Goal: Entertainment & Leisure: Browse casually

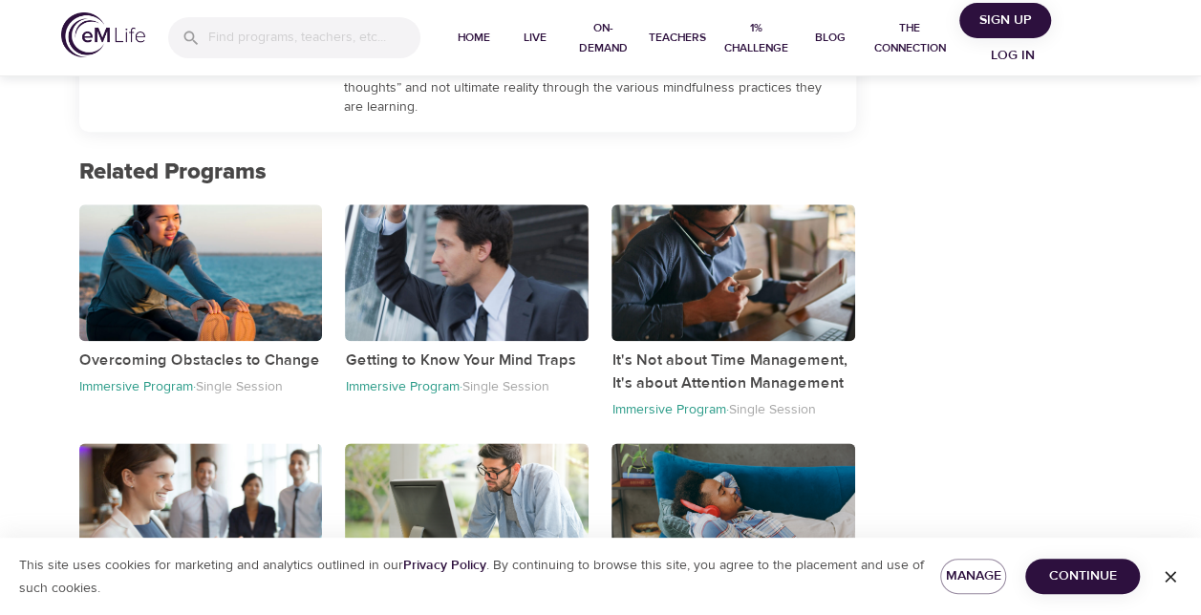
scroll to position [1009, 0]
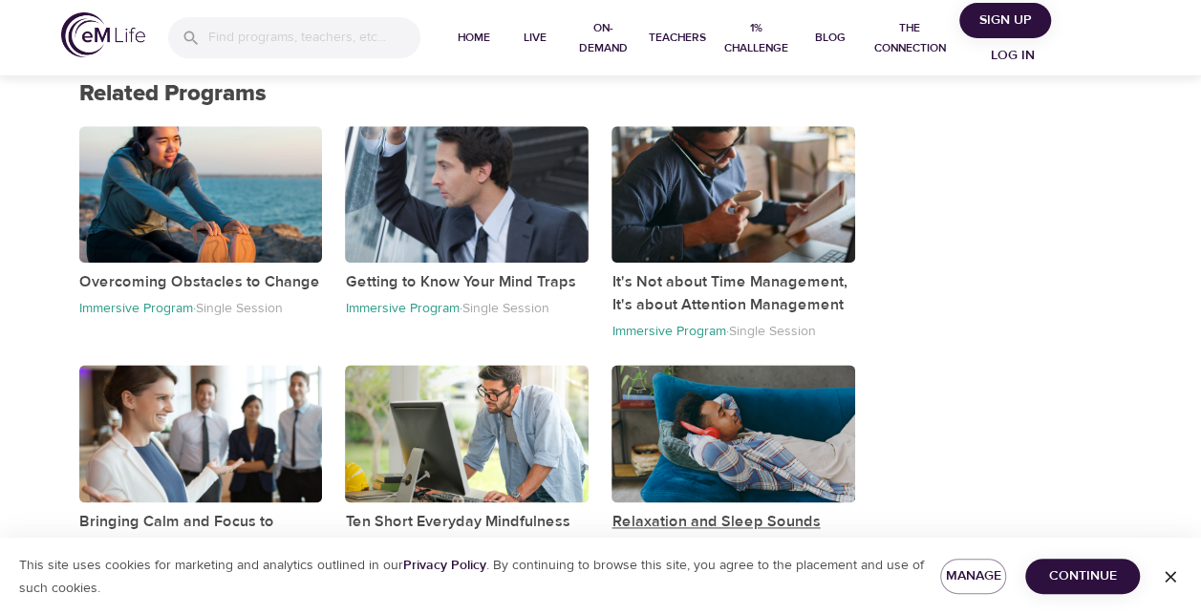
click at [663, 521] on p "Relaxation and Sleep Sounds" at bounding box center [733, 521] width 244 height 23
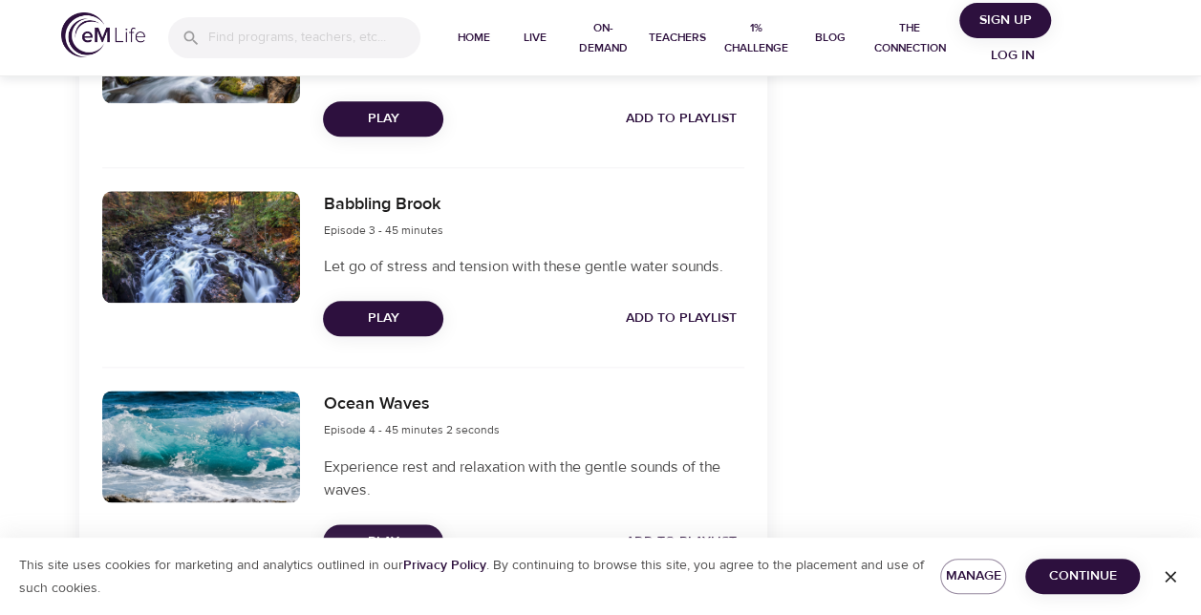
drag, startPoint x: 1199, startPoint y: 298, endPoint x: 1056, endPoint y: 191, distance: 178.8
click at [1199, 245] on div at bounding box center [1191, 307] width 19 height 615
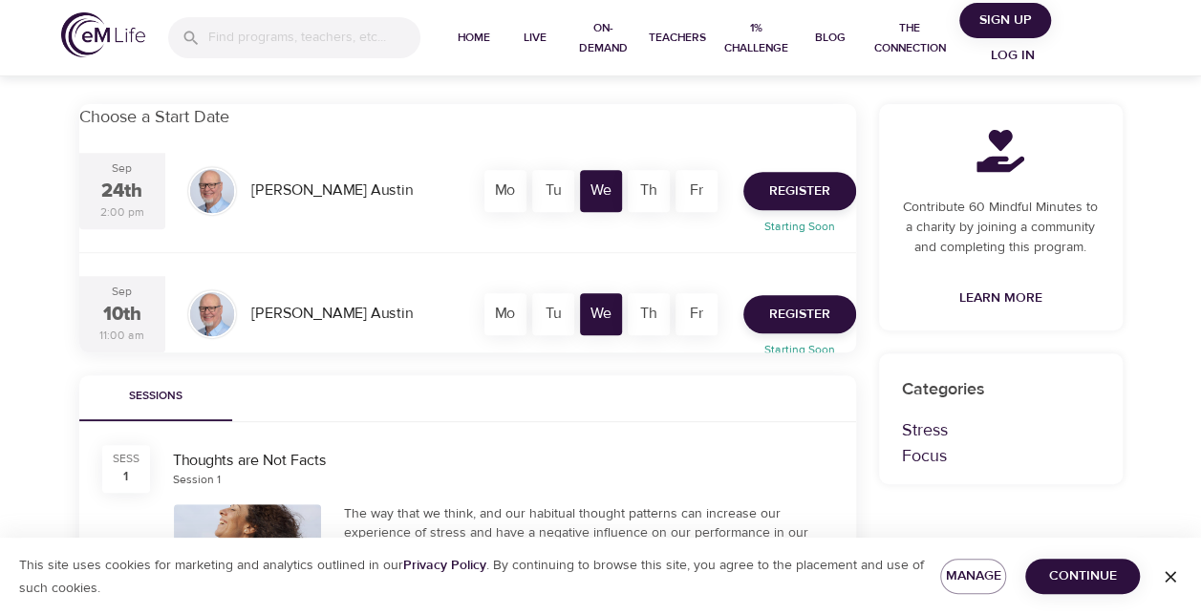
scroll to position [1009, 0]
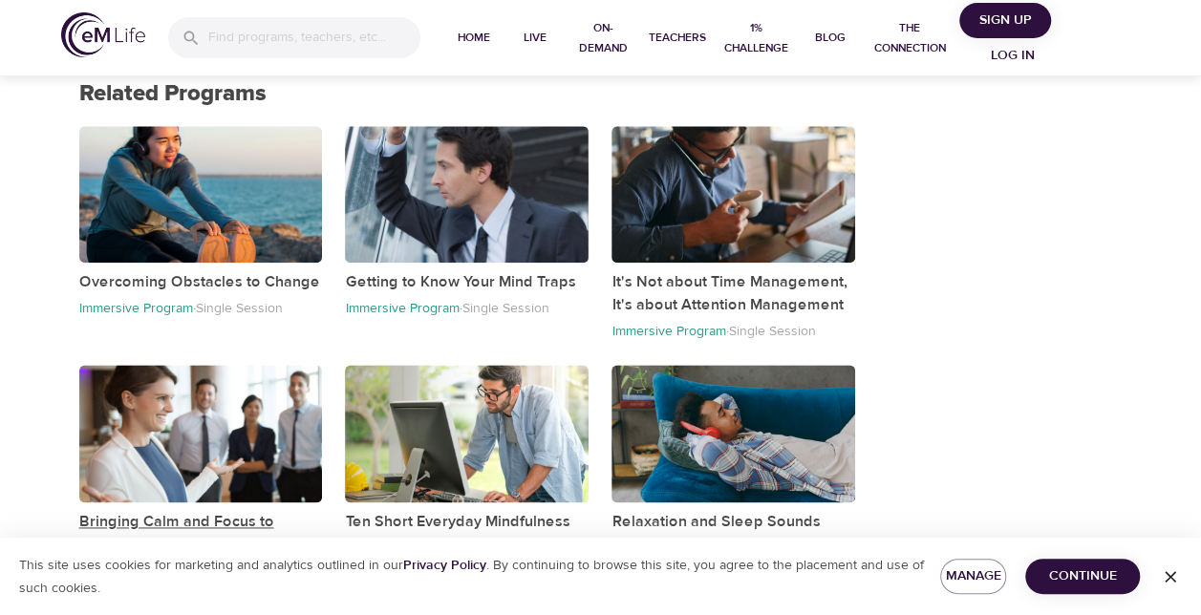
click at [195, 517] on p "Bringing Calm and Focus to Overwhelming Situations" at bounding box center [201, 533] width 244 height 46
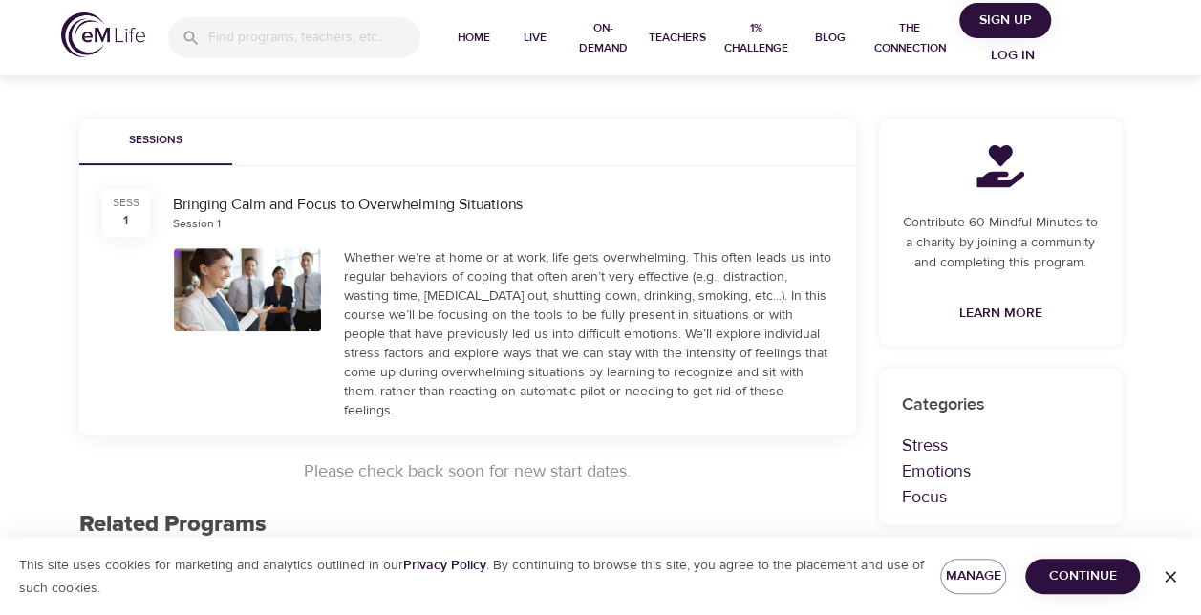
scroll to position [267, 0]
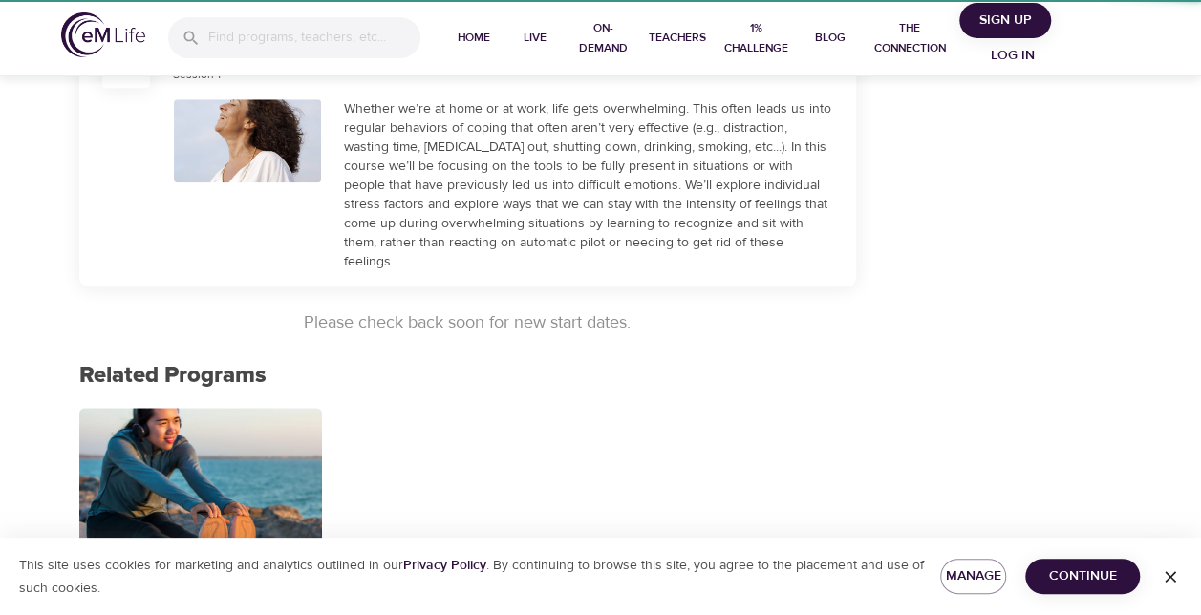
scroll to position [795, 0]
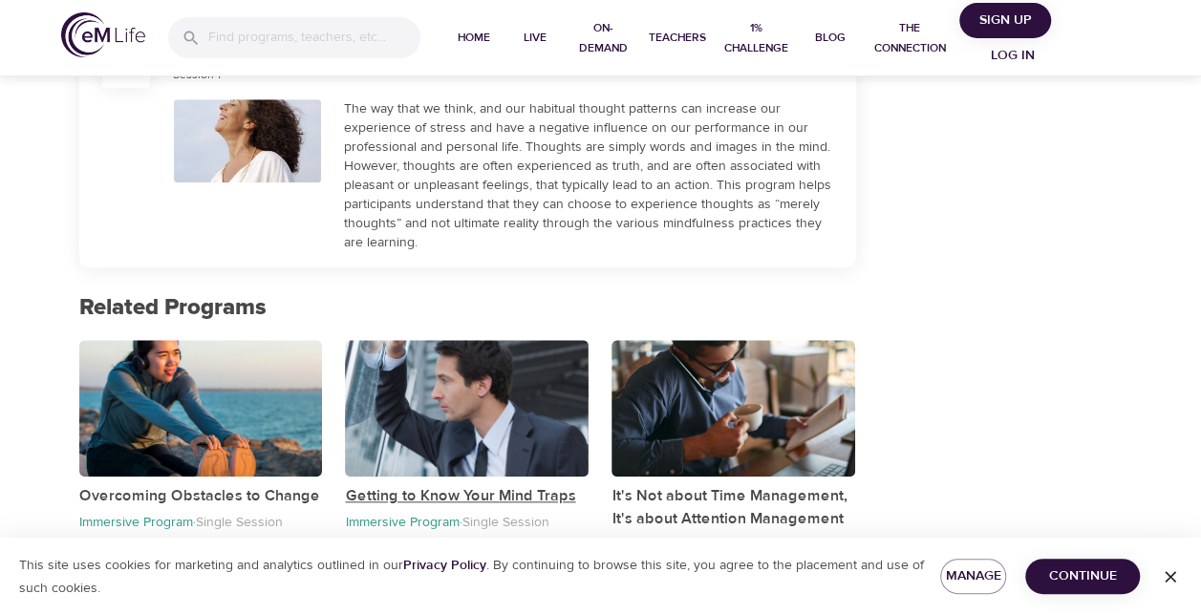
click at [448, 490] on p "Getting to Know Your Mind Traps" at bounding box center [467, 495] width 244 height 23
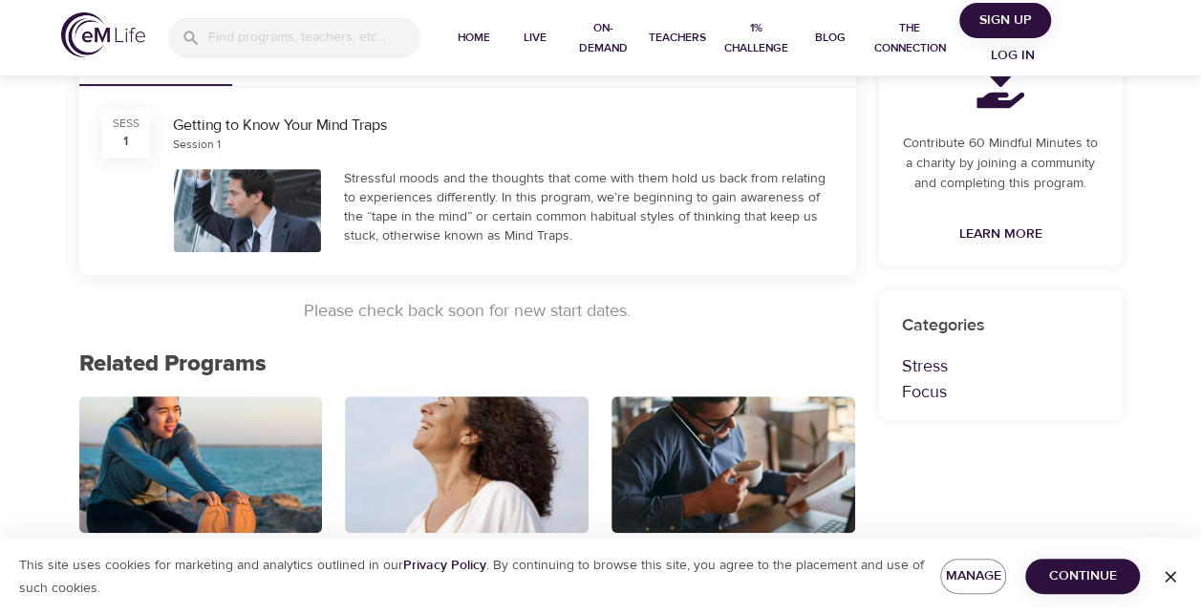
scroll to position [381, 0]
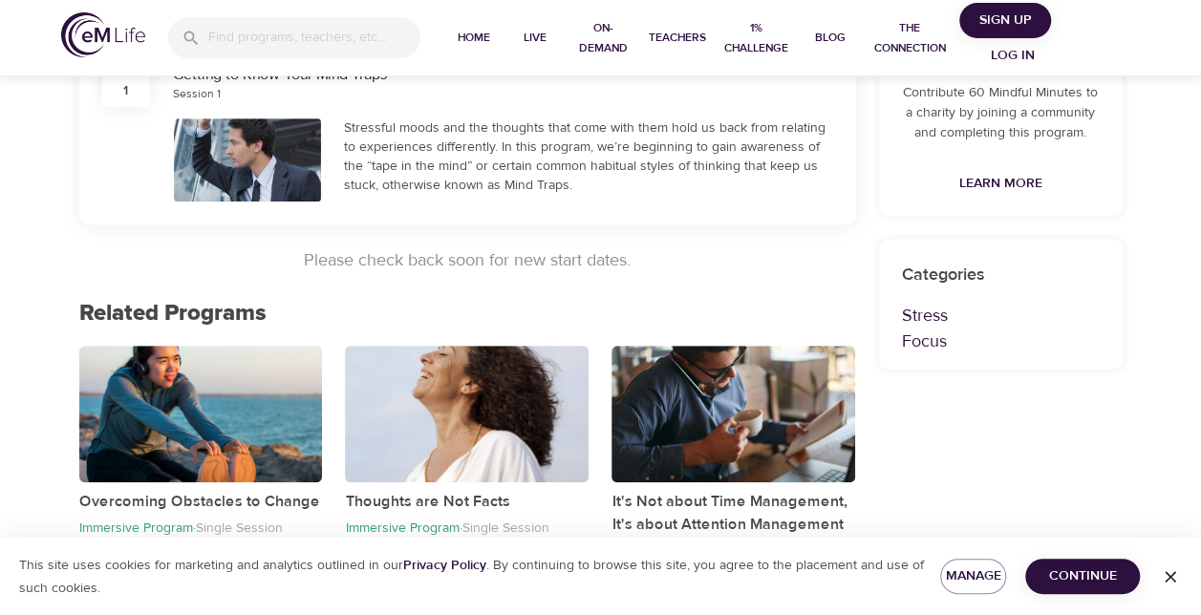
click at [368, 80] on div "Getting to Know Your Mind Traps" at bounding box center [503, 75] width 660 height 22
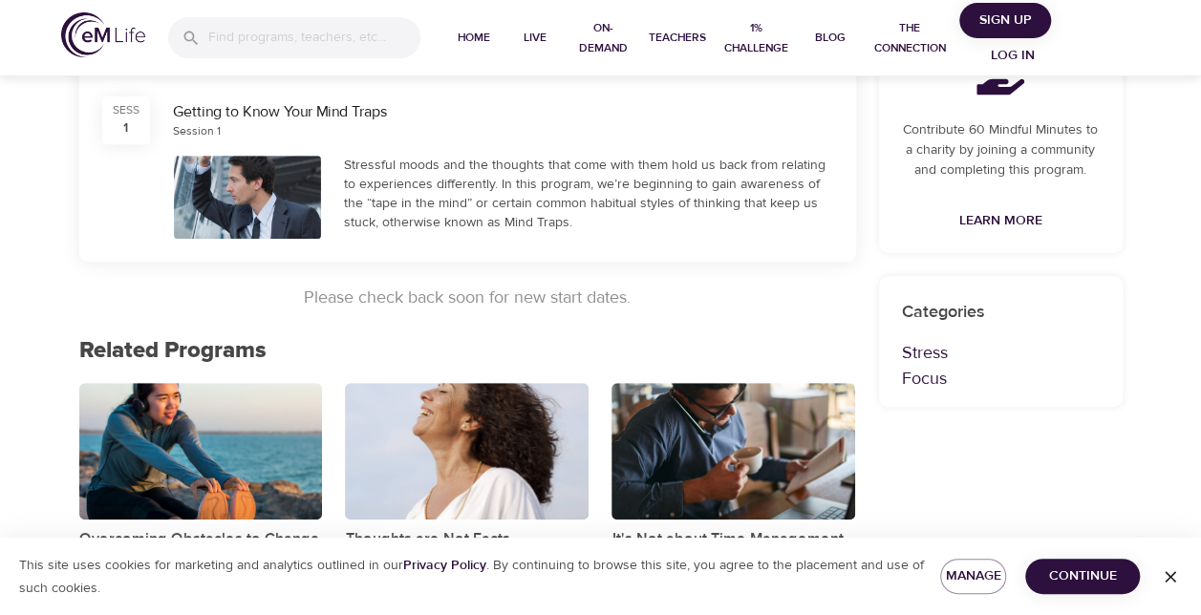
scroll to position [339, 0]
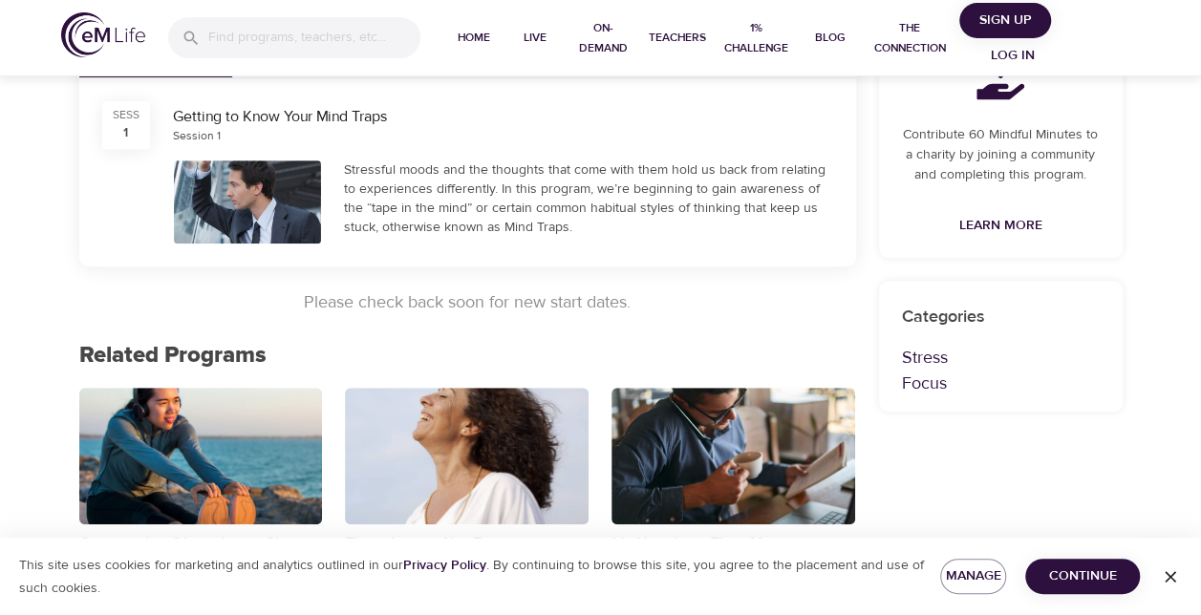
click at [348, 115] on div "Getting to Know Your Mind Traps" at bounding box center [503, 117] width 660 height 22
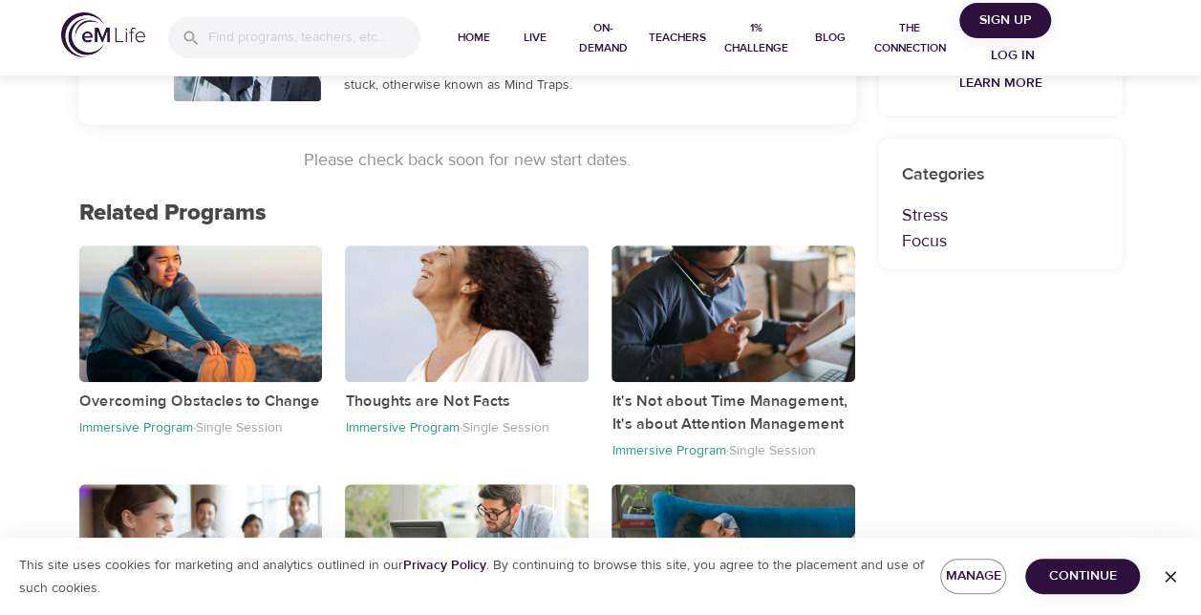
scroll to position [502, 0]
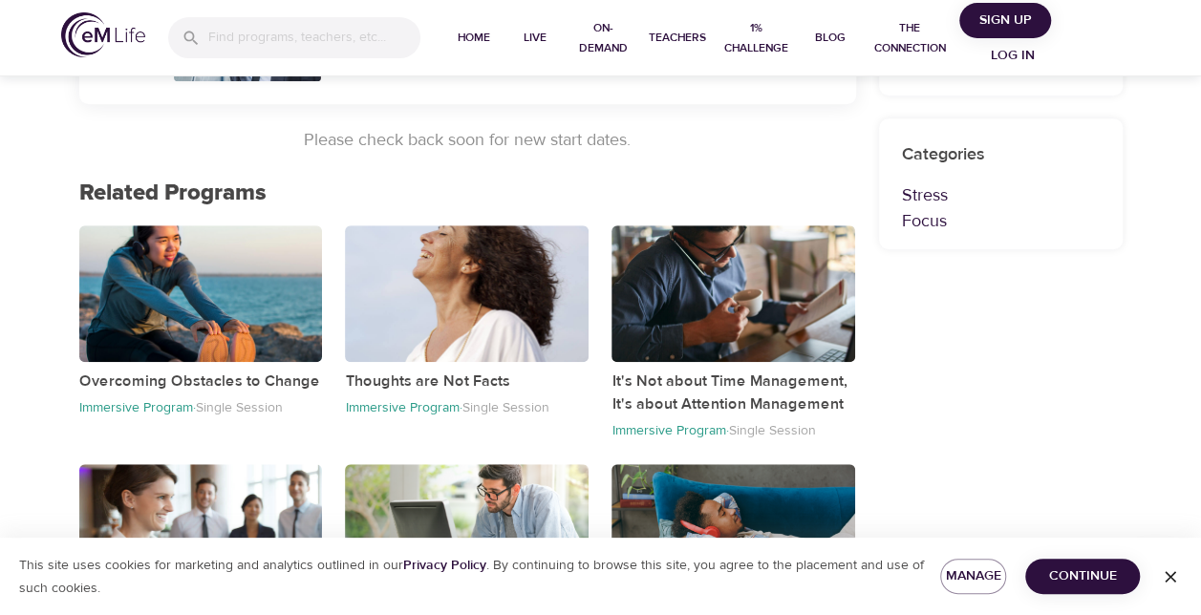
drag, startPoint x: 195, startPoint y: 359, endPoint x: 168, endPoint y: 418, distance: 65.0
click at [180, 395] on div "Overcoming Obstacles to Change Immersive Program · Single Session" at bounding box center [201, 321] width 244 height 193
click at [195, 383] on p "Overcoming Obstacles to Change" at bounding box center [201, 381] width 244 height 23
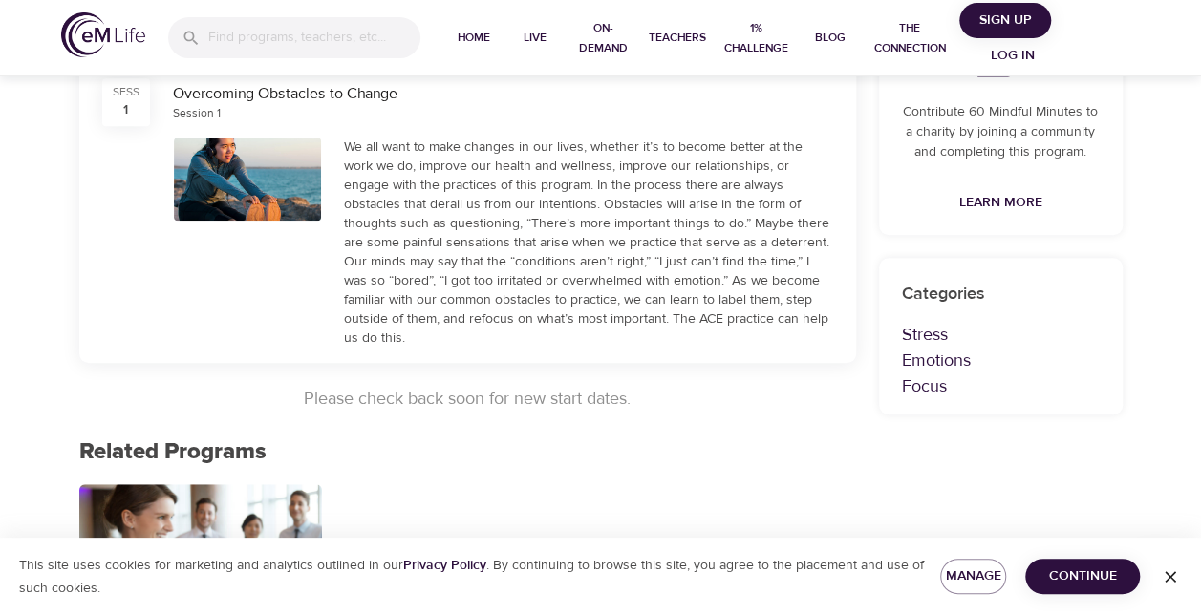
scroll to position [590, 0]
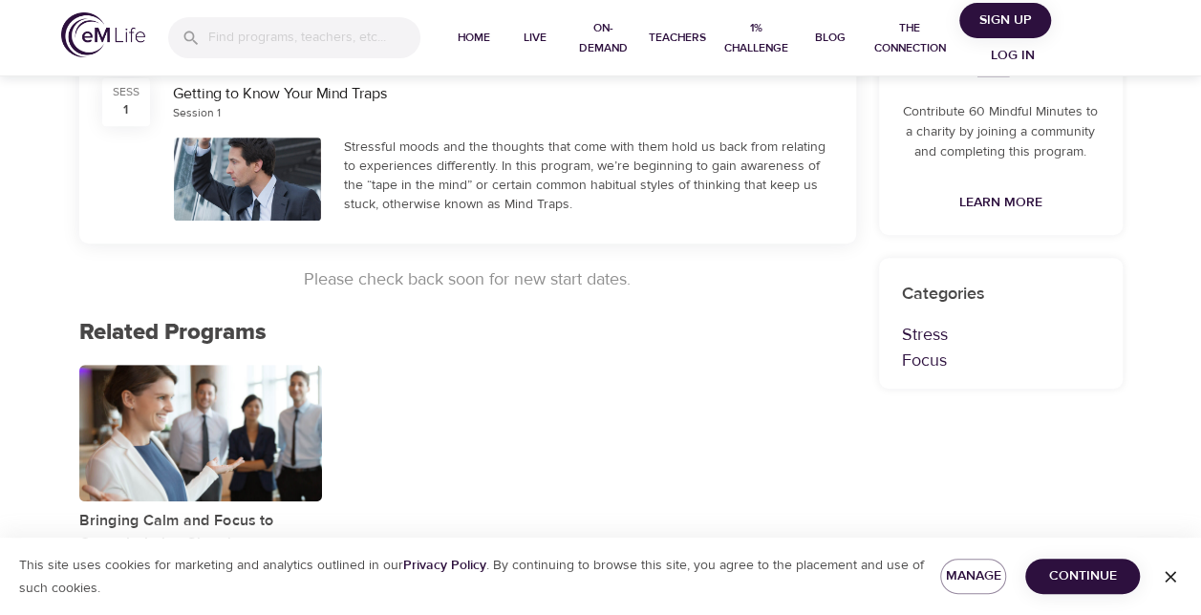
scroll to position [373, 0]
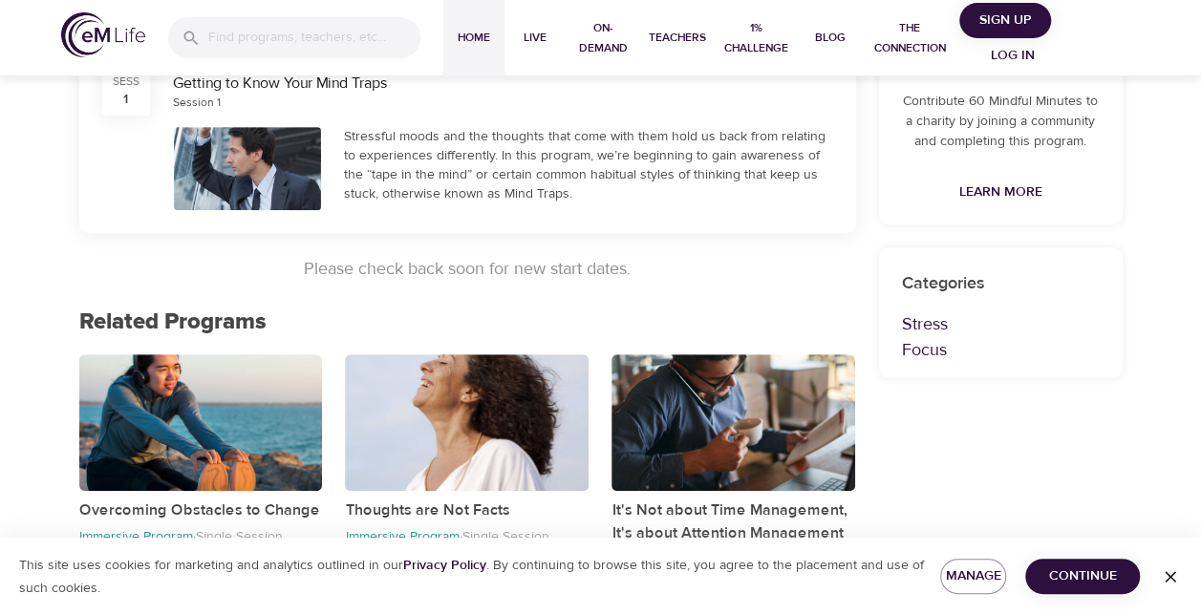
click at [487, 61] on button "Home" at bounding box center [473, 38] width 61 height 76
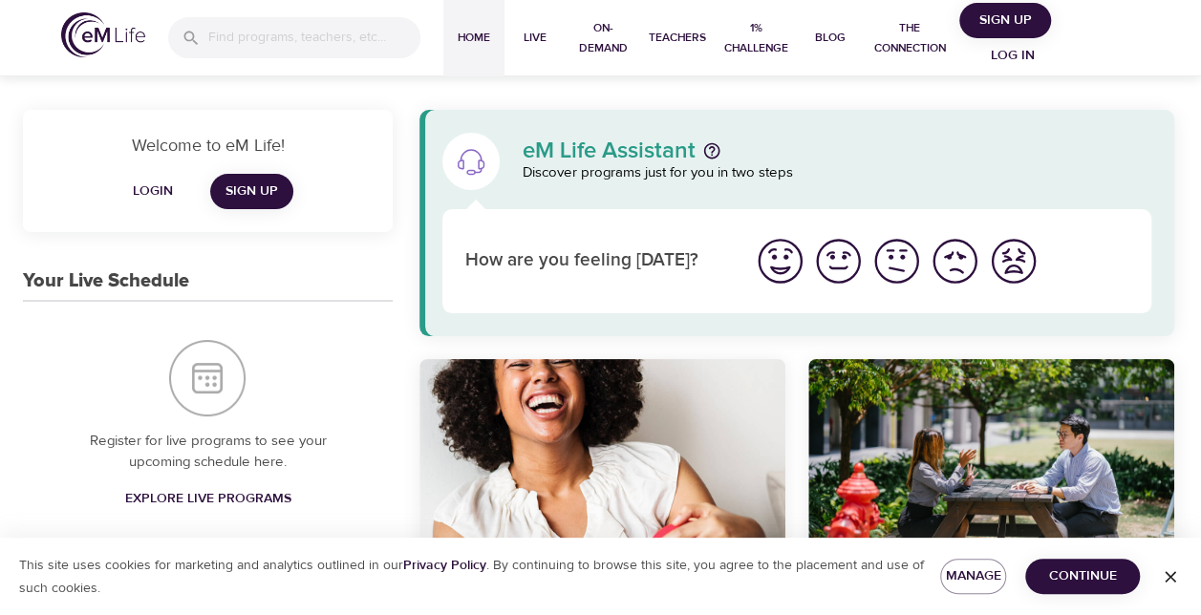
click at [879, 267] on img "I'm feeling ok" at bounding box center [896, 261] width 53 height 53
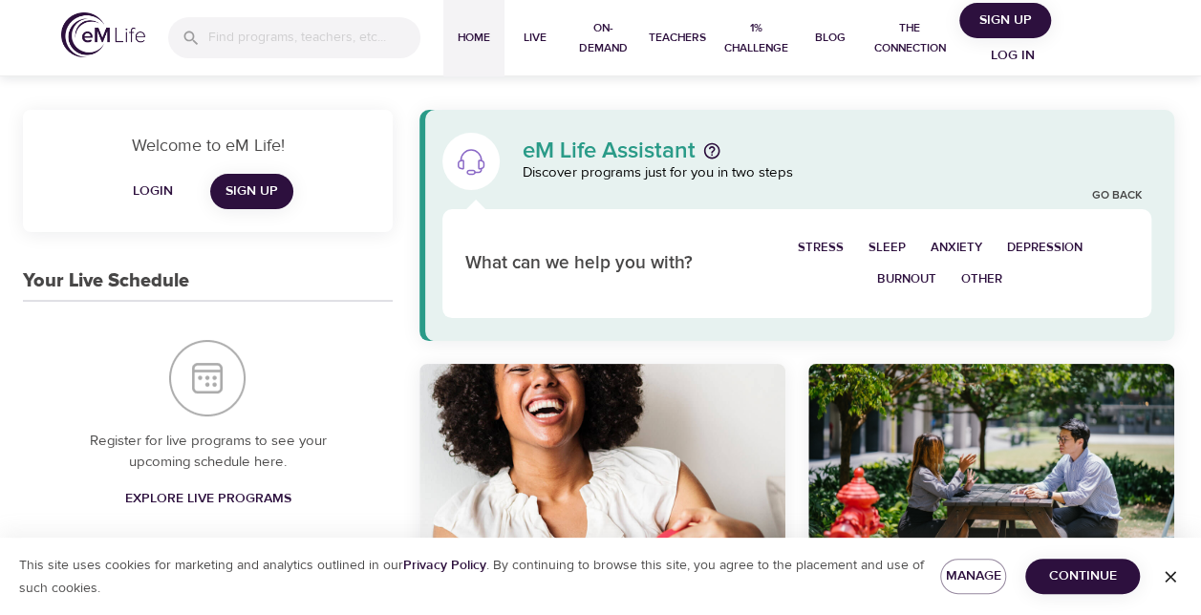
click at [995, 283] on span "Other" at bounding box center [981, 279] width 41 height 22
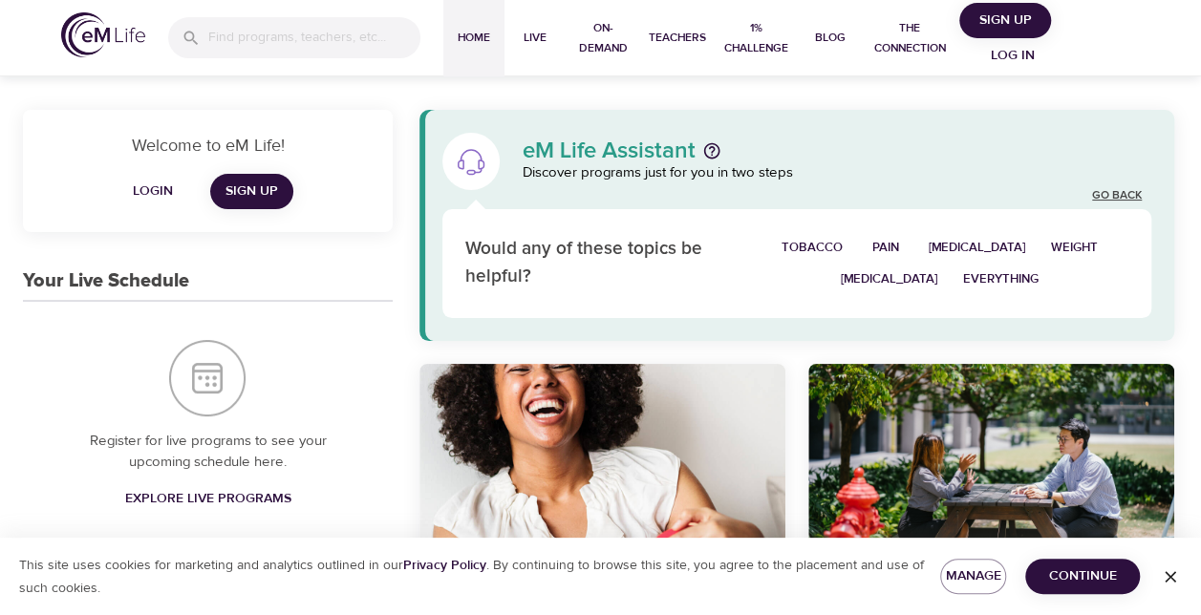
click at [1115, 199] on link "Go Back" at bounding box center [1117, 196] width 50 height 16
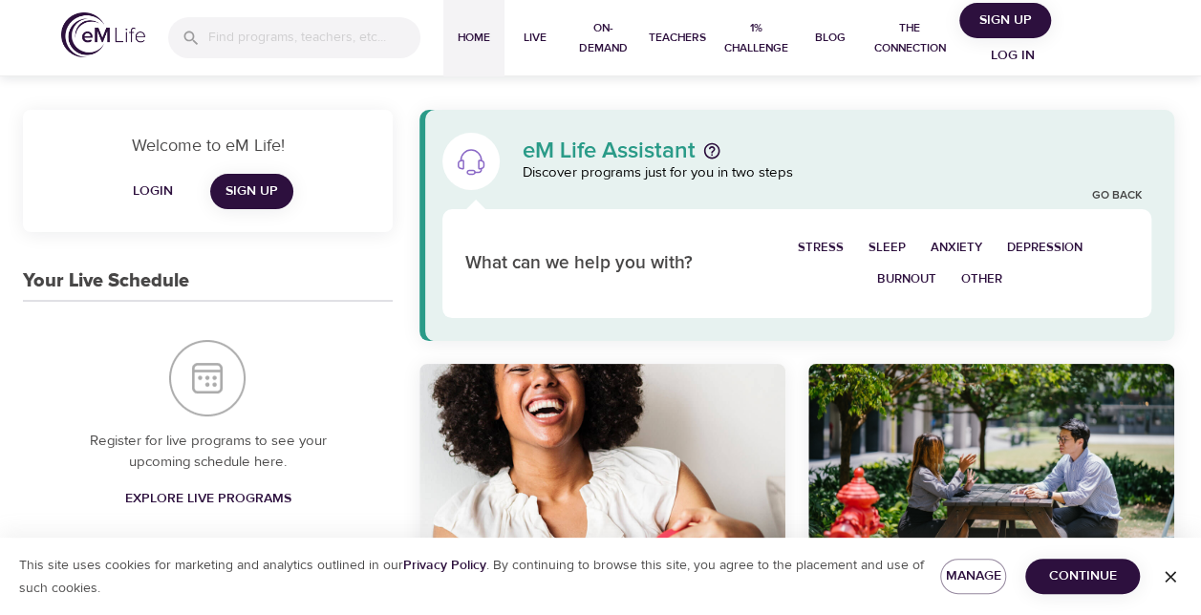
click at [894, 244] on span "Sleep" at bounding box center [886, 248] width 37 height 22
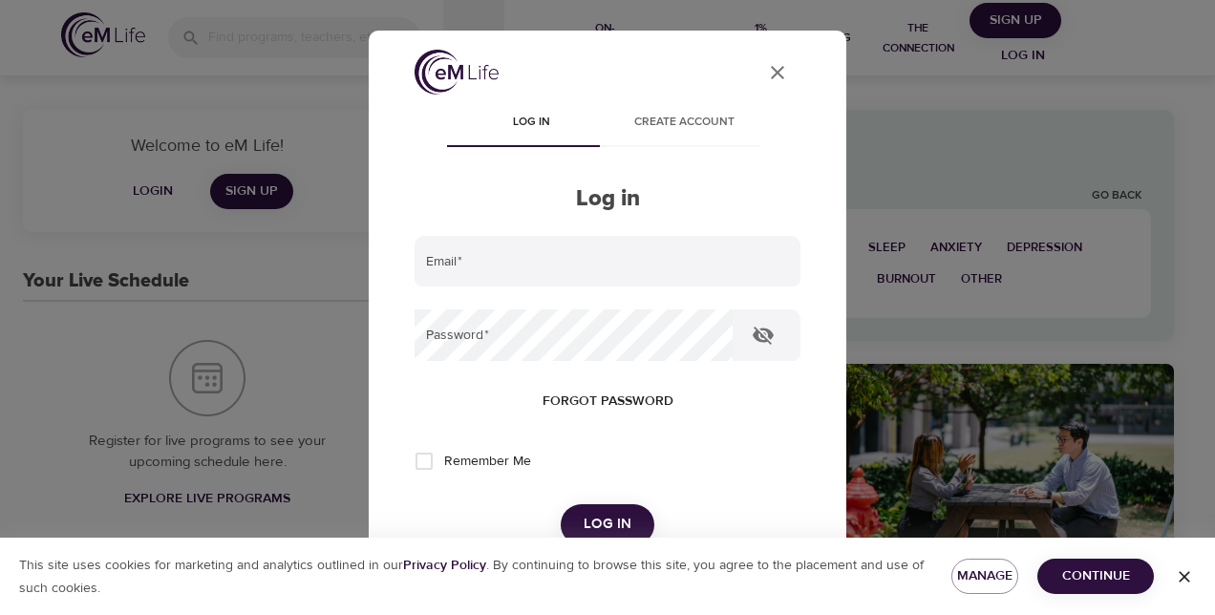
type input "[PERSON_NAME][EMAIL_ADDRESS][DOMAIN_NAME]"
click at [617, 526] on span "Log in" at bounding box center [608, 524] width 48 height 25
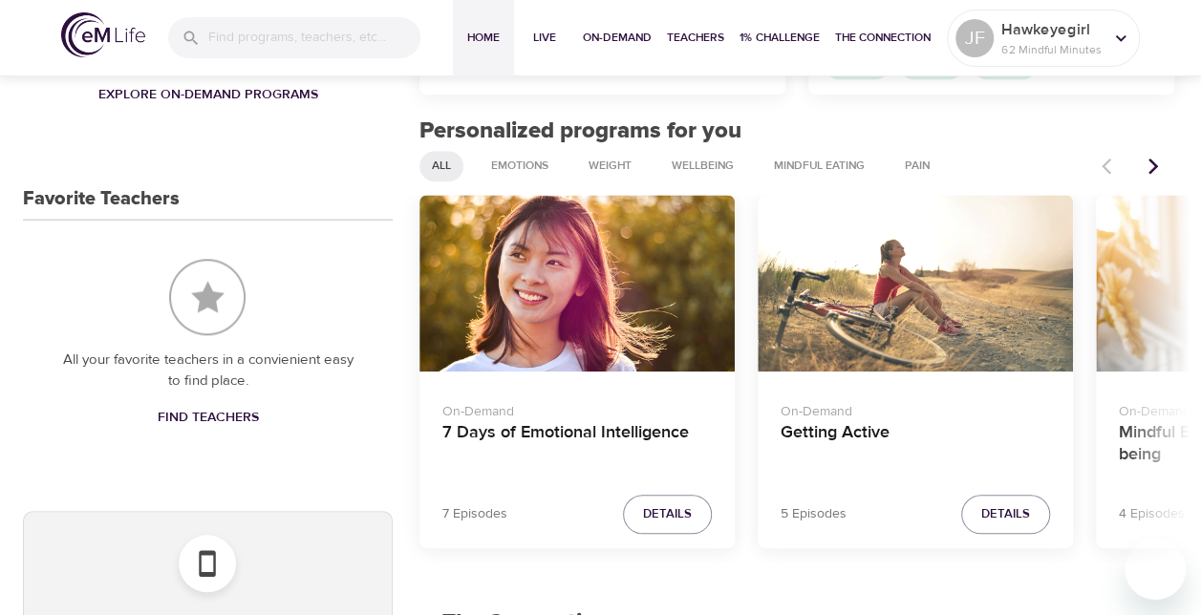
scroll to position [755, 0]
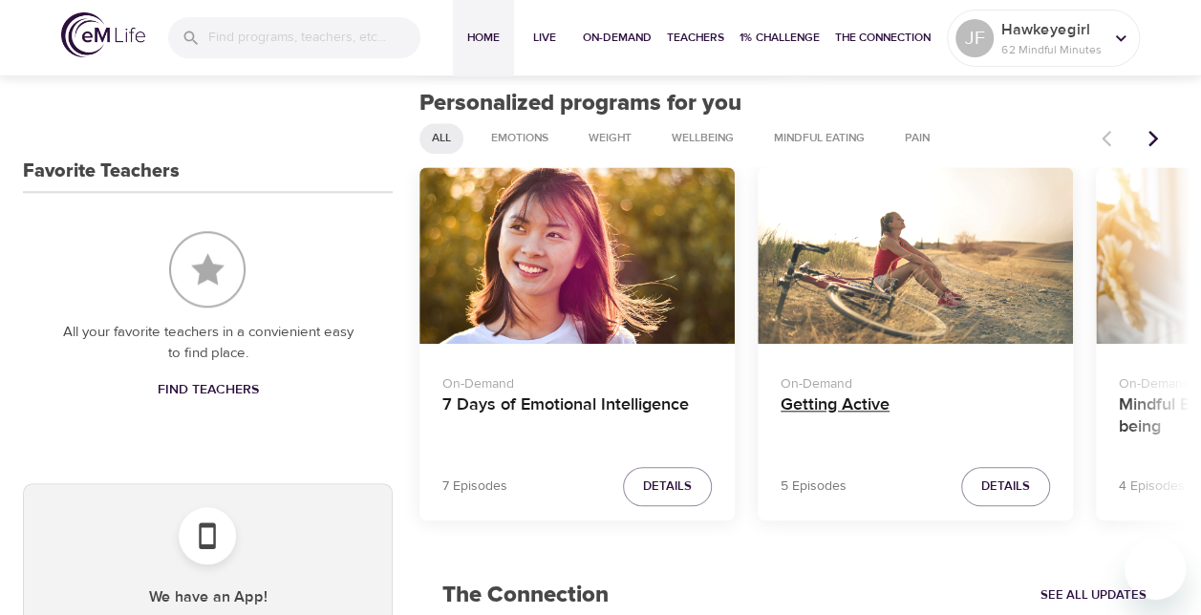
click at [850, 408] on h4 "Getting Active" at bounding box center [914, 418] width 269 height 46
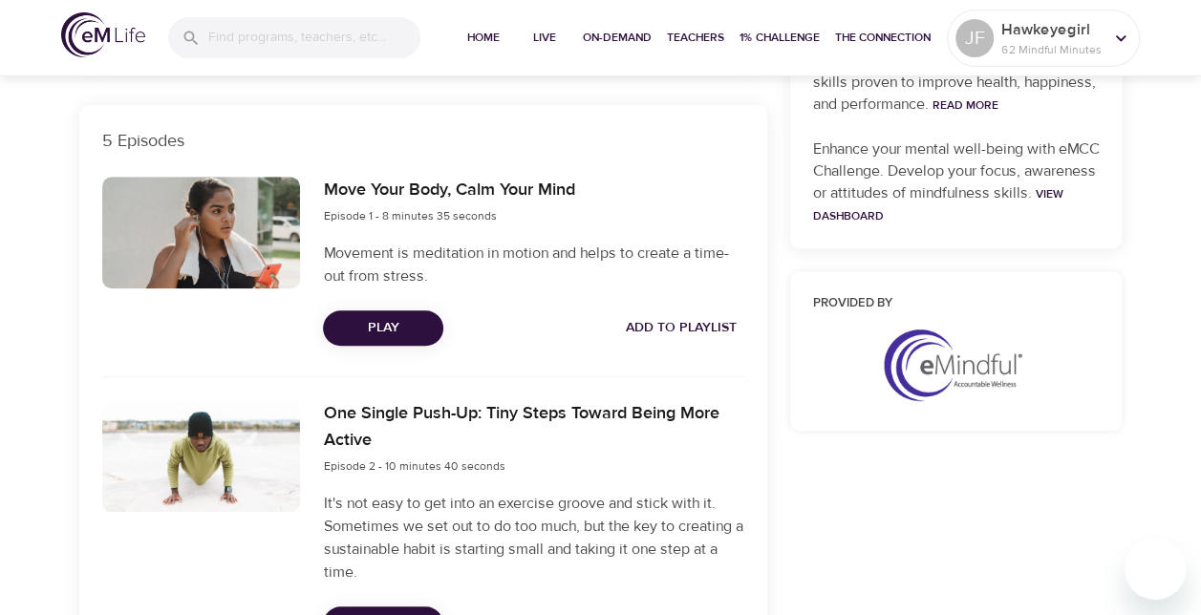
scroll to position [626, 0]
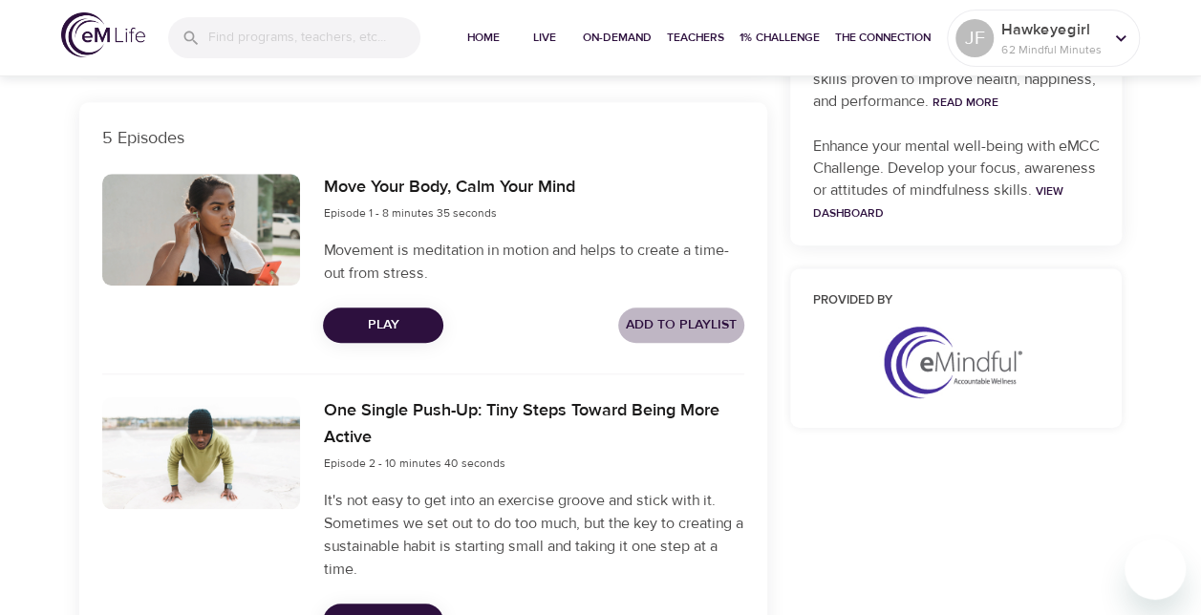
click at [680, 324] on span "Add to Playlist" at bounding box center [681, 325] width 111 height 24
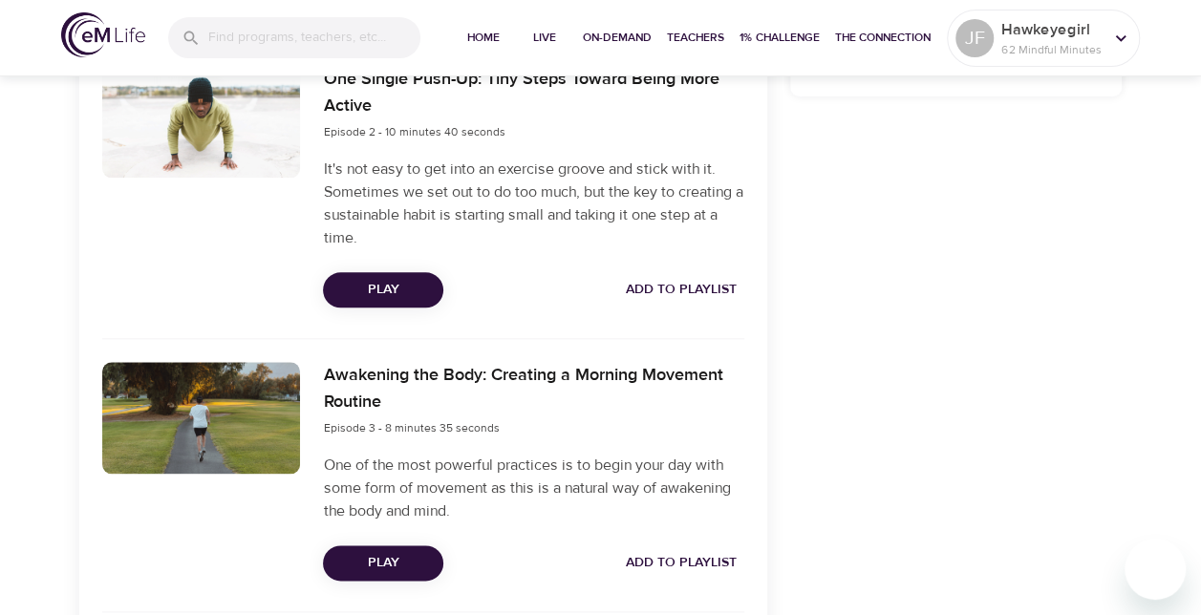
scroll to position [967, 0]
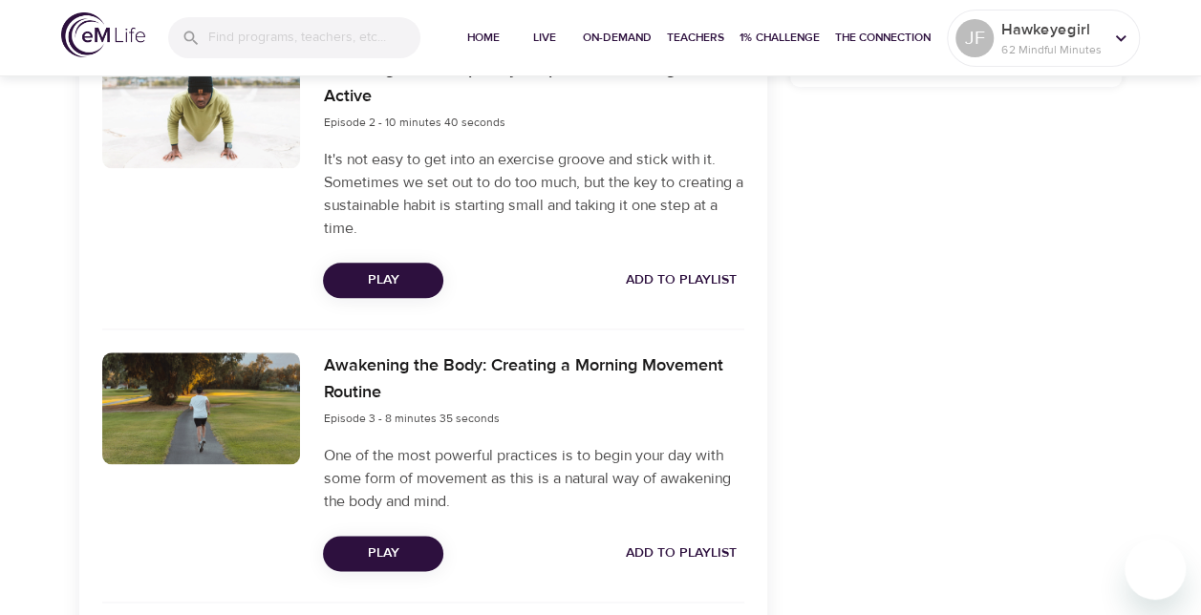
click at [720, 283] on span "Add to Playlist" at bounding box center [681, 280] width 111 height 24
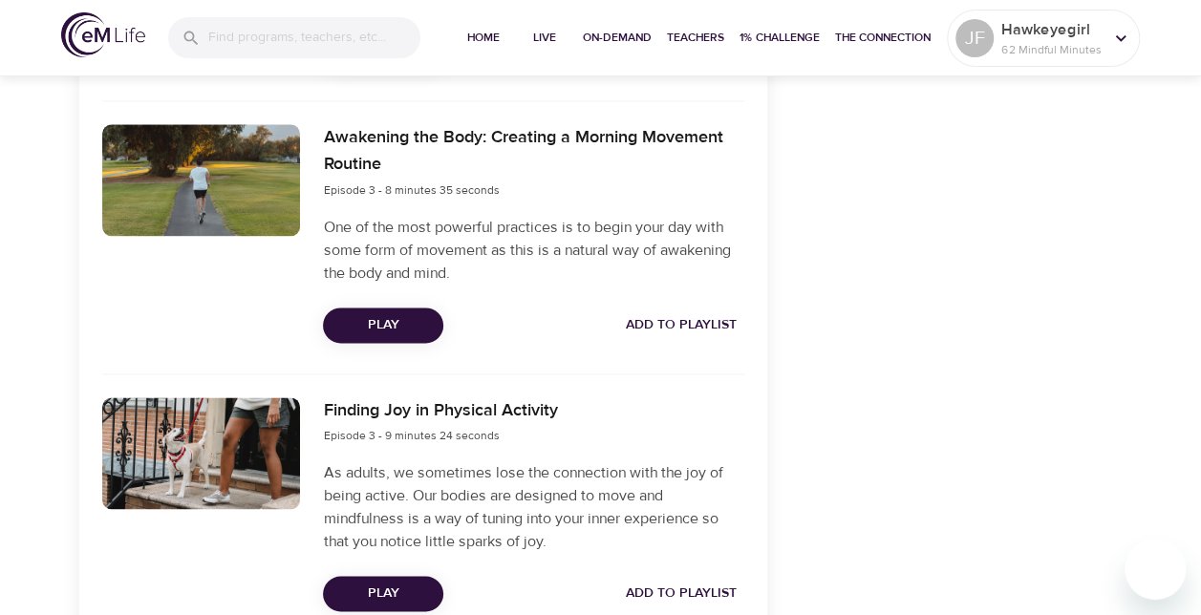
scroll to position [1228, 0]
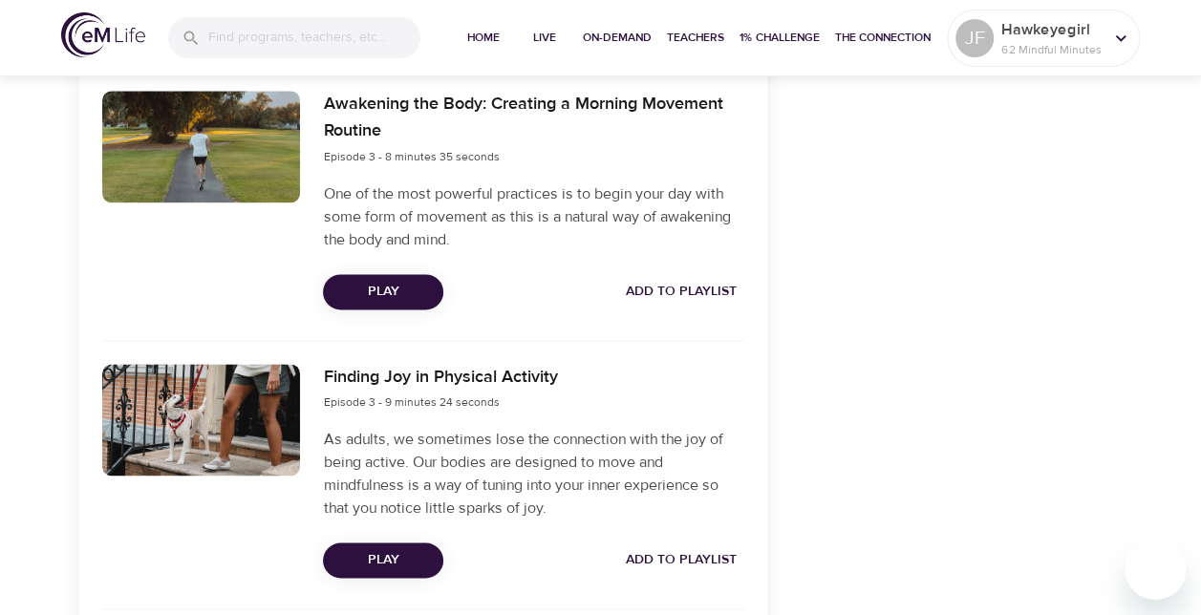
click at [680, 298] on span "Add to Playlist" at bounding box center [681, 292] width 111 height 24
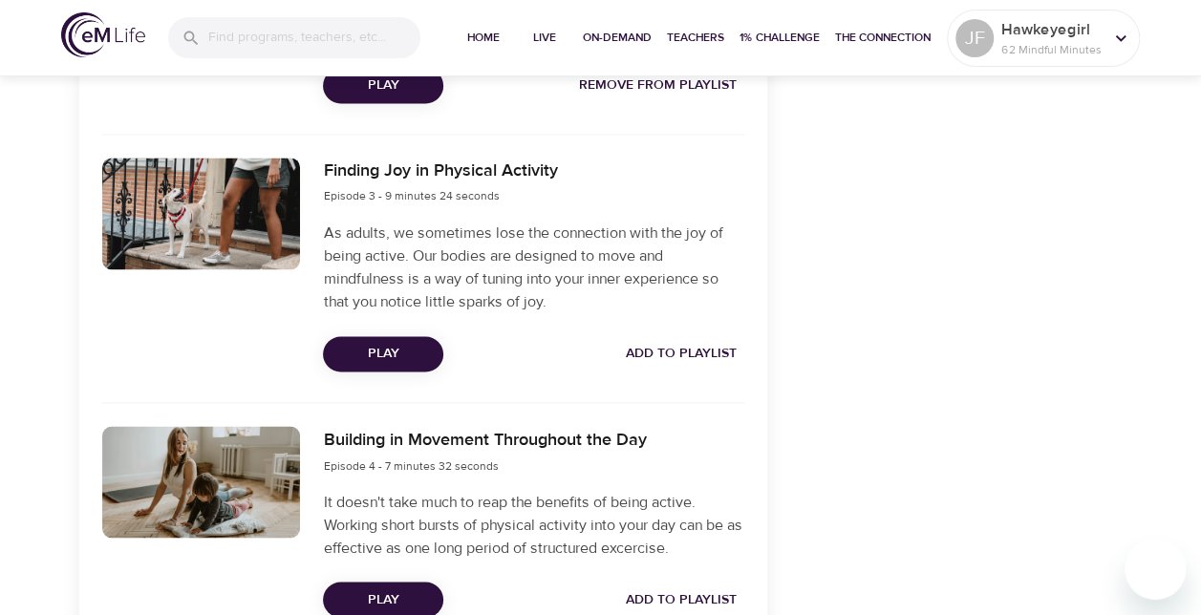
scroll to position [1460, 0]
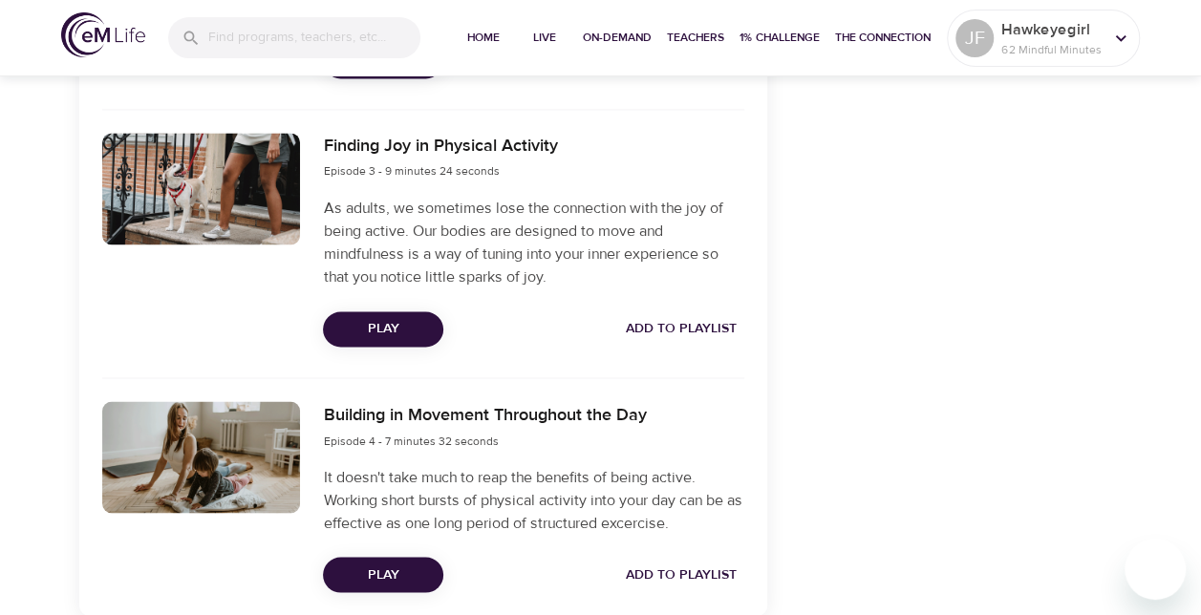
click at [697, 331] on span "Add to Playlist" at bounding box center [681, 329] width 111 height 24
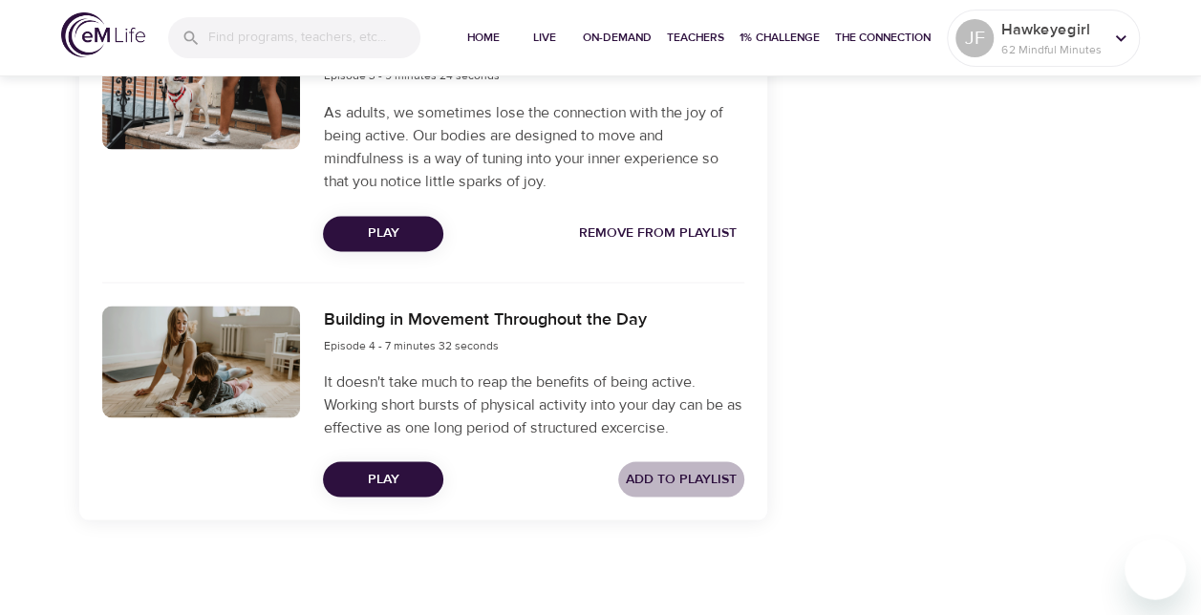
click at [669, 487] on span "Add to Playlist" at bounding box center [681, 479] width 111 height 24
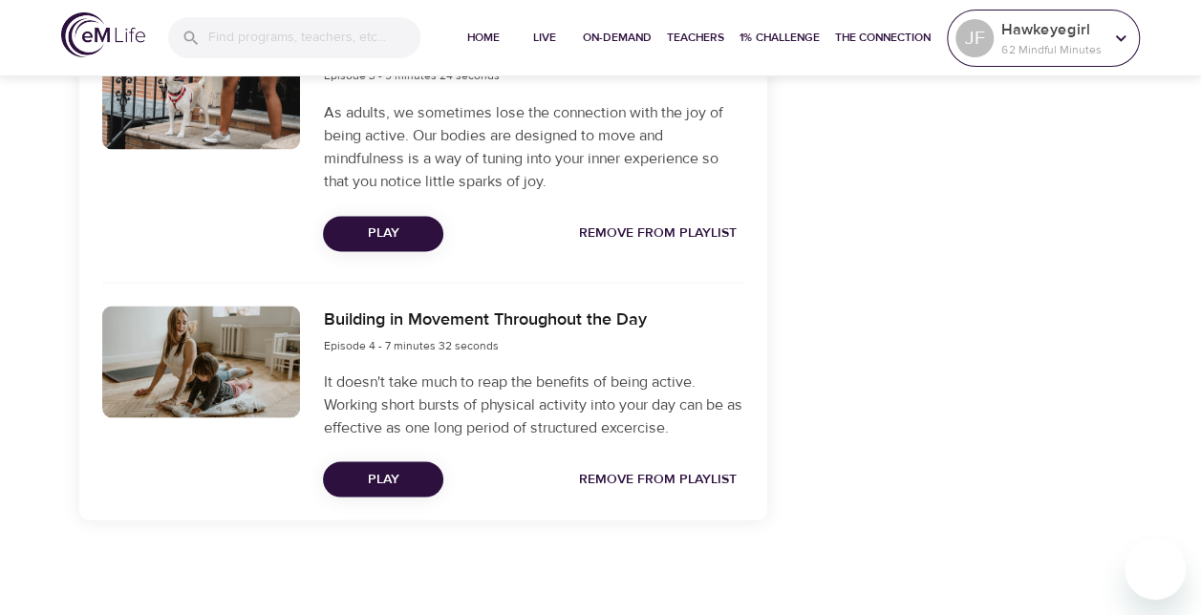
click at [1125, 42] on icon at bounding box center [1120, 38] width 21 height 21
click at [1114, 36] on icon at bounding box center [1120, 38] width 21 height 21
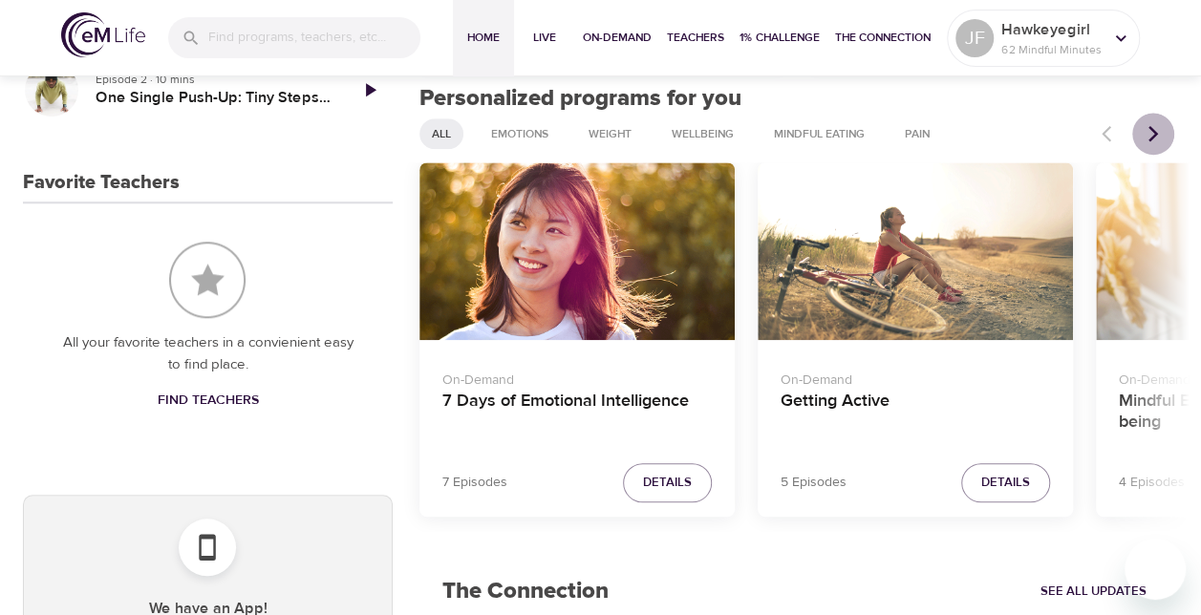
click at [1148, 132] on icon "Next items" at bounding box center [1152, 133] width 19 height 19
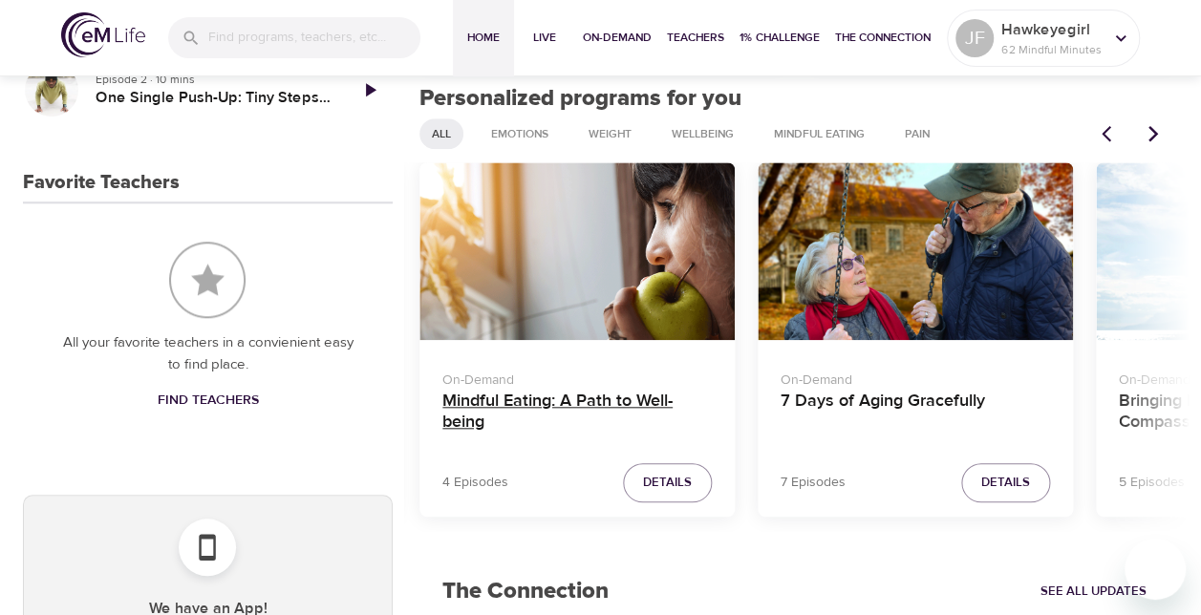
click at [476, 405] on h4 "Mindful Eating: A Path to Well-being" at bounding box center [576, 414] width 269 height 46
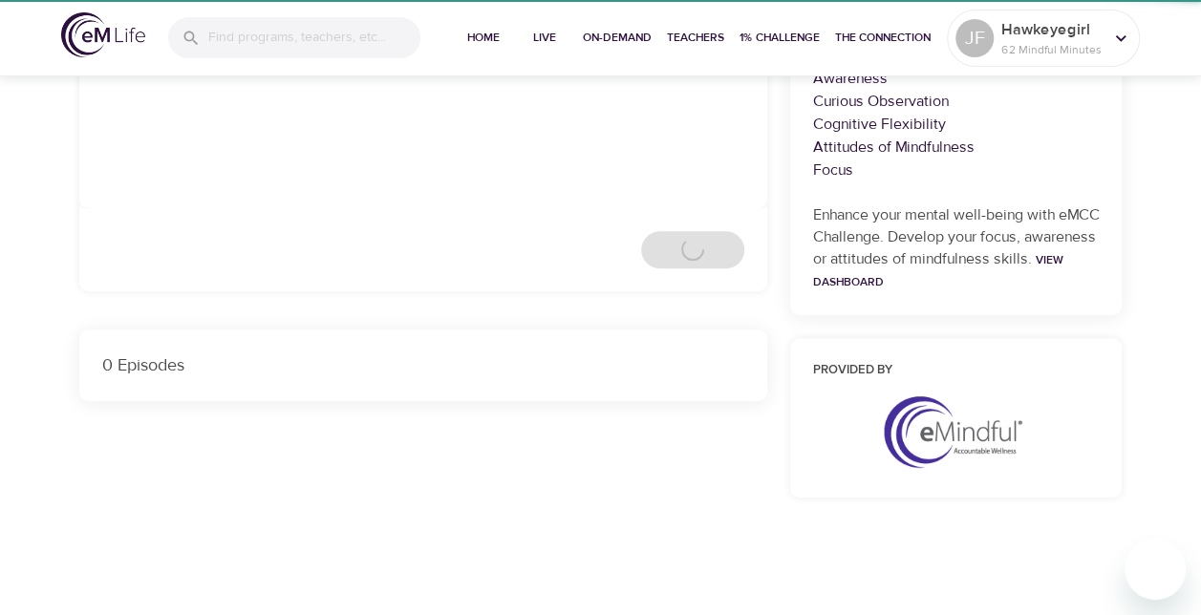
scroll to position [755, 0]
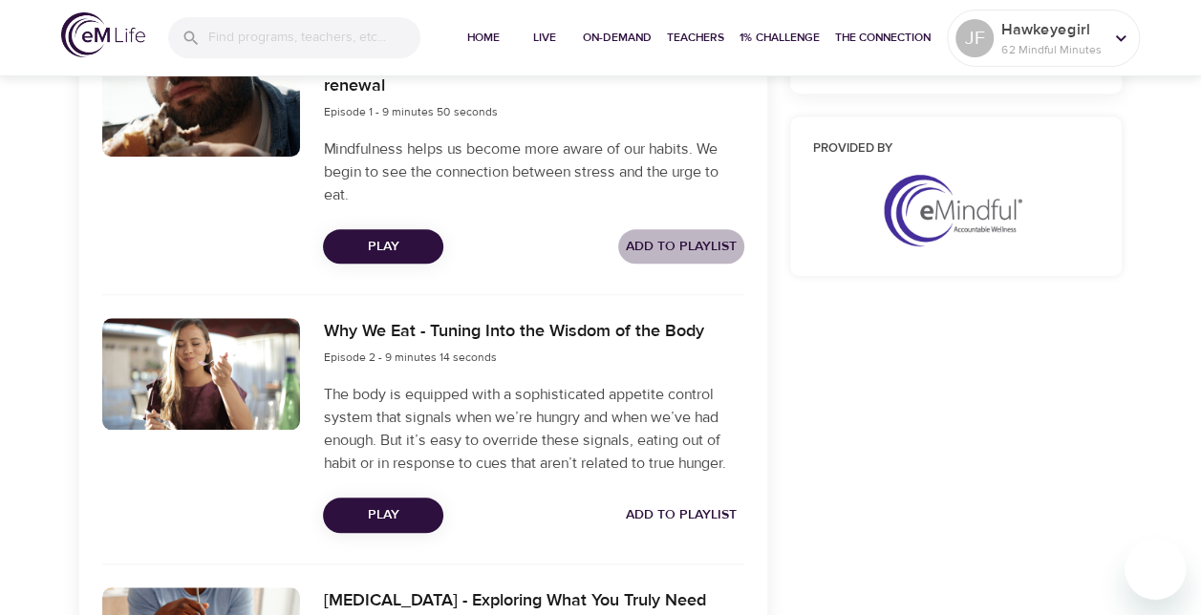
click at [661, 245] on span "Add to Playlist" at bounding box center [681, 247] width 111 height 24
click at [676, 520] on span "Add to Playlist" at bounding box center [681, 515] width 111 height 24
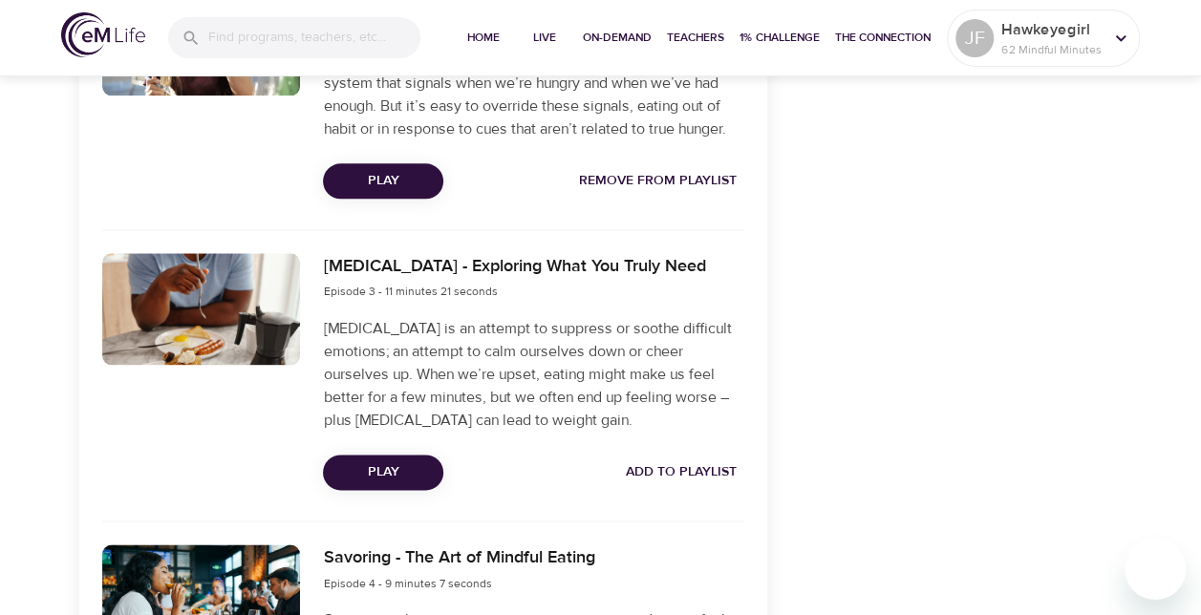
scroll to position [1105, 0]
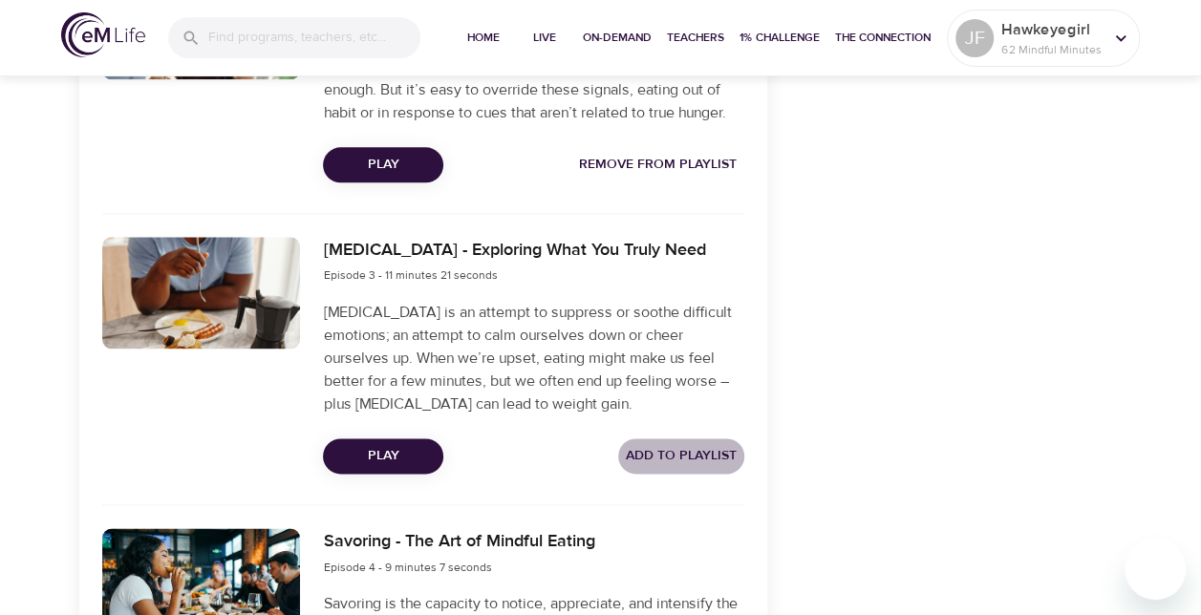
click at [673, 465] on span "Add to Playlist" at bounding box center [681, 456] width 111 height 24
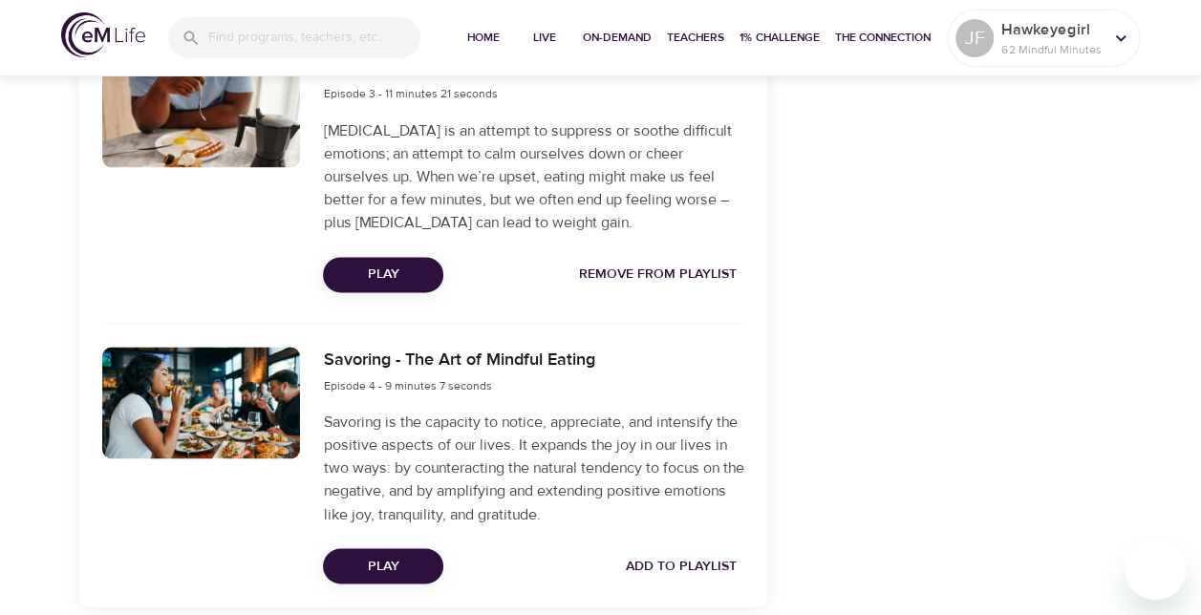
scroll to position [1374, 0]
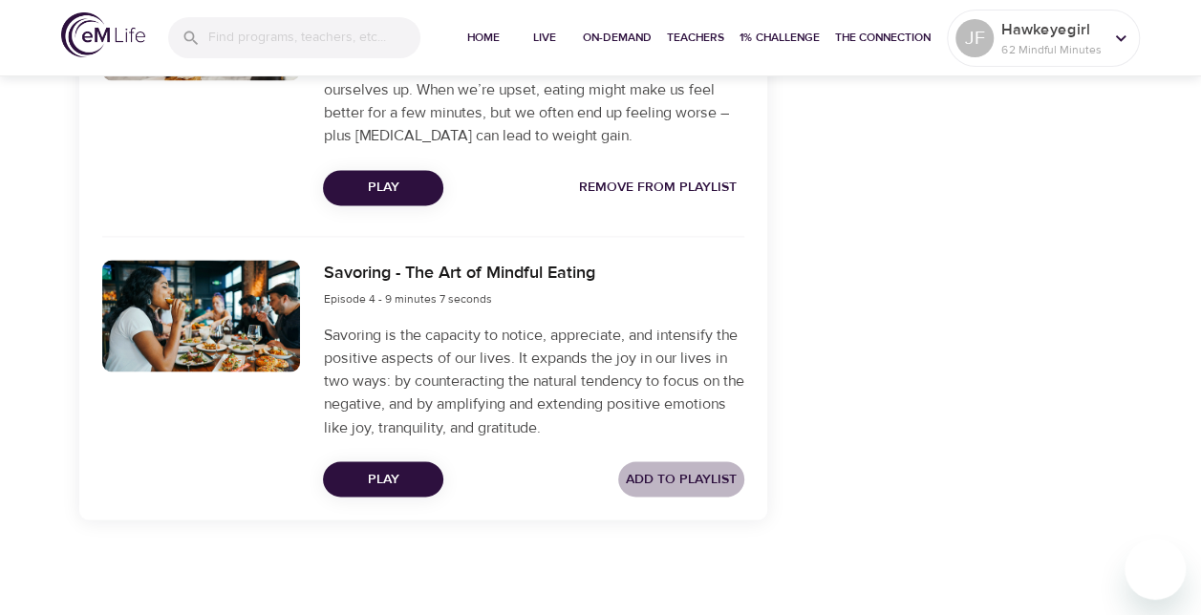
click at [714, 478] on span "Add to Playlist" at bounding box center [681, 479] width 111 height 24
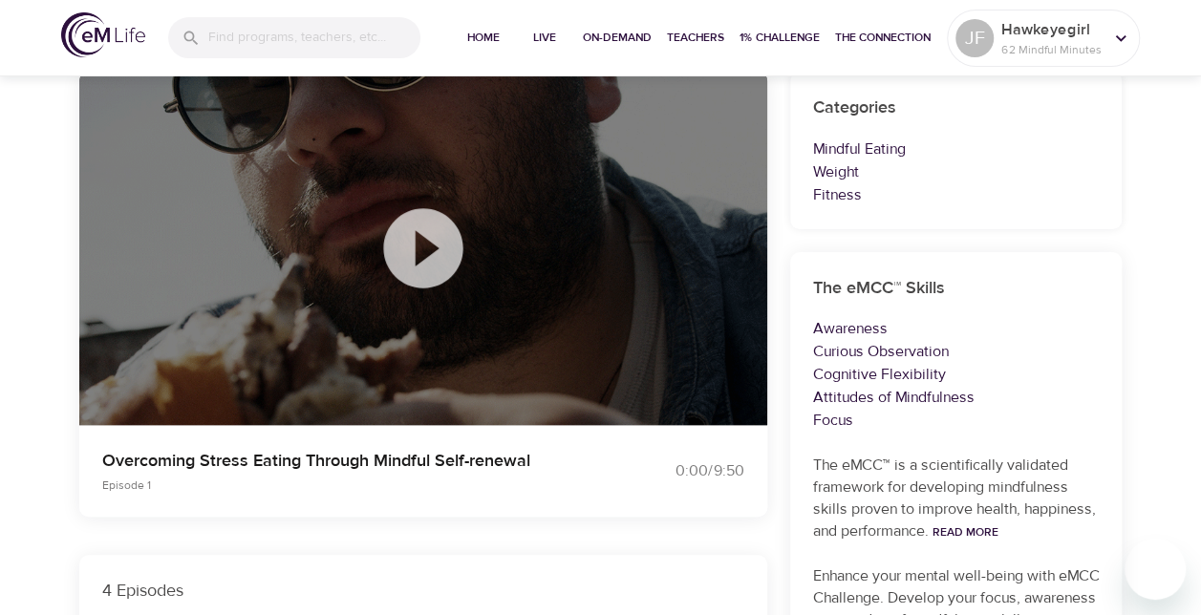
scroll to position [153, 0]
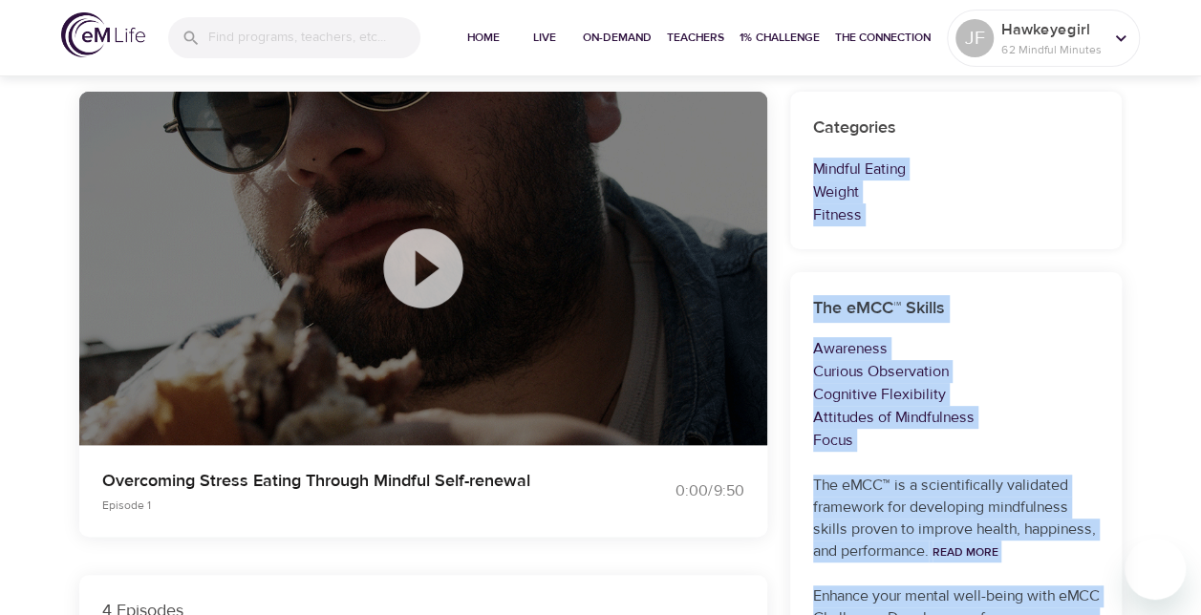
drag, startPoint x: 1200, startPoint y: 187, endPoint x: 1214, endPoint y: 90, distance: 98.5
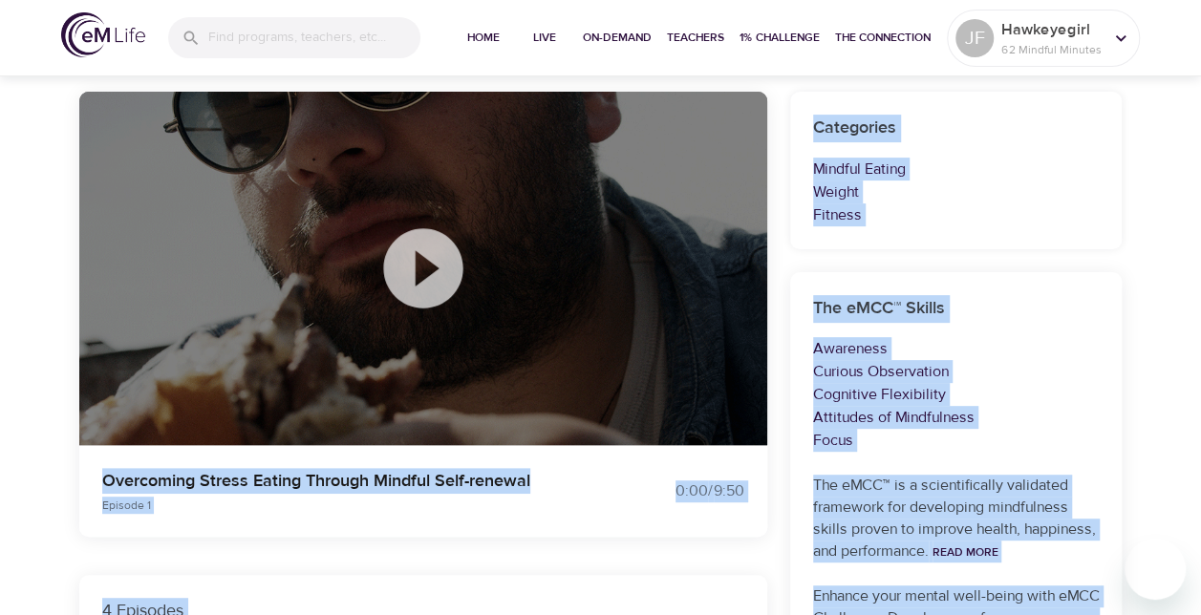
scroll to position [755, 0]
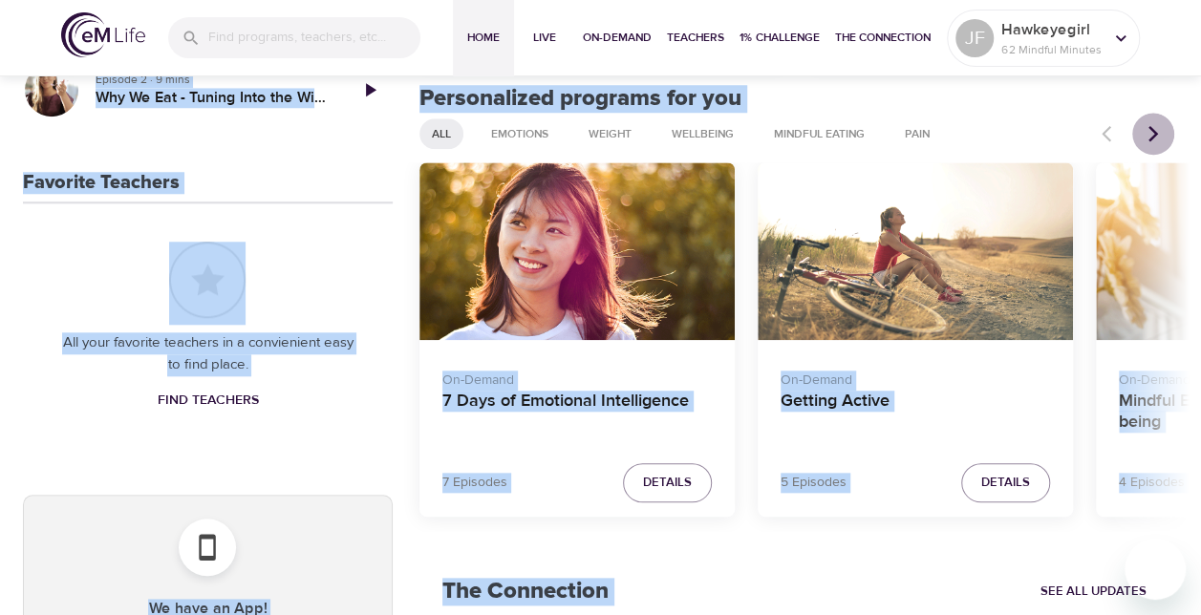
click at [1162, 134] on icon "Next items" at bounding box center [1152, 133] width 19 height 19
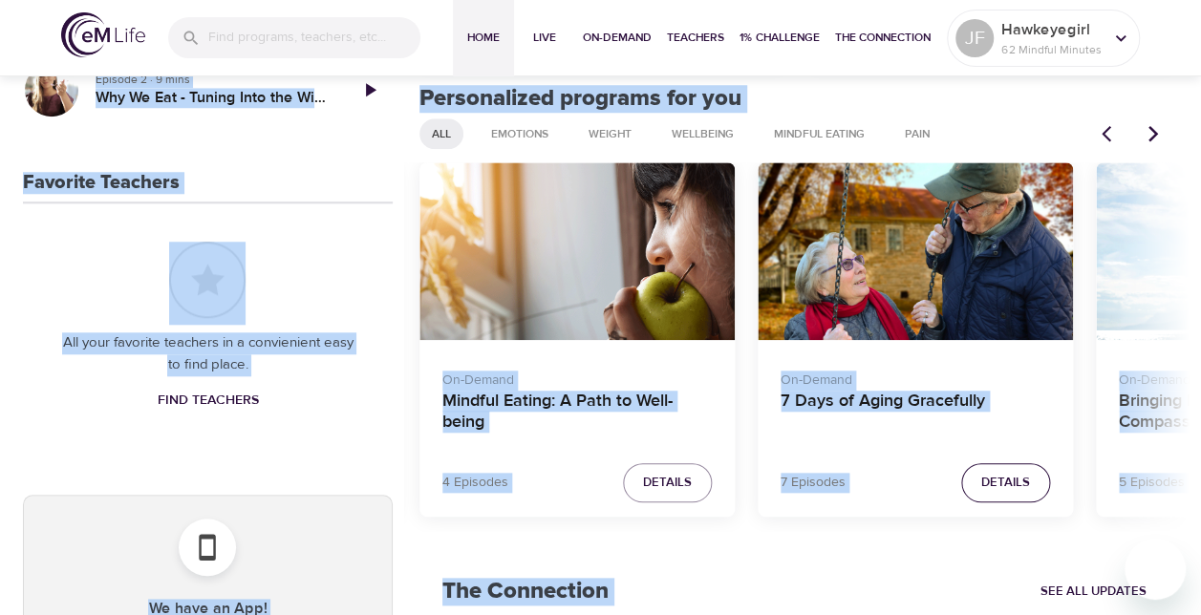
click at [1018, 485] on span "Details" at bounding box center [1005, 483] width 49 height 22
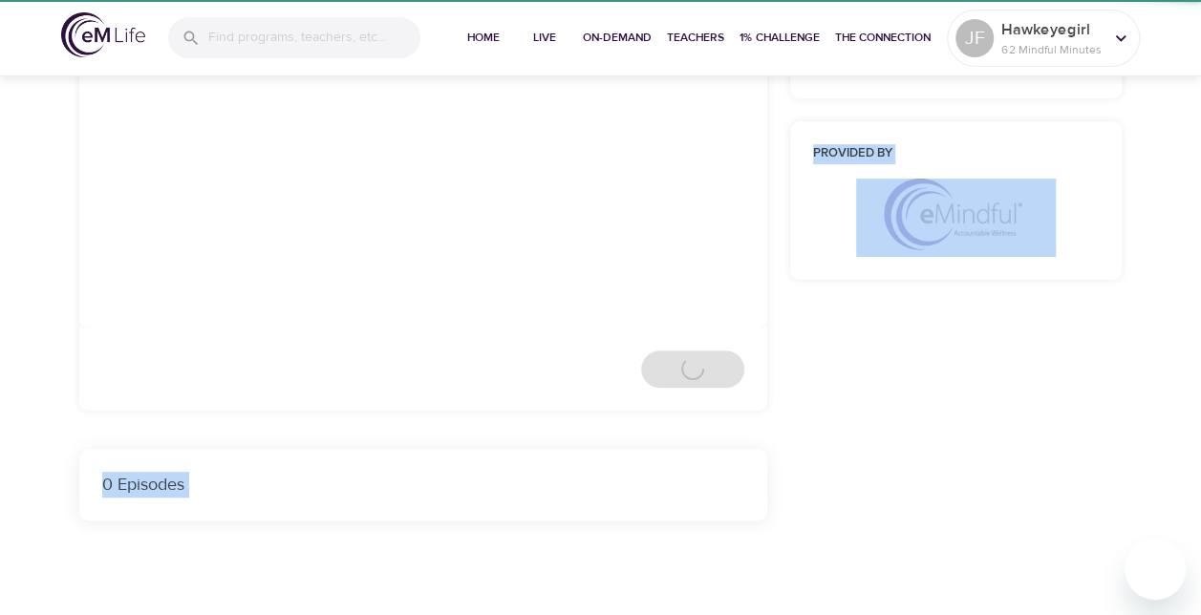
scroll to position [755, 0]
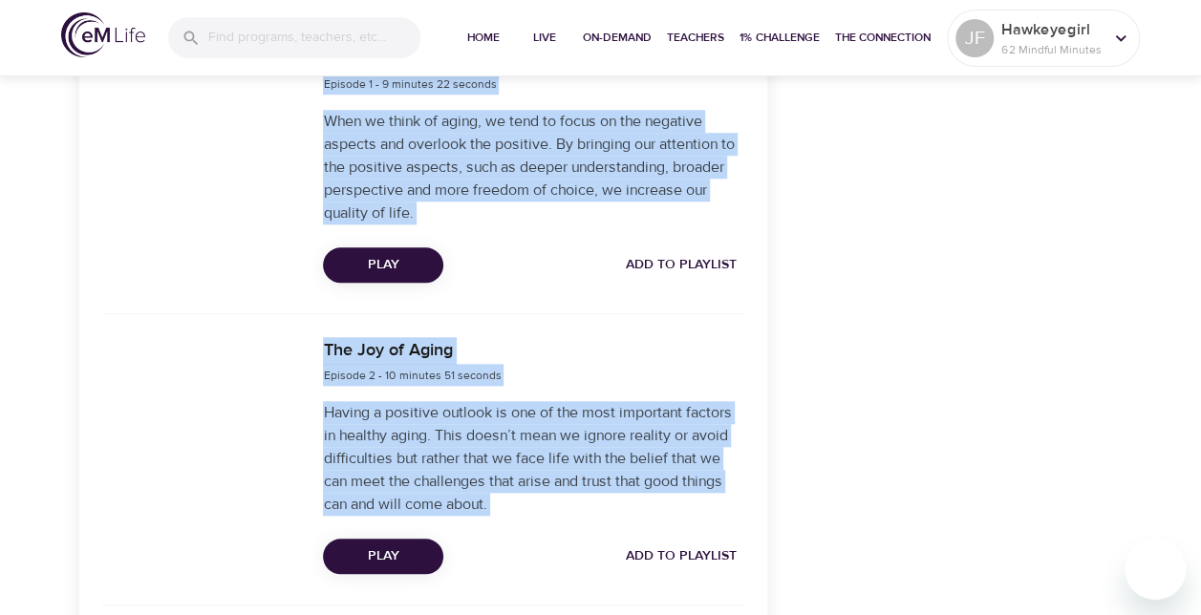
click at [715, 337] on div "The Joy of Aging Episode 2 - 10 minutes 51 seconds" at bounding box center [533, 362] width 420 height 50
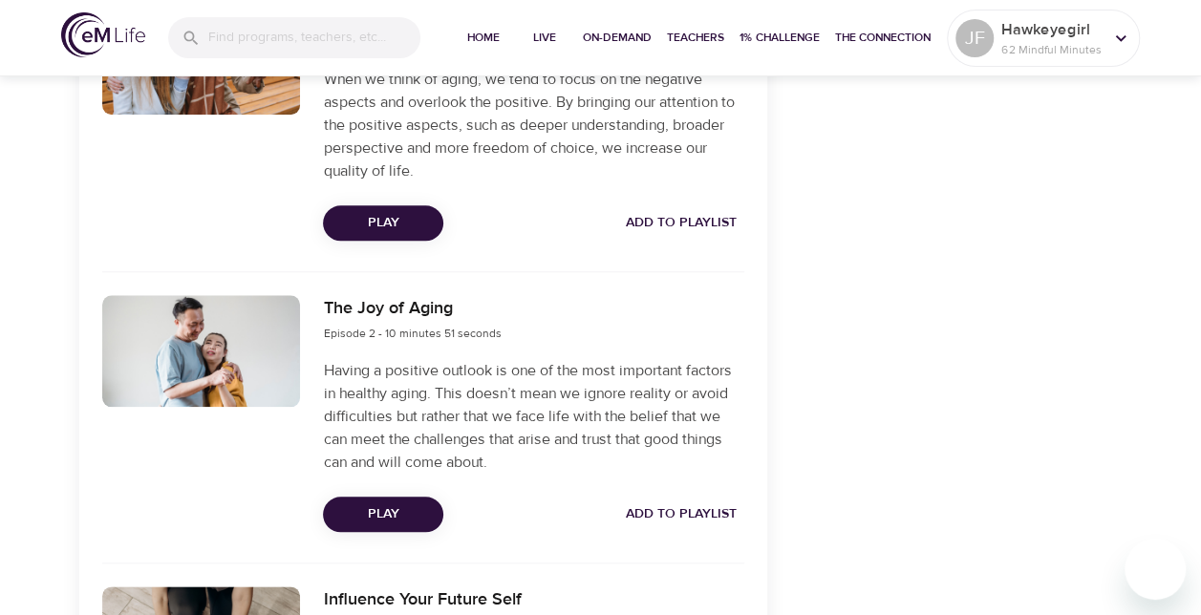
scroll to position [766, 0]
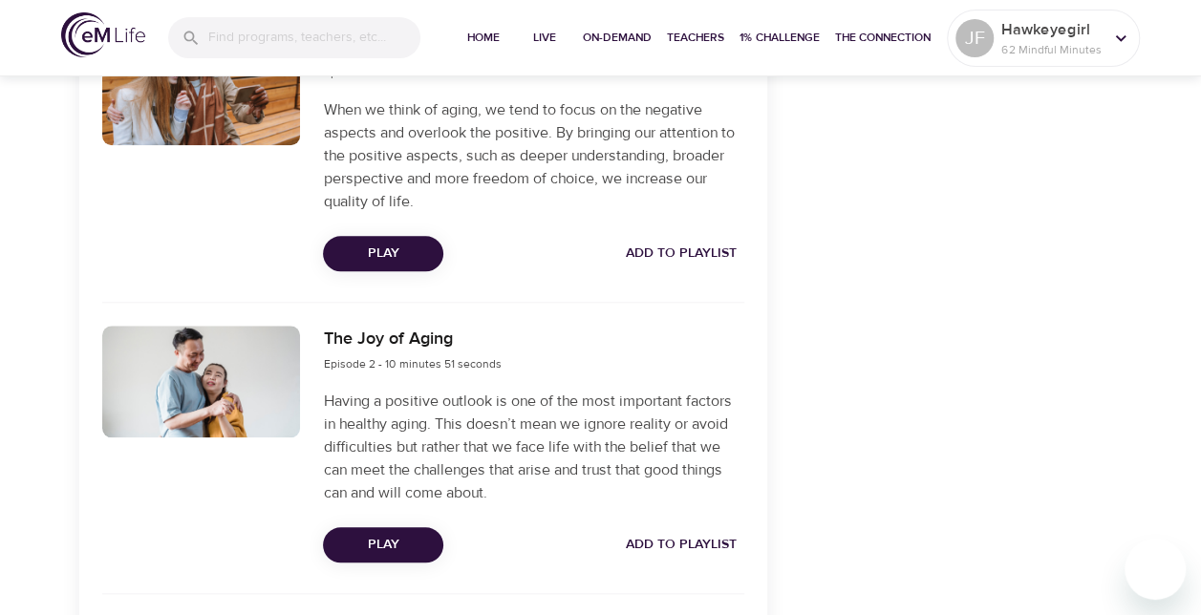
click at [693, 251] on span "Add to Playlist" at bounding box center [681, 254] width 111 height 24
click at [704, 538] on span "Add to Playlist" at bounding box center [681, 545] width 111 height 24
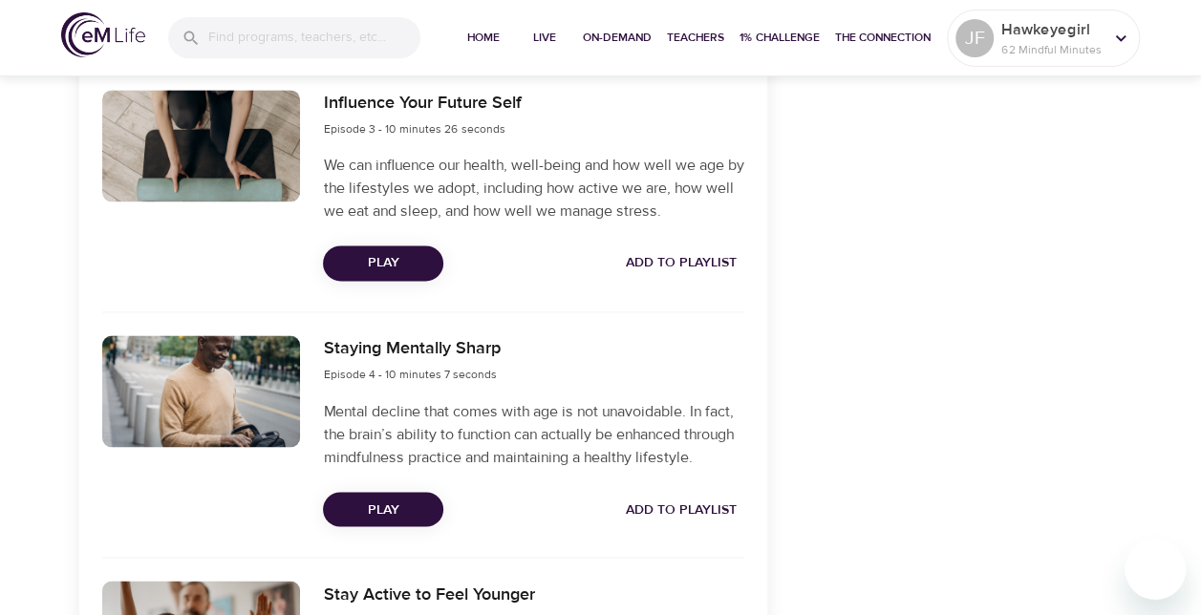
scroll to position [1306, 0]
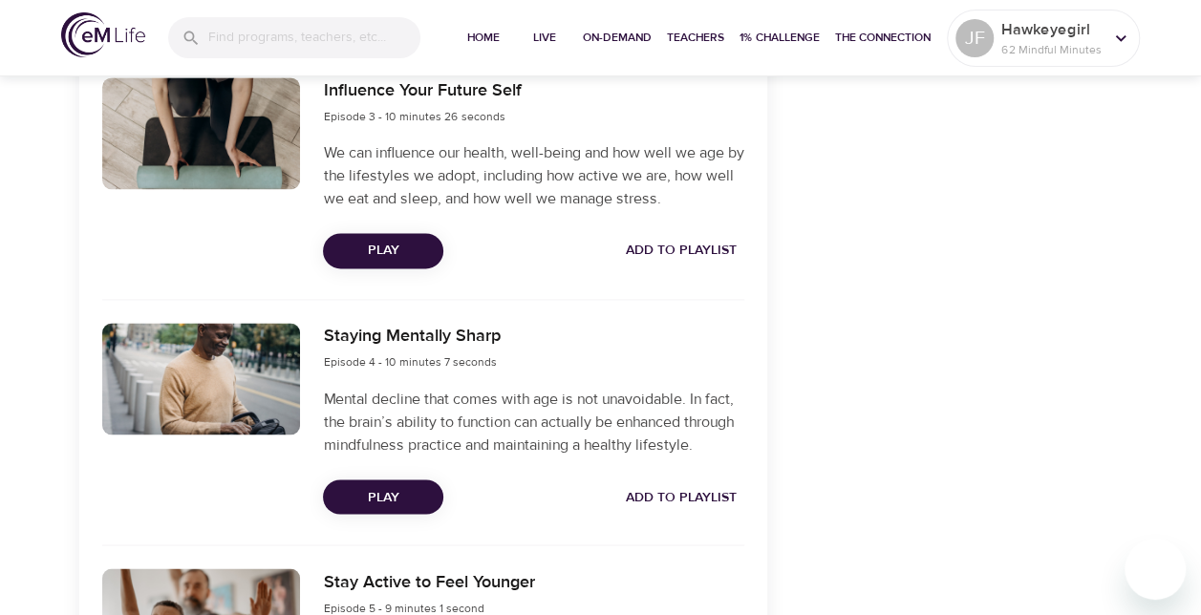
click at [725, 249] on span "Add to Playlist" at bounding box center [681, 251] width 111 height 24
click at [715, 491] on span "Add to Playlist" at bounding box center [681, 497] width 111 height 24
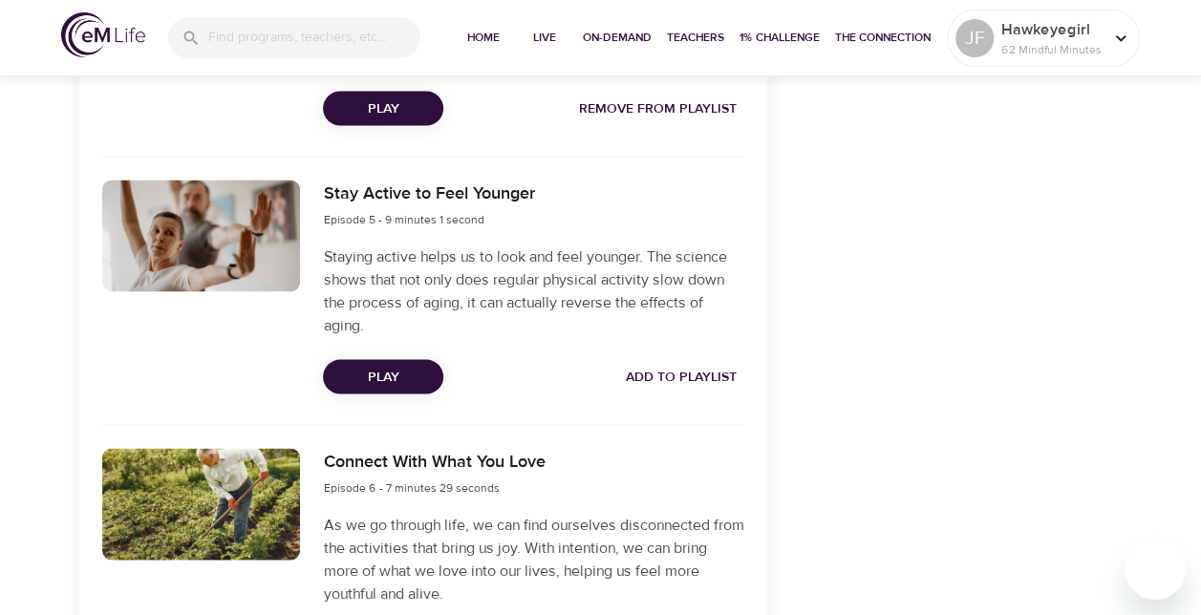
scroll to position [1781, 0]
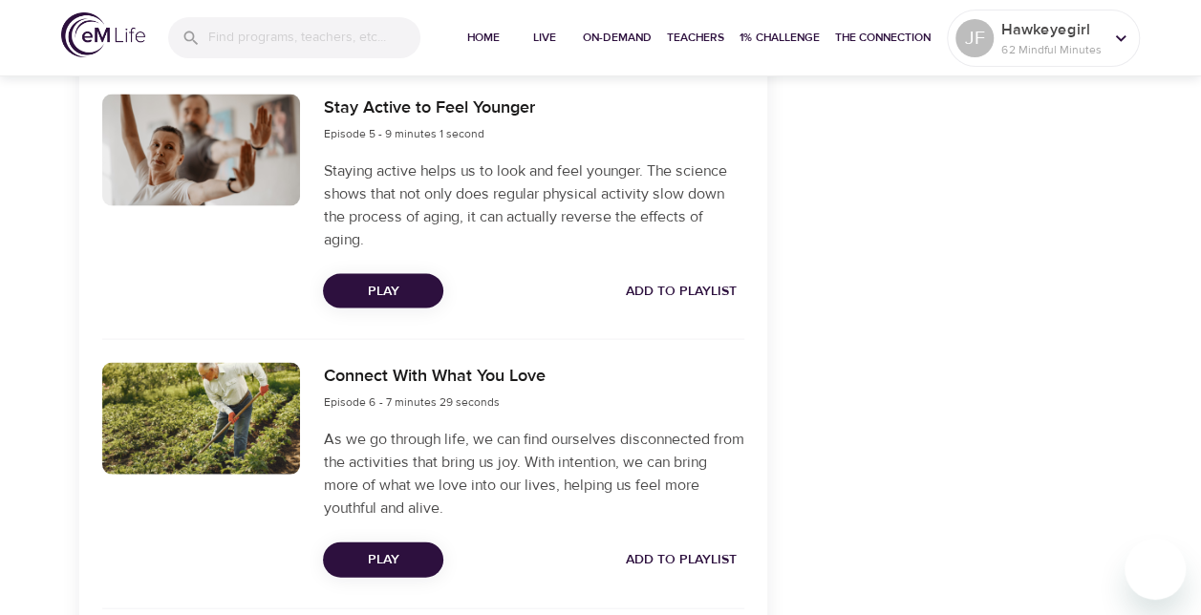
click at [713, 296] on span "Add to Playlist" at bounding box center [681, 291] width 111 height 24
click at [706, 554] on span "Add to Playlist" at bounding box center [681, 559] width 111 height 24
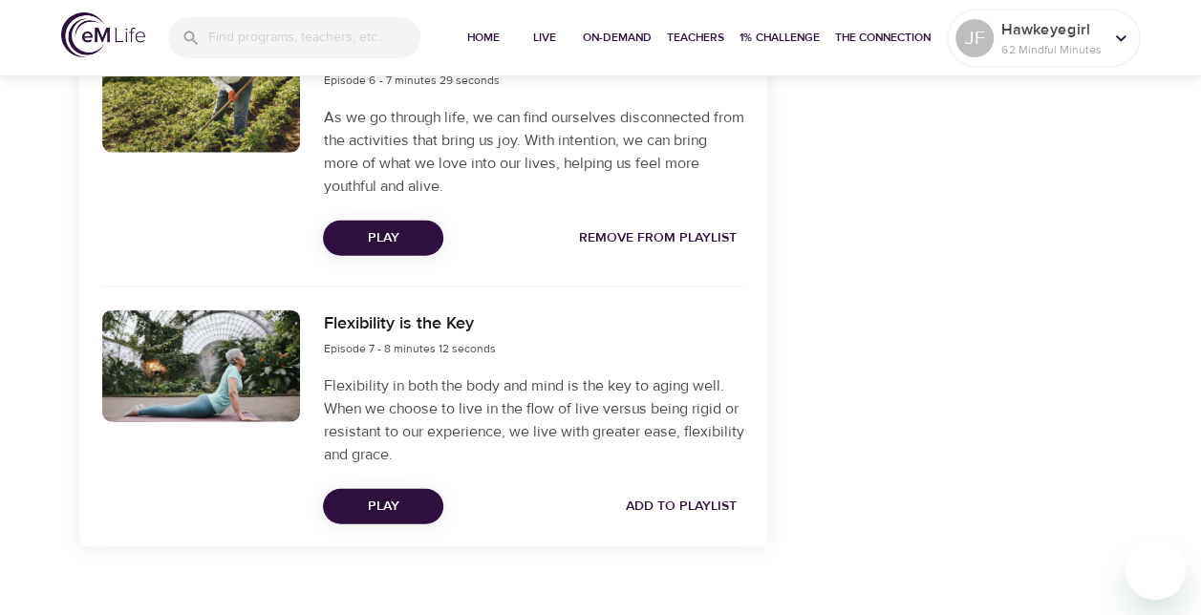
scroll to position [2128, 0]
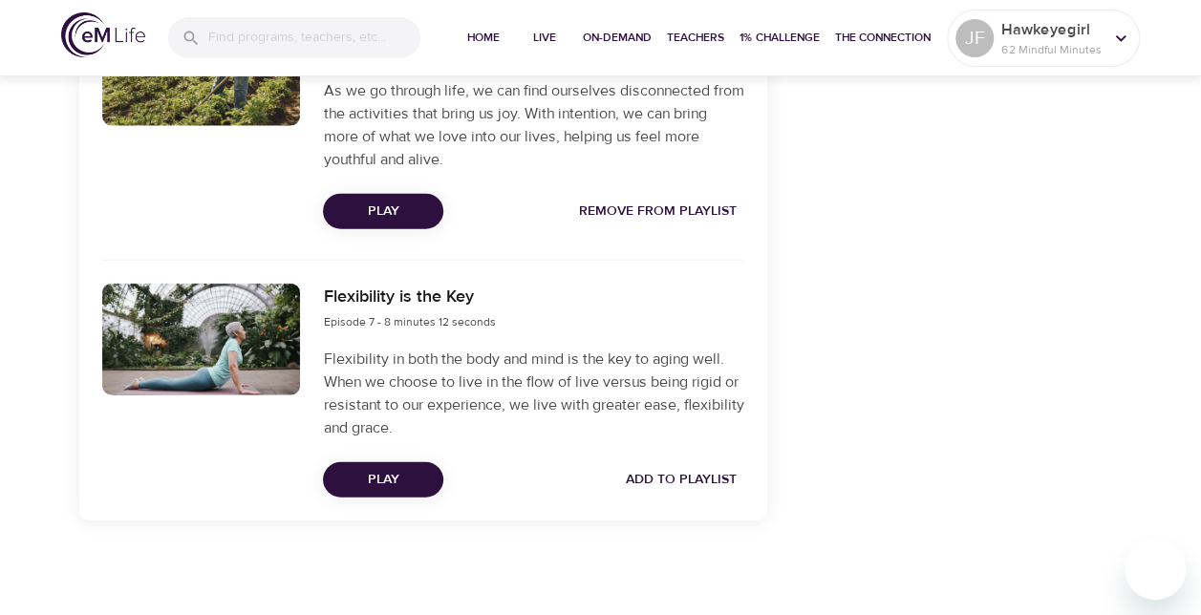
click at [716, 473] on span "Add to Playlist" at bounding box center [681, 480] width 111 height 24
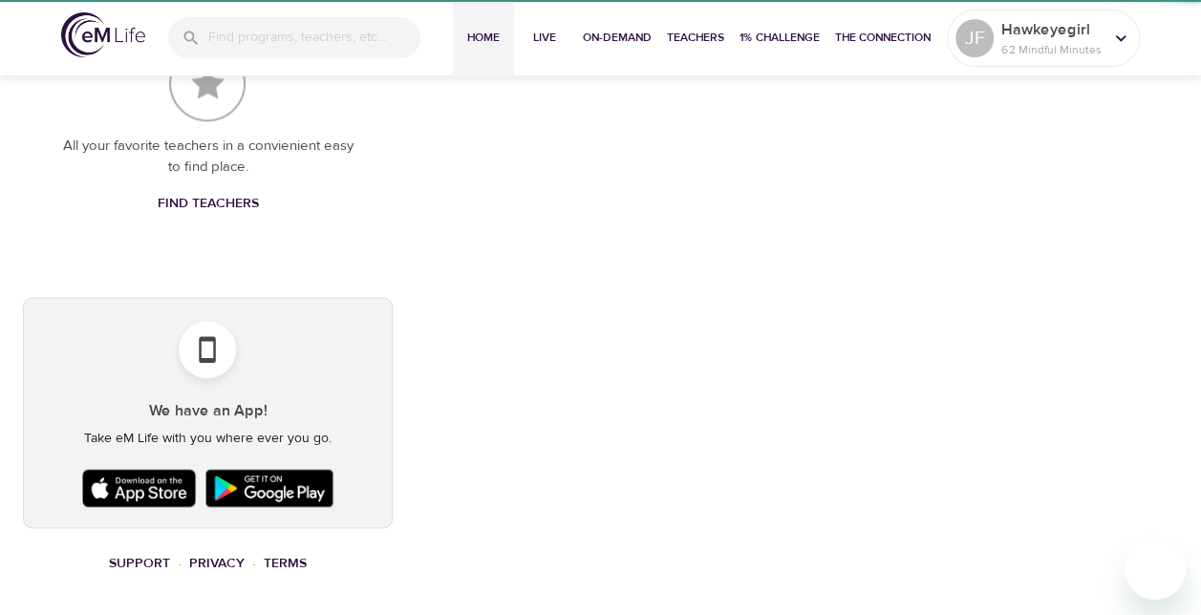
scroll to position [755, 0]
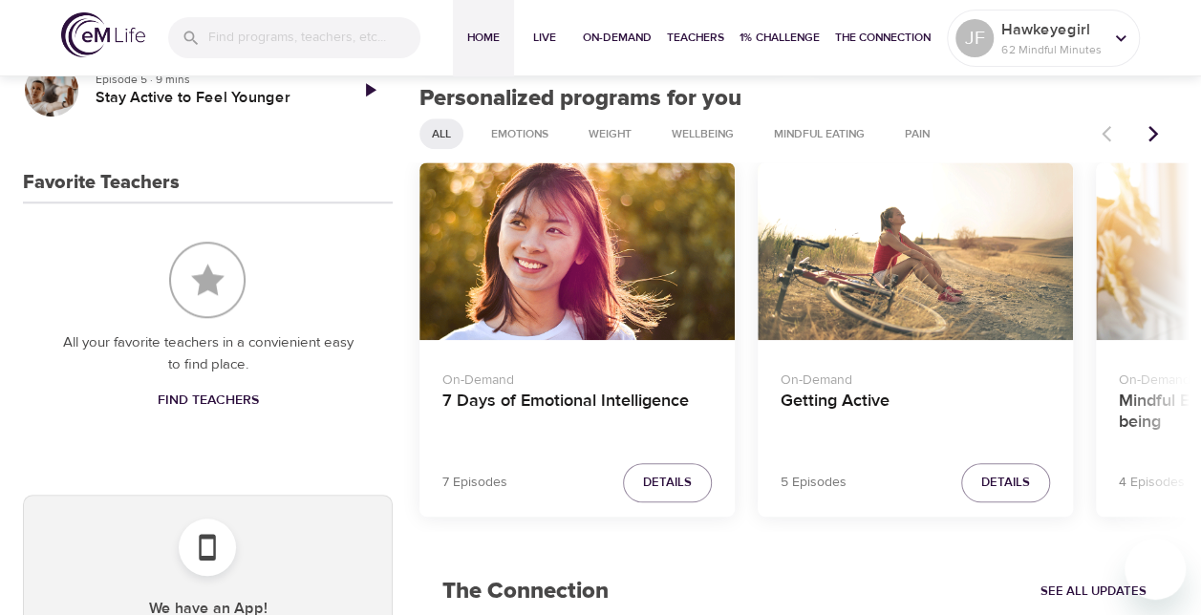
click at [1144, 138] on icon "Next items" at bounding box center [1152, 133] width 19 height 19
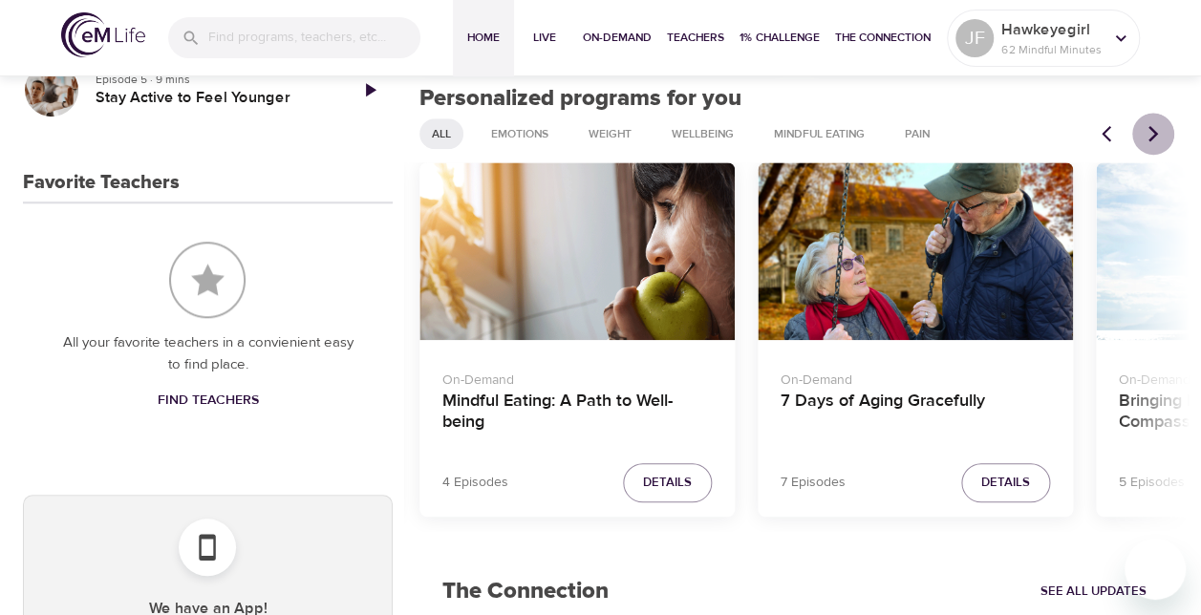
click at [1144, 138] on icon "Next items" at bounding box center [1152, 133] width 19 height 19
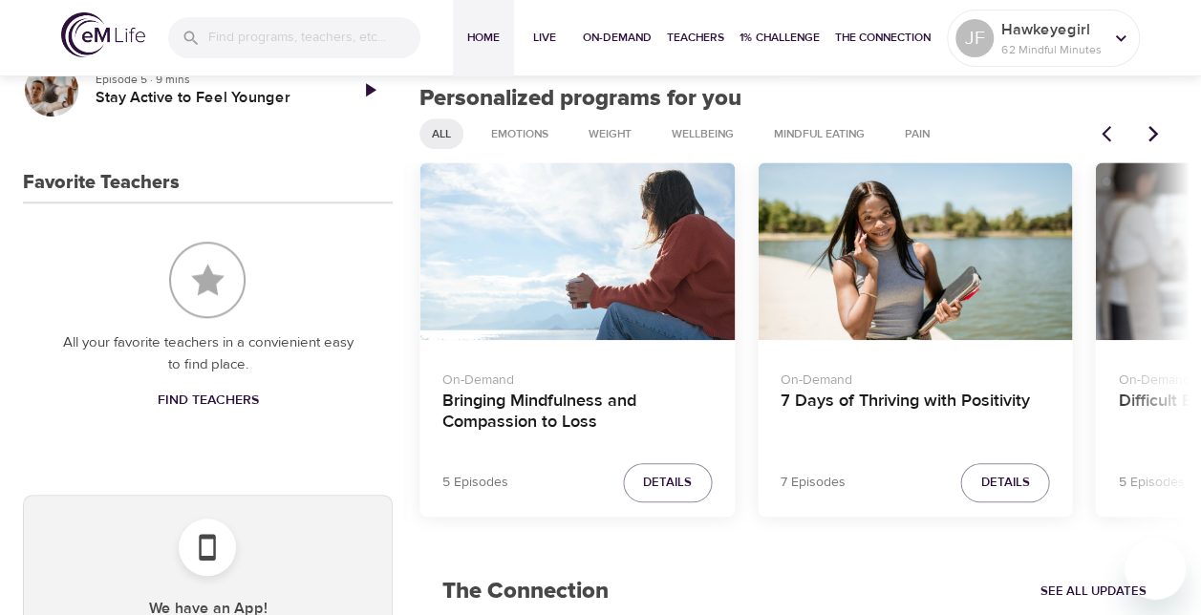
click at [1144, 138] on icon "Next items" at bounding box center [1152, 133] width 19 height 19
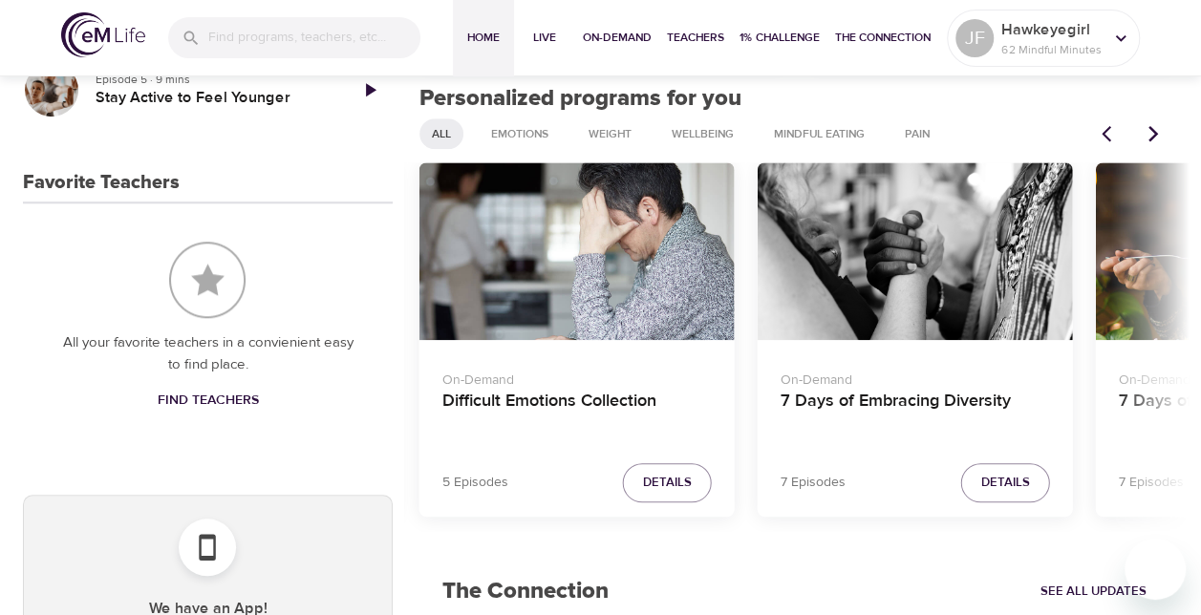
click at [1144, 138] on icon "Next items" at bounding box center [1152, 133] width 19 height 19
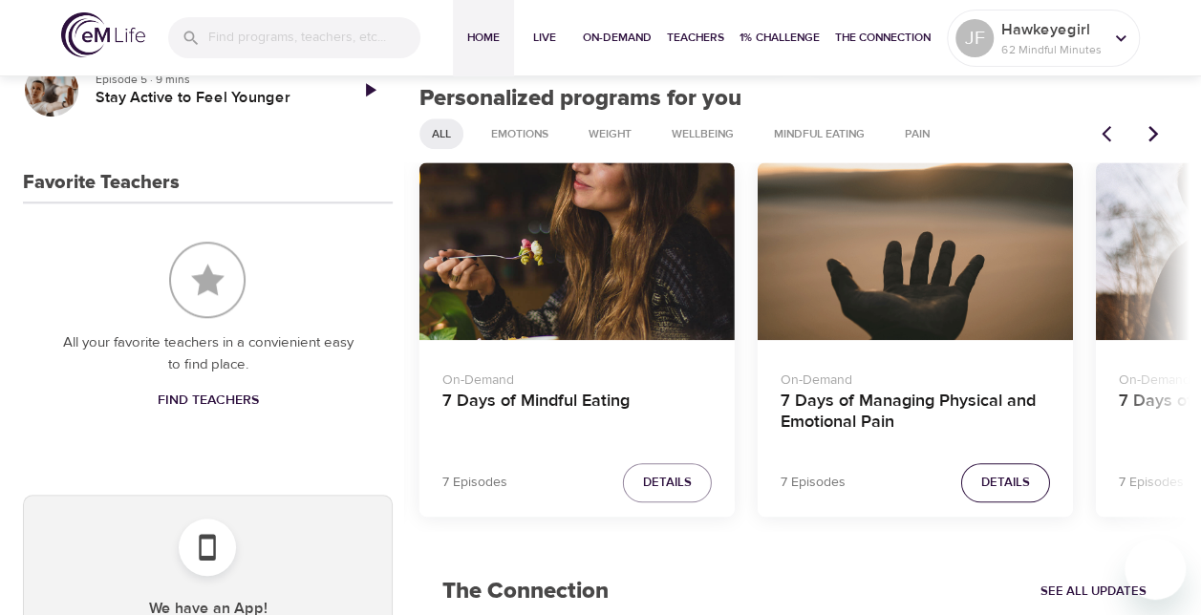
click at [1008, 489] on span "Details" at bounding box center [1005, 483] width 49 height 22
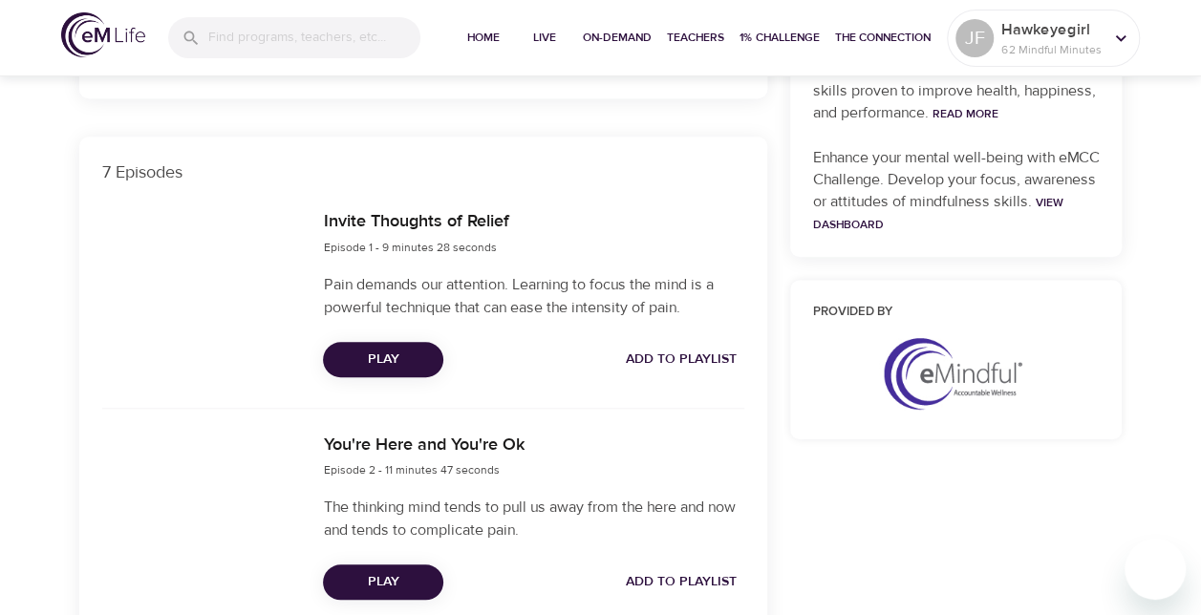
scroll to position [255, 0]
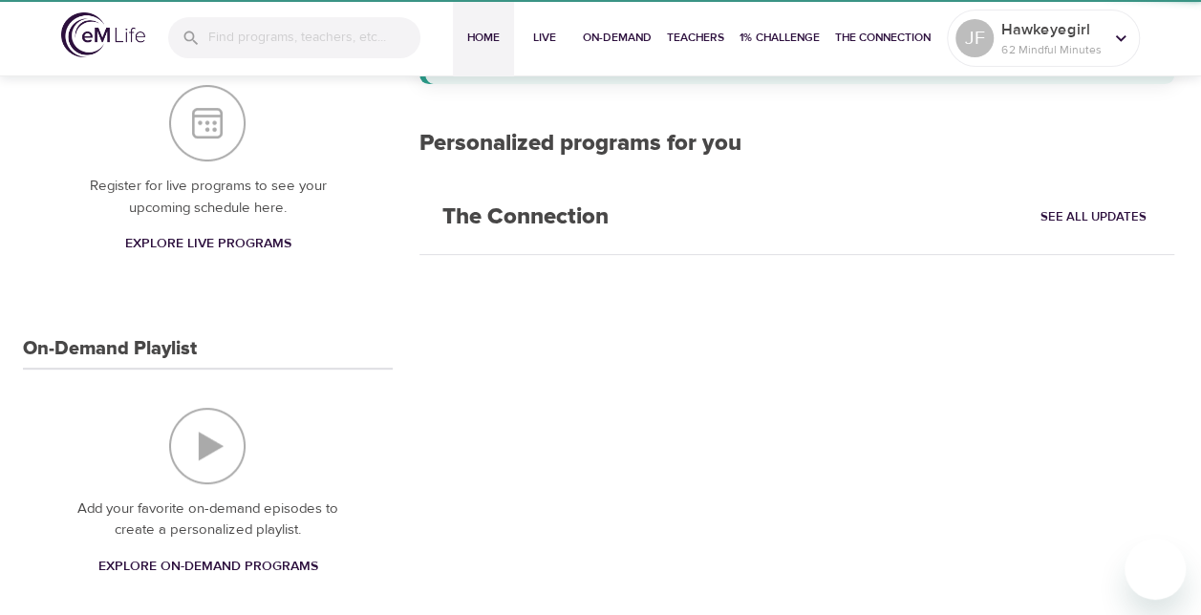
scroll to position [755, 0]
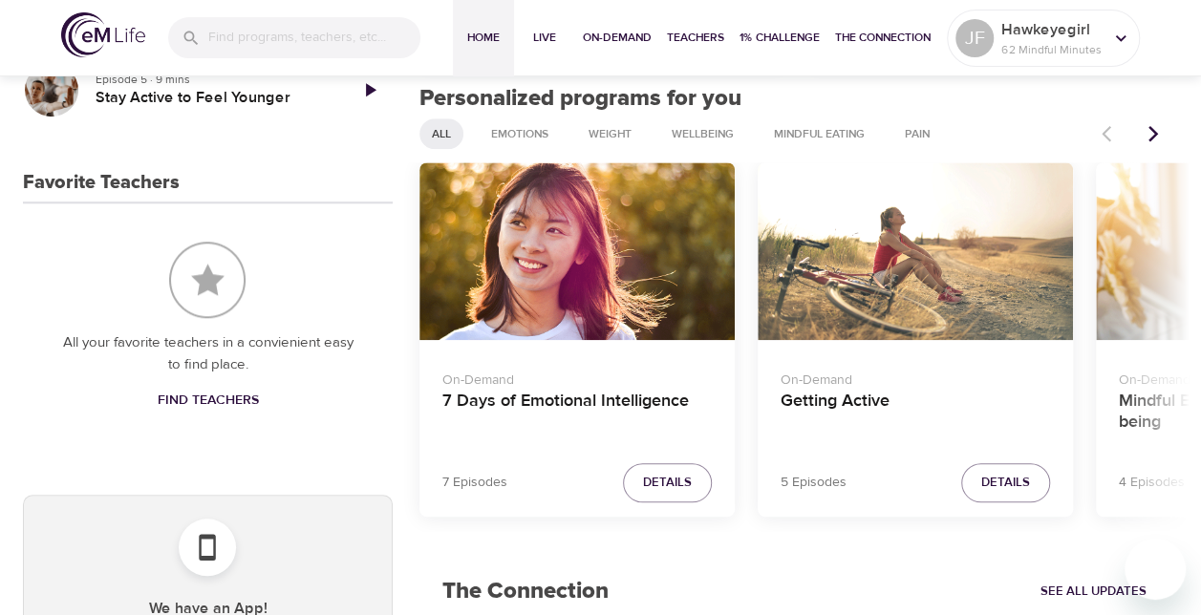
click at [1154, 142] on icon "Next items" at bounding box center [1152, 133] width 19 height 19
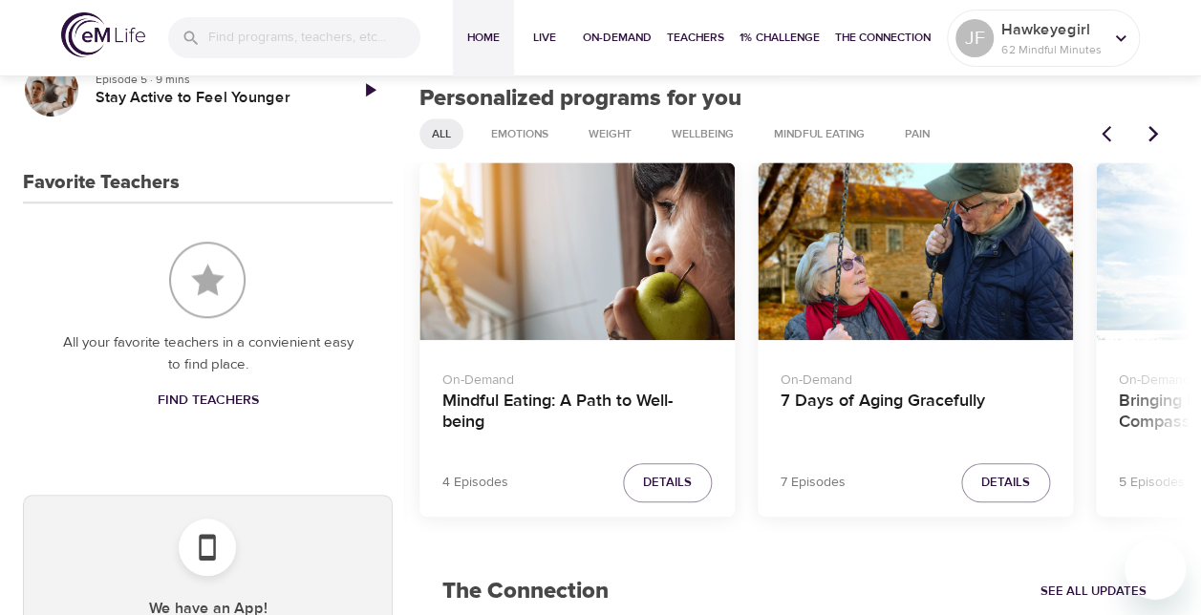
click at [1154, 142] on icon "Next items" at bounding box center [1152, 133] width 19 height 19
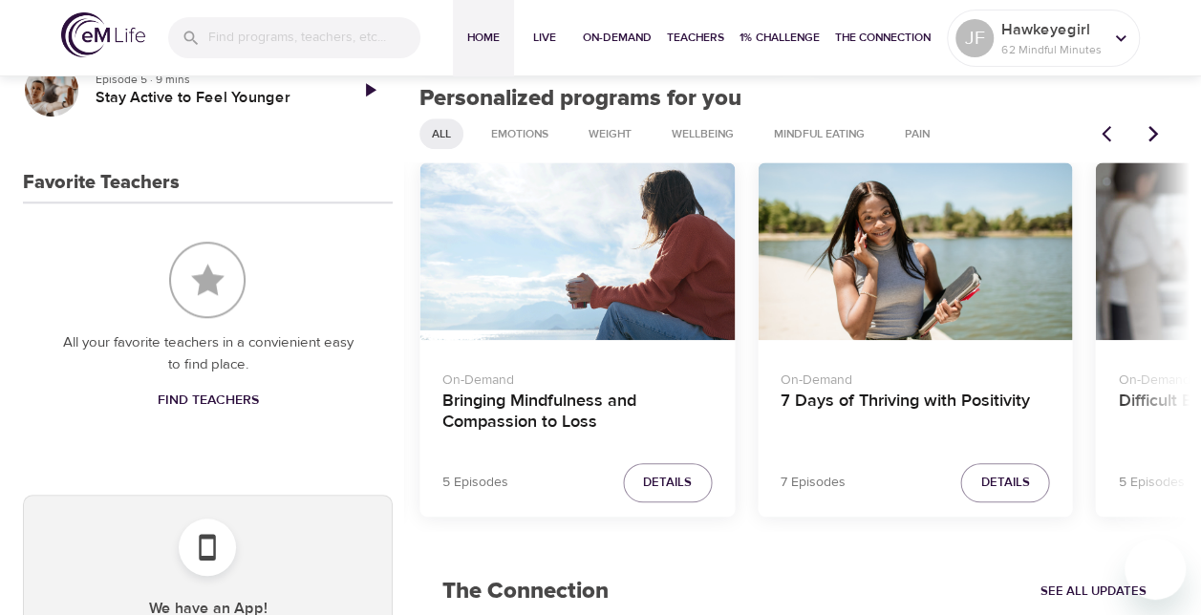
click at [1154, 142] on icon "Next items" at bounding box center [1152, 133] width 19 height 19
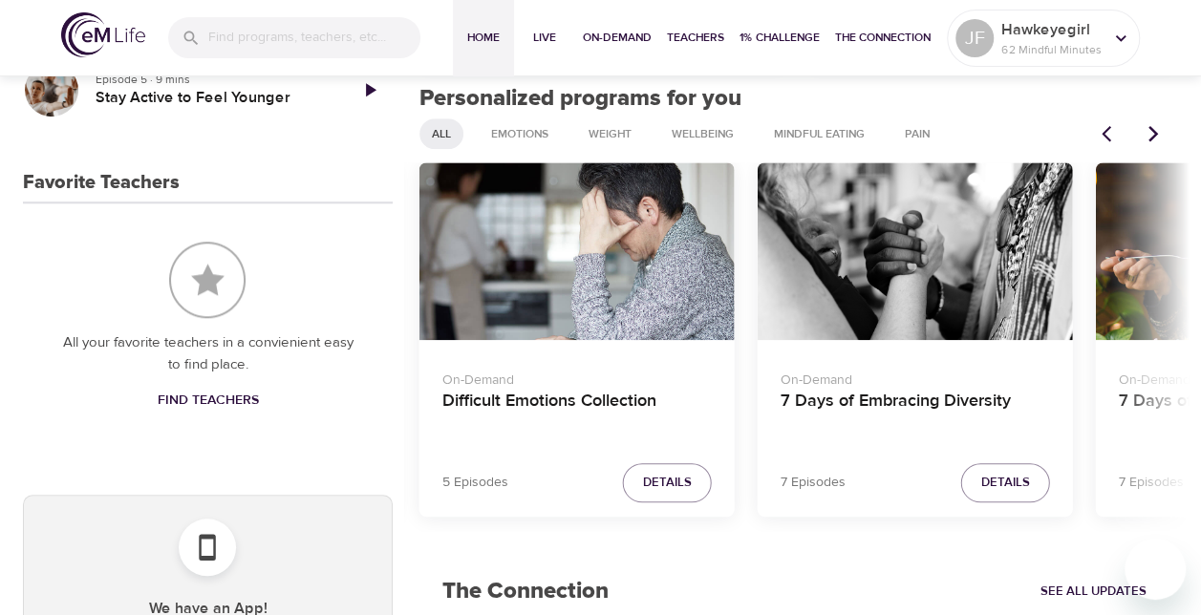
click at [1154, 142] on icon "Next items" at bounding box center [1152, 133] width 19 height 19
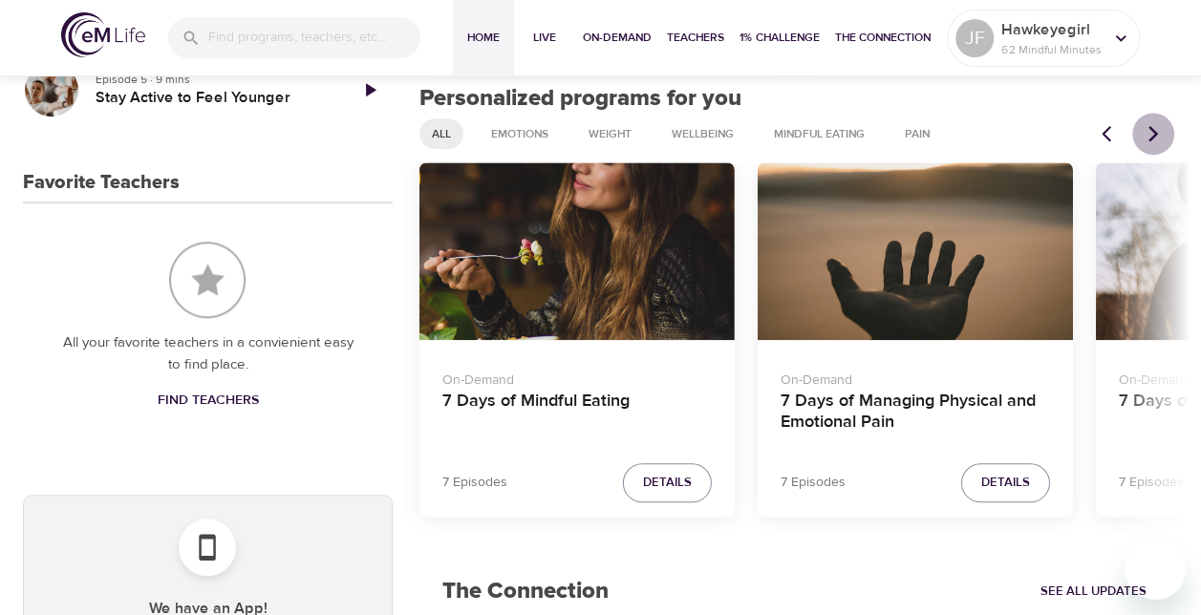
click at [1154, 142] on icon "Next items" at bounding box center [1152, 133] width 19 height 19
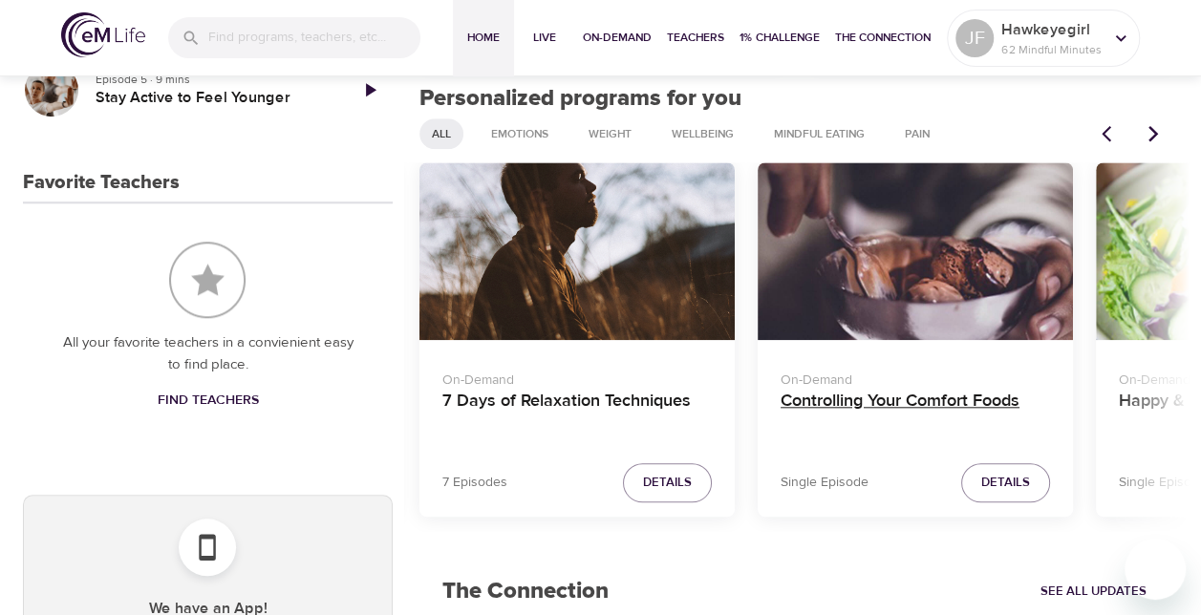
click at [948, 411] on h4 "Controlling Your Comfort Foods" at bounding box center [914, 414] width 269 height 46
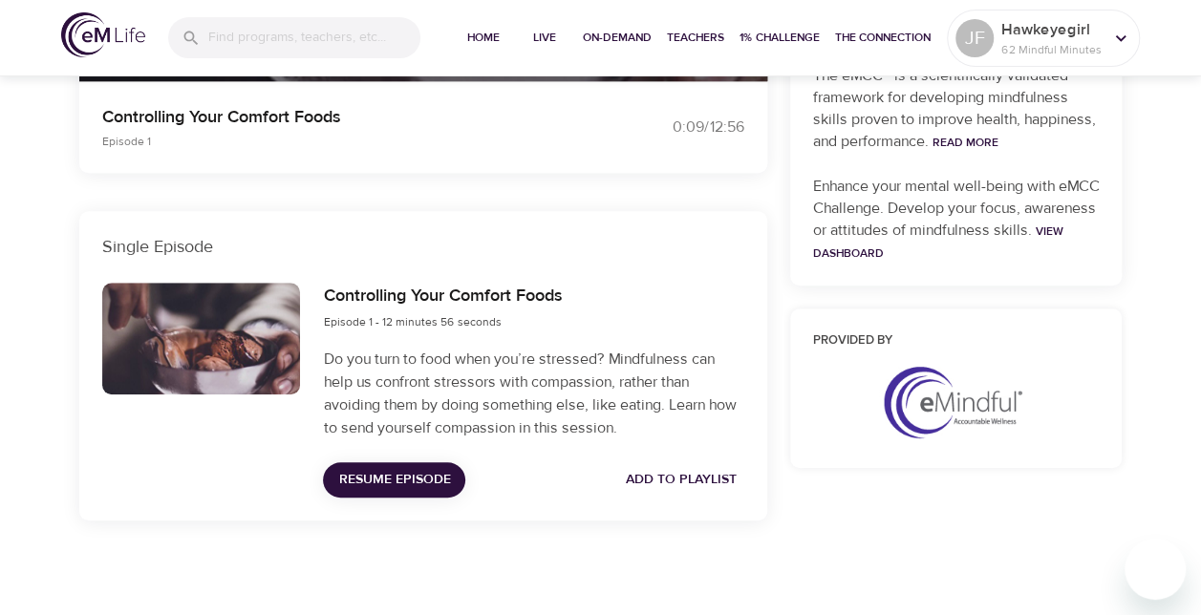
scroll to position [715, 0]
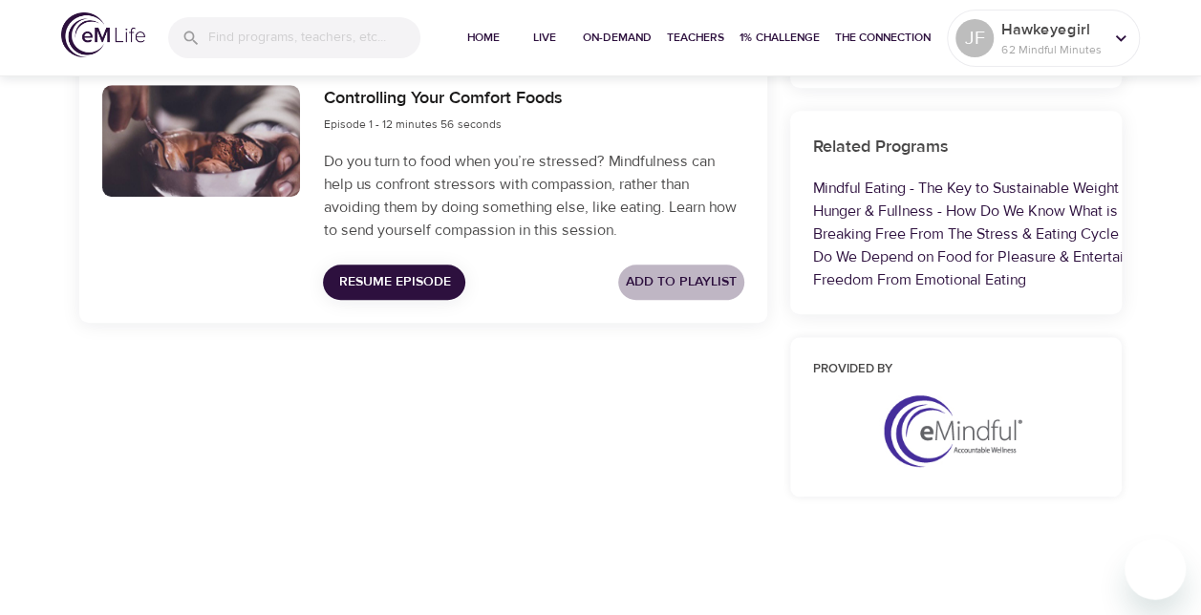
click at [703, 279] on span "Add to Playlist" at bounding box center [681, 282] width 111 height 24
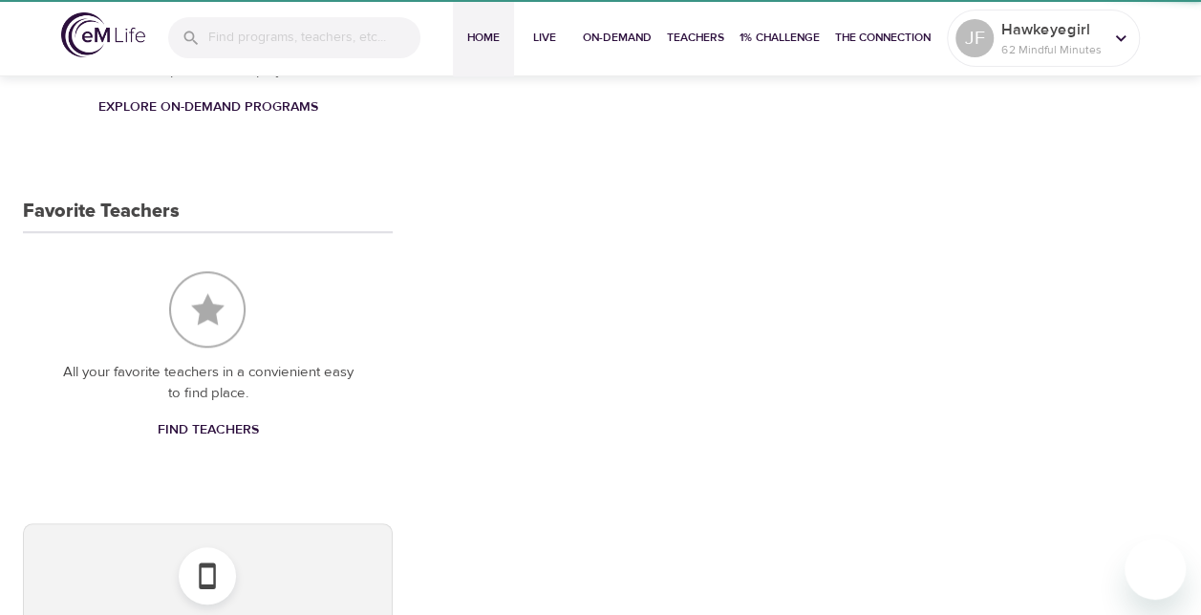
scroll to position [755, 0]
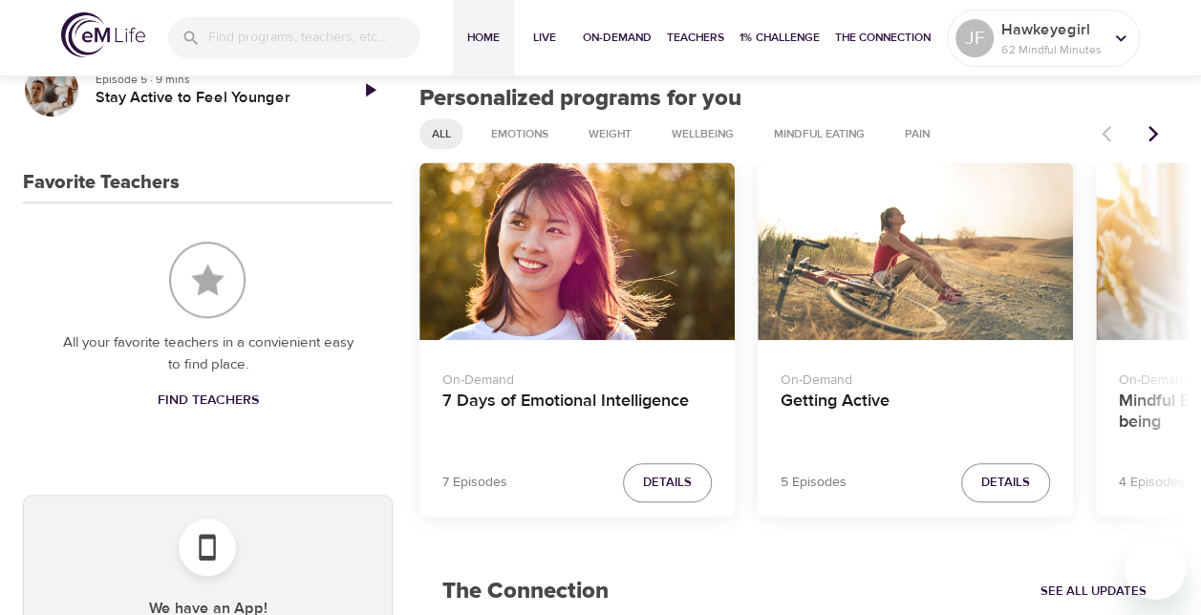
click at [1161, 141] on icon "Next items" at bounding box center [1152, 133] width 19 height 19
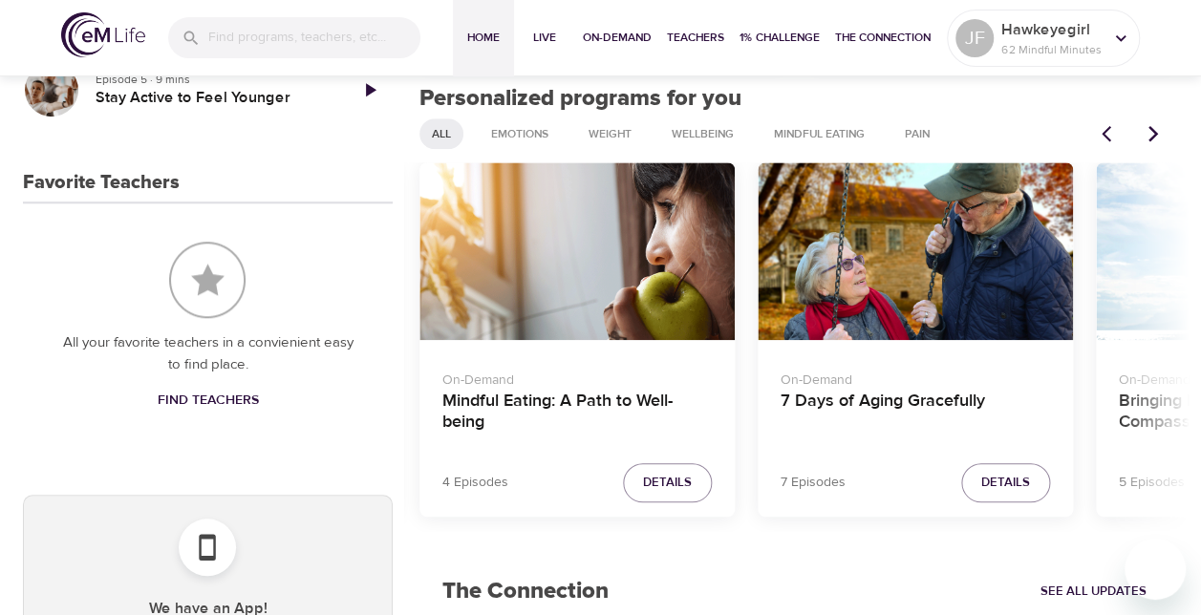
click at [1161, 141] on icon "Next items" at bounding box center [1152, 133] width 19 height 19
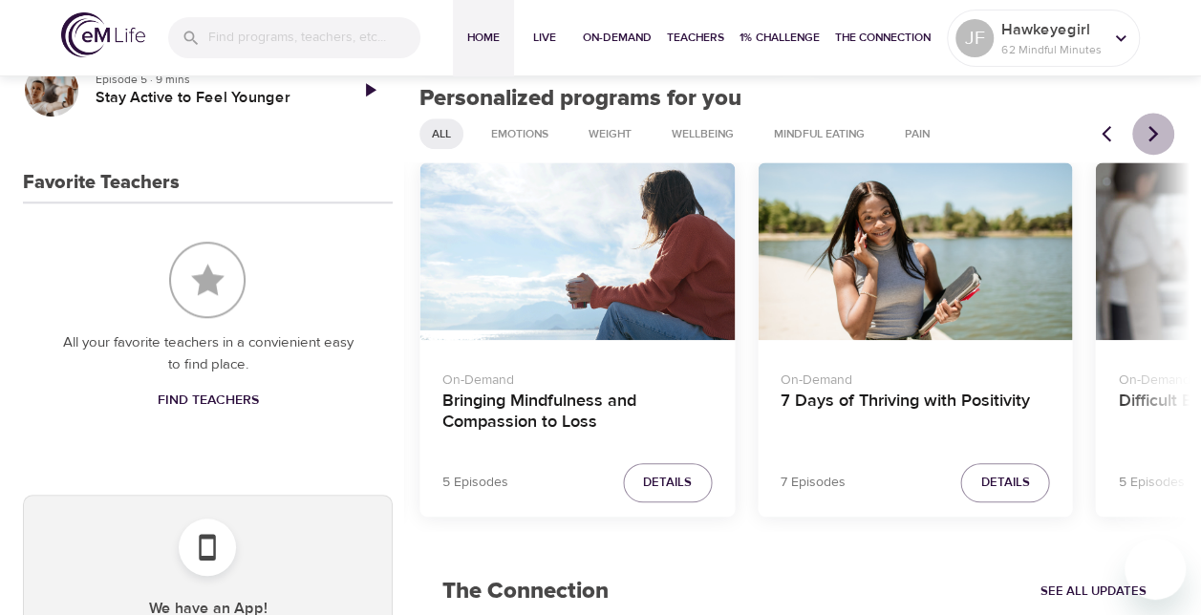
click at [1161, 141] on icon "Next items" at bounding box center [1152, 133] width 19 height 19
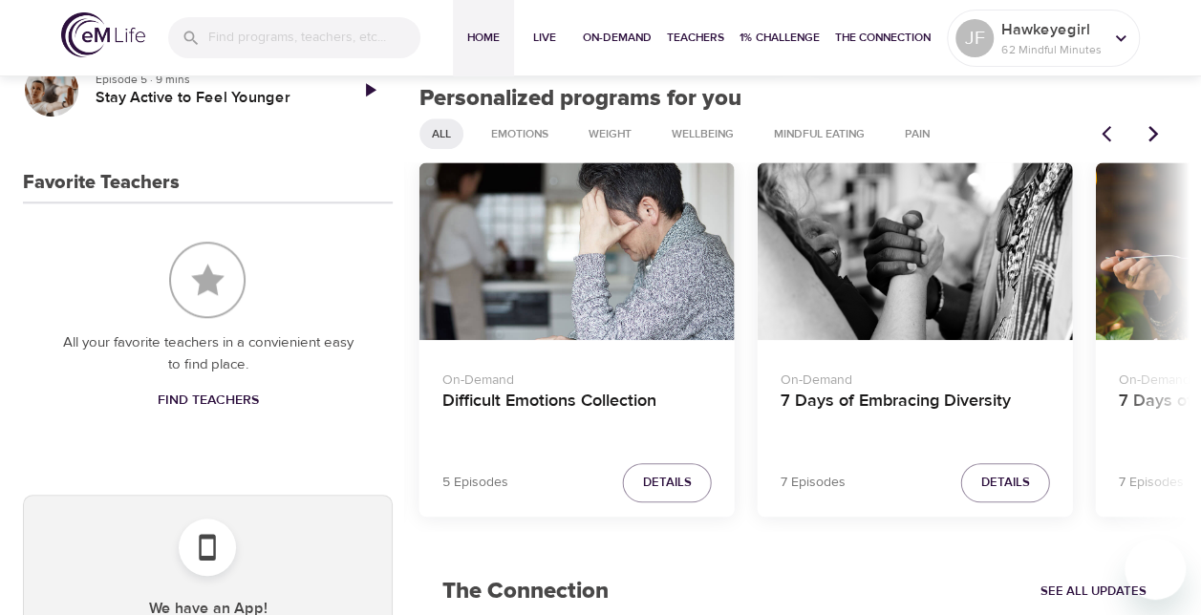
click at [1161, 141] on icon "Next items" at bounding box center [1152, 133] width 19 height 19
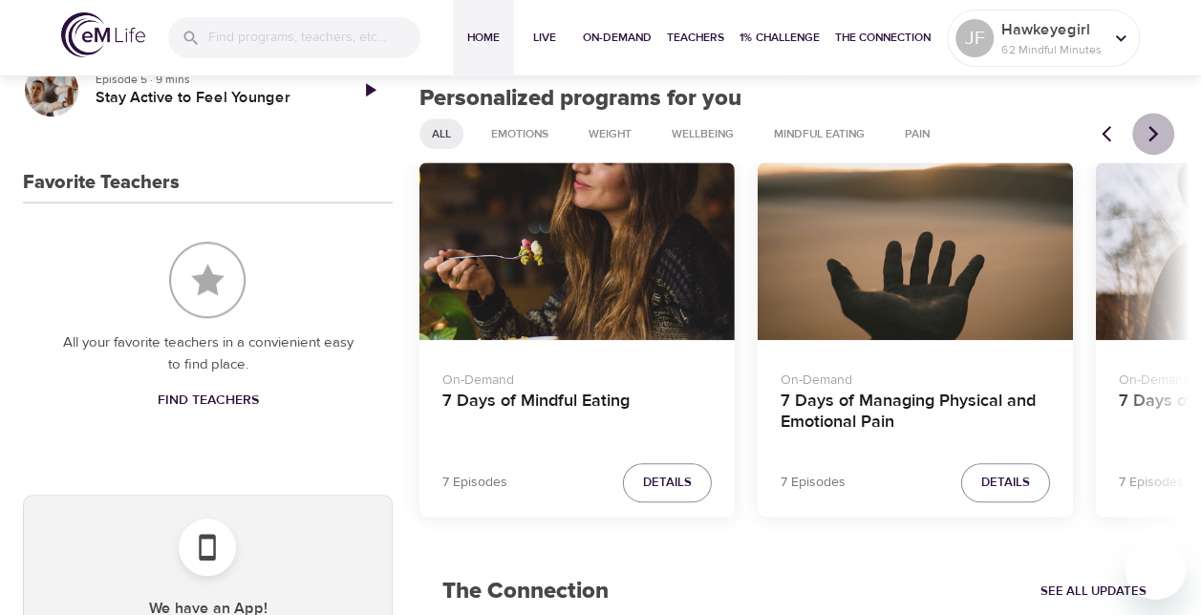
click at [1161, 141] on icon "Next items" at bounding box center [1152, 133] width 19 height 19
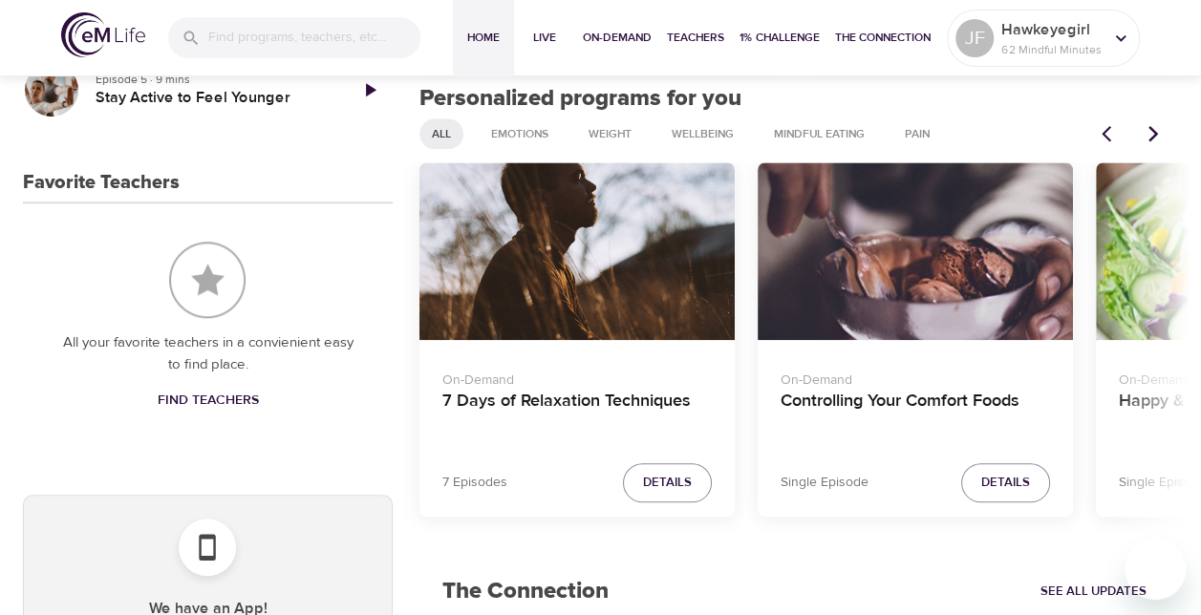
click at [1161, 141] on icon "Next items" at bounding box center [1152, 133] width 19 height 19
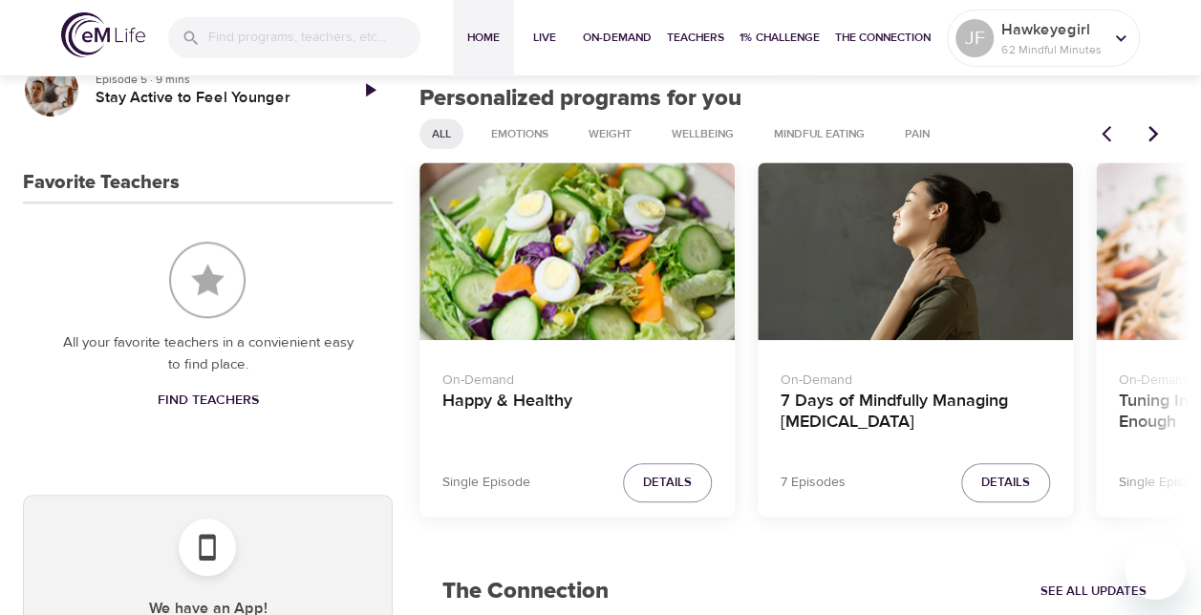
click at [1161, 141] on icon "Next items" at bounding box center [1152, 133] width 19 height 19
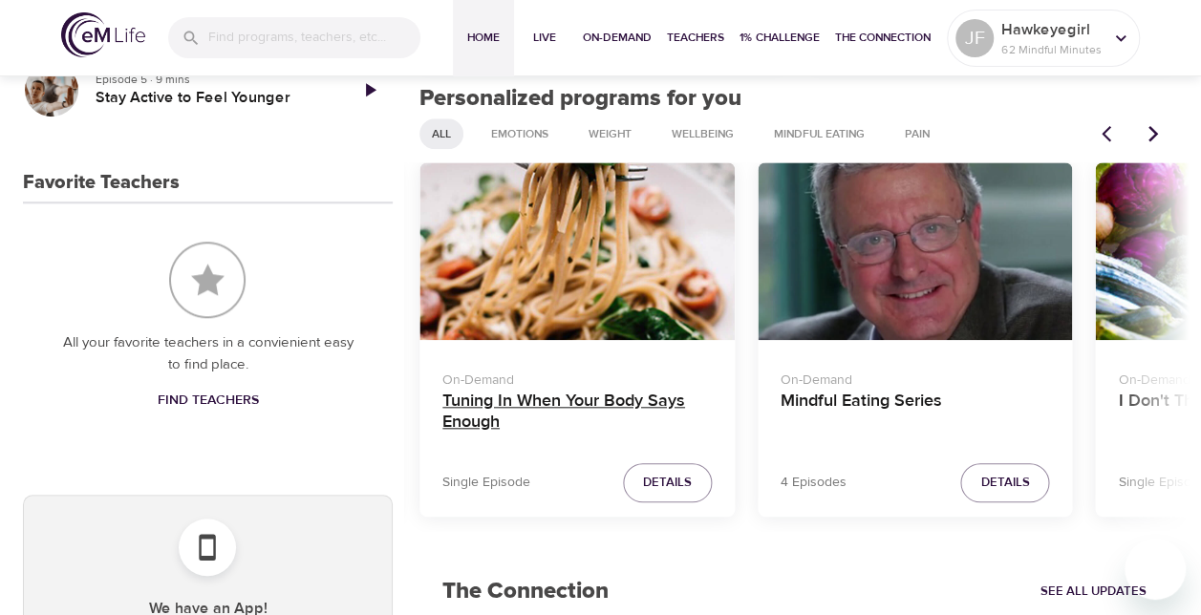
click at [467, 409] on h4 "Tuning In When Your Body Says Enough" at bounding box center [576, 414] width 269 height 46
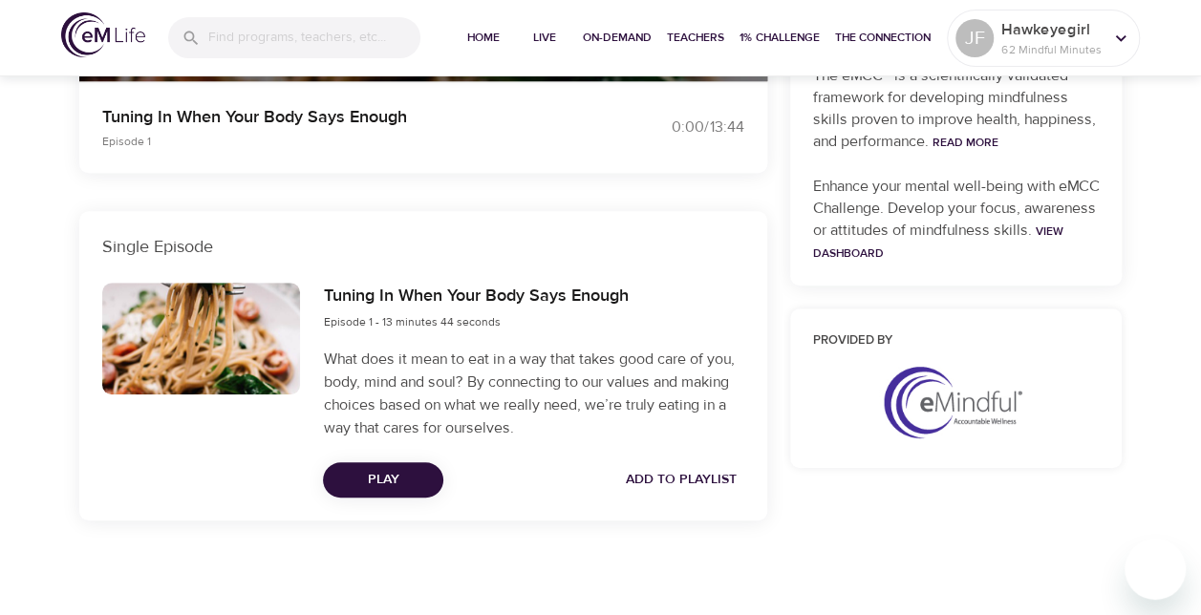
scroll to position [715, 0]
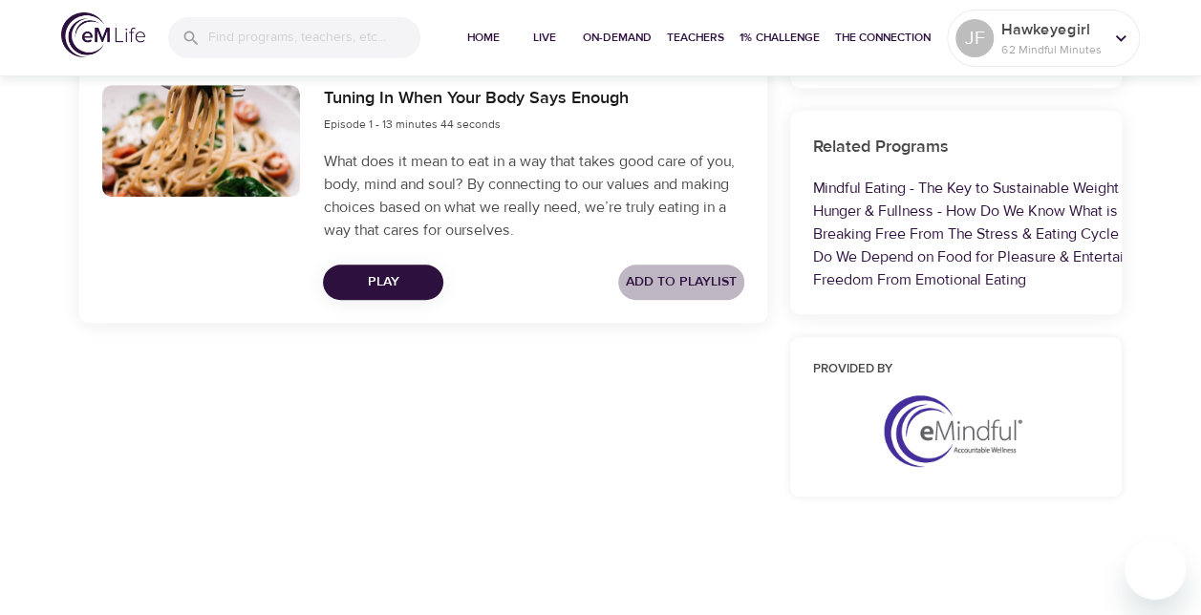
click at [694, 276] on span "Add to Playlist" at bounding box center [681, 282] width 111 height 24
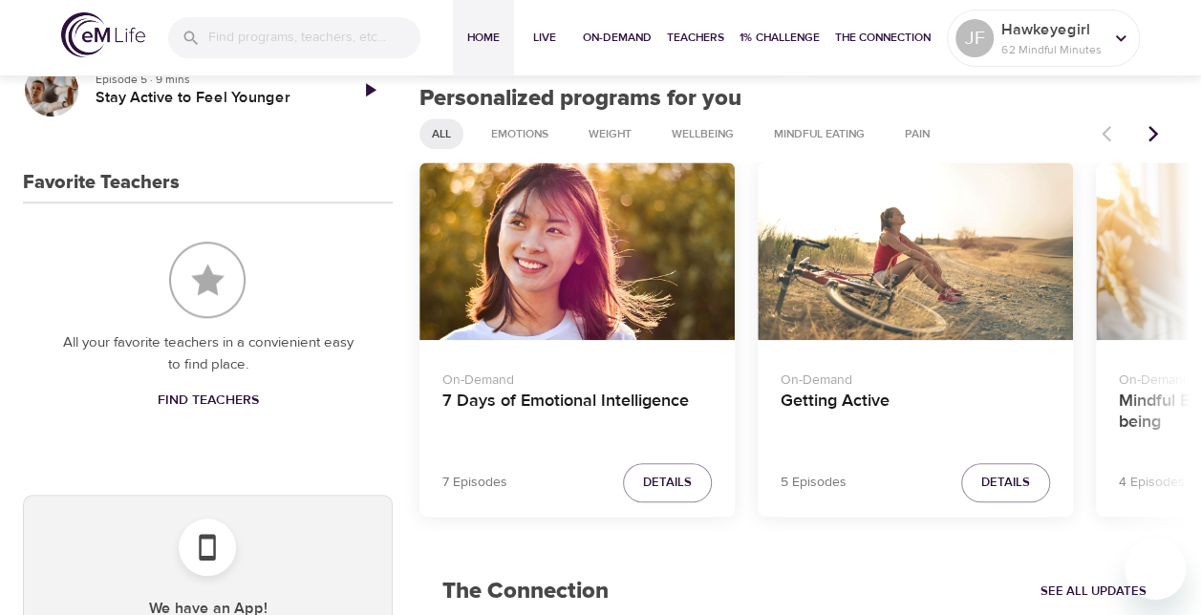
click at [1156, 139] on icon "Next items" at bounding box center [1152, 133] width 19 height 19
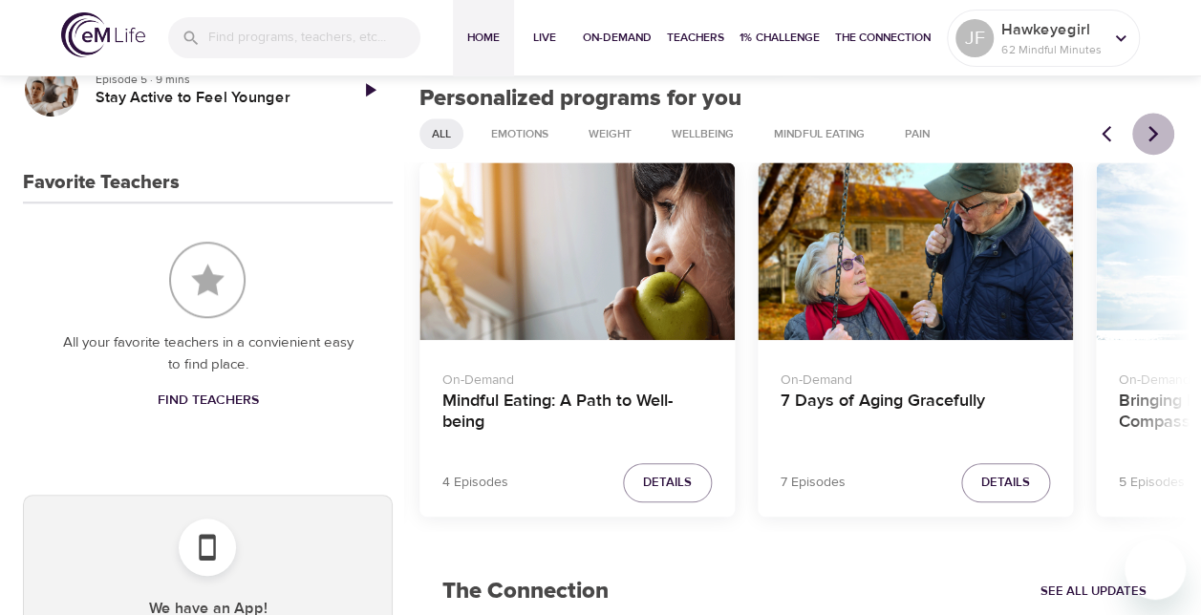
click at [1156, 139] on icon "Next items" at bounding box center [1152, 133] width 19 height 19
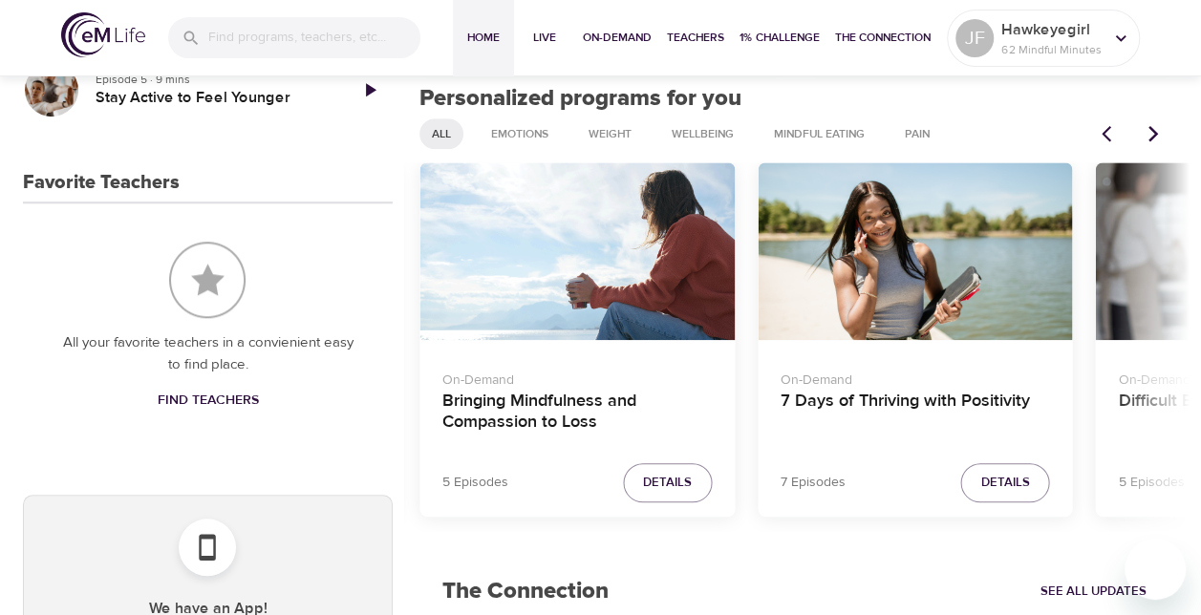
click at [1156, 139] on icon "Next items" at bounding box center [1152, 133] width 19 height 19
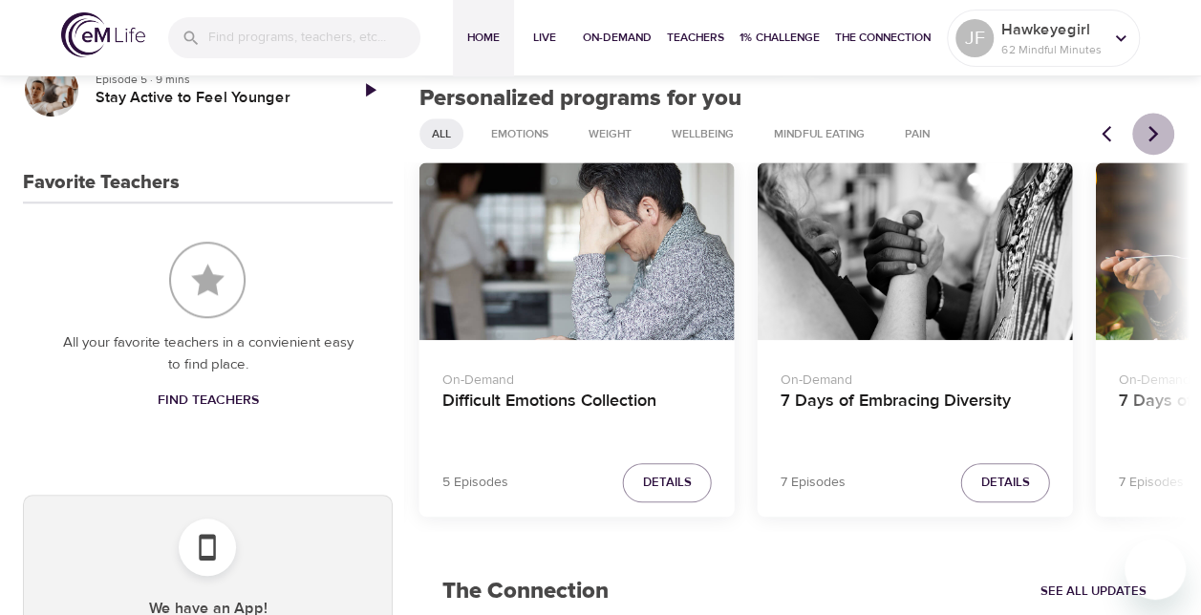
click at [1156, 139] on icon "Next items" at bounding box center [1152, 133] width 19 height 19
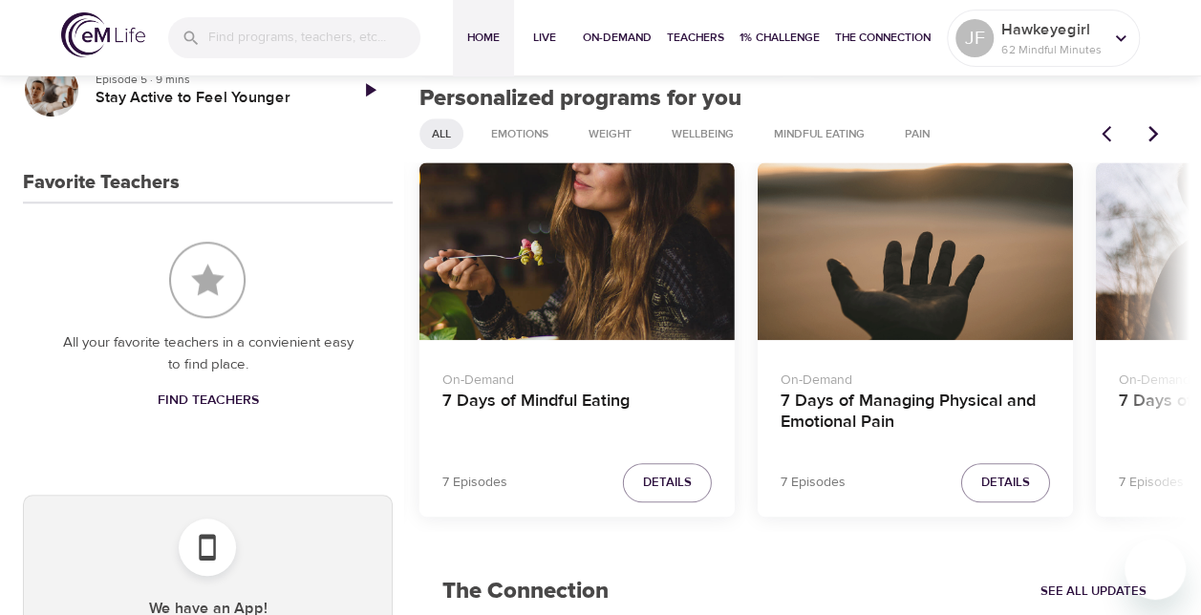
click at [1156, 139] on icon "Next items" at bounding box center [1152, 133] width 19 height 19
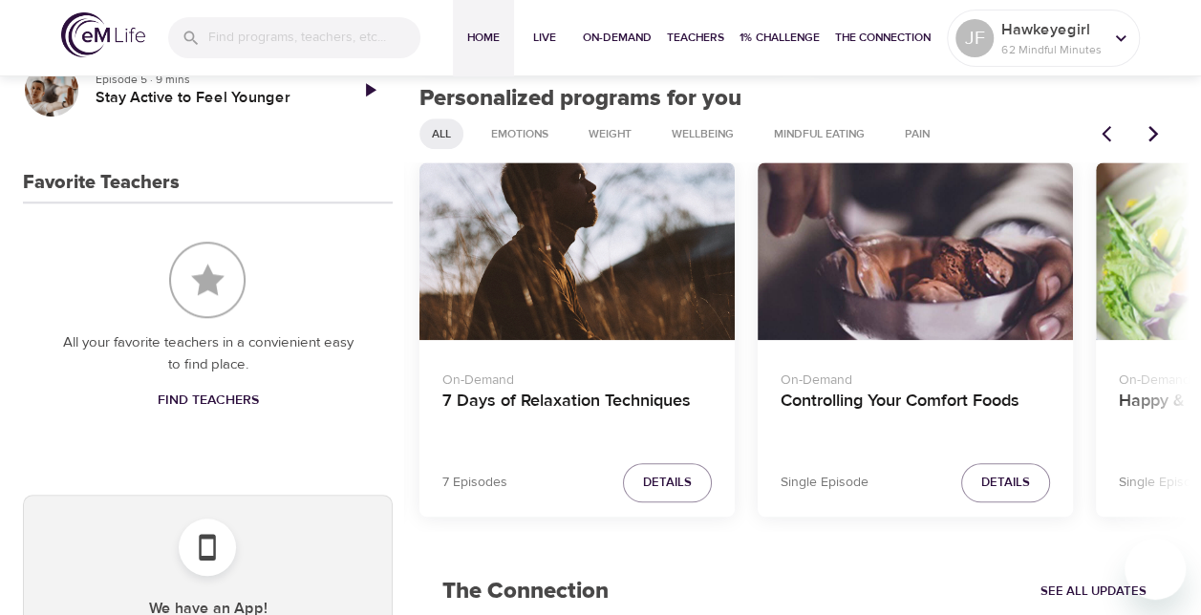
click at [1156, 139] on icon "Next items" at bounding box center [1152, 133] width 19 height 19
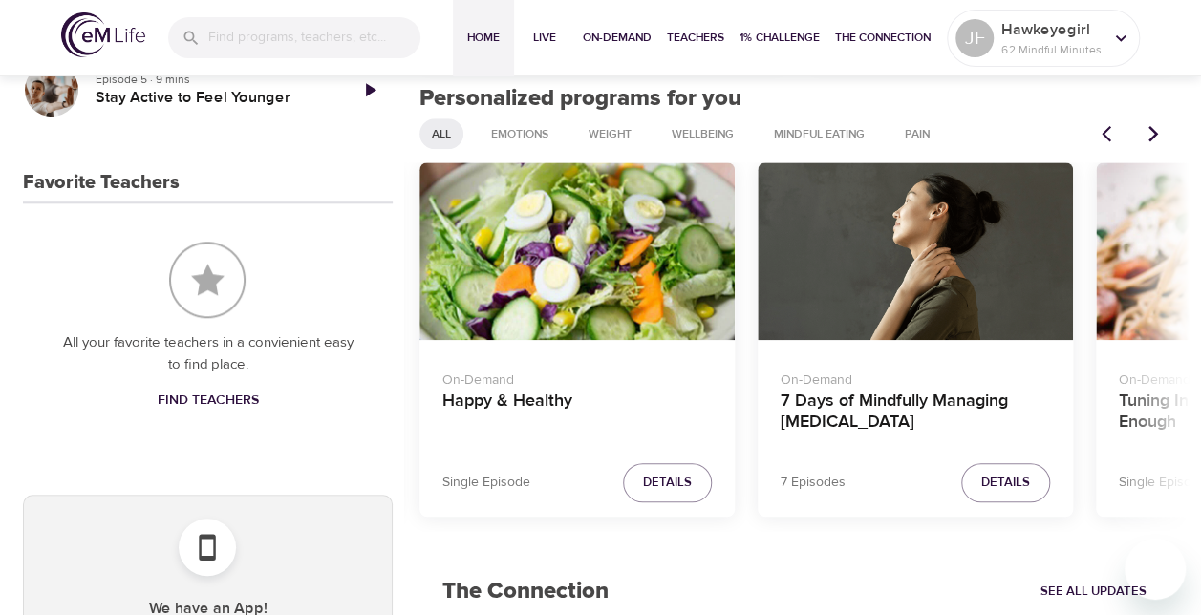
click at [1156, 139] on icon "Next items" at bounding box center [1152, 133] width 19 height 19
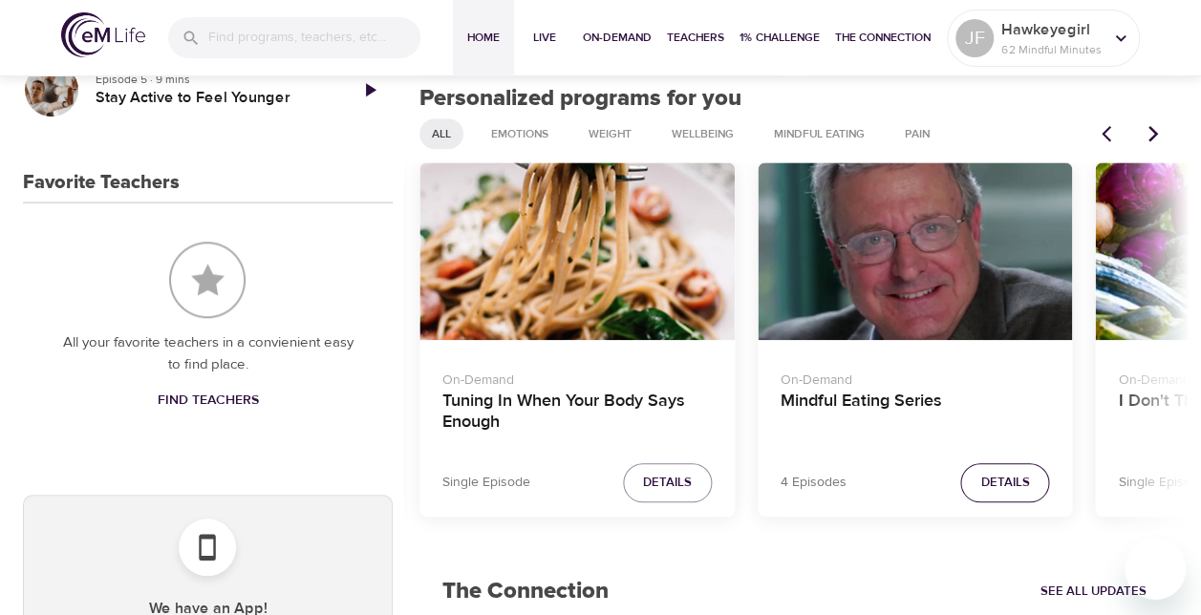
click at [988, 475] on span "Details" at bounding box center [1005, 483] width 49 height 22
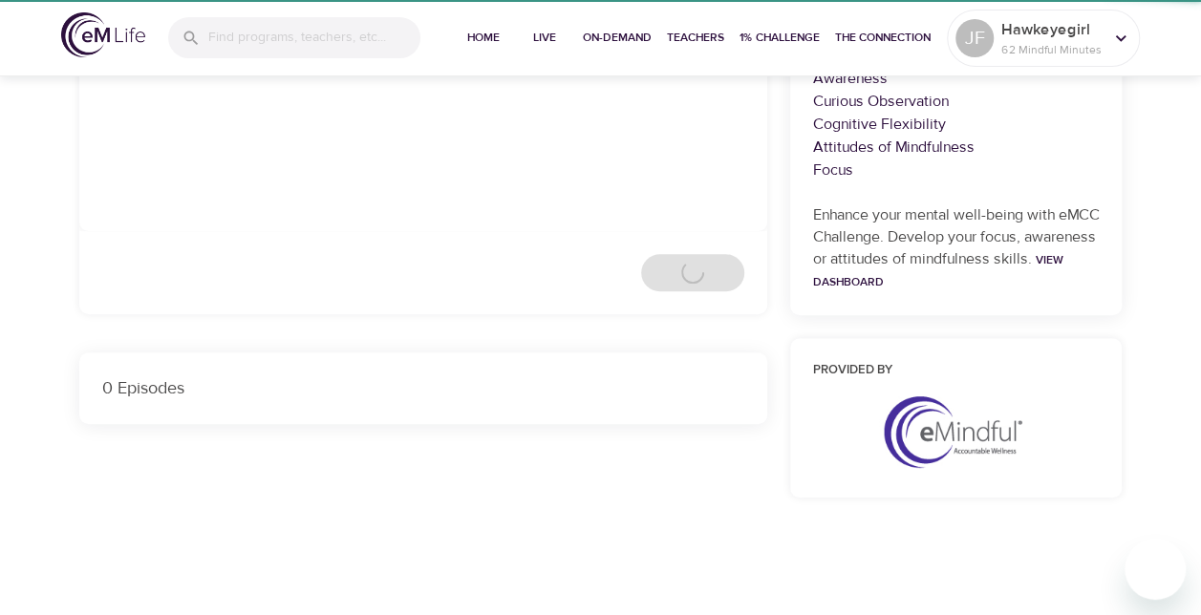
scroll to position [755, 0]
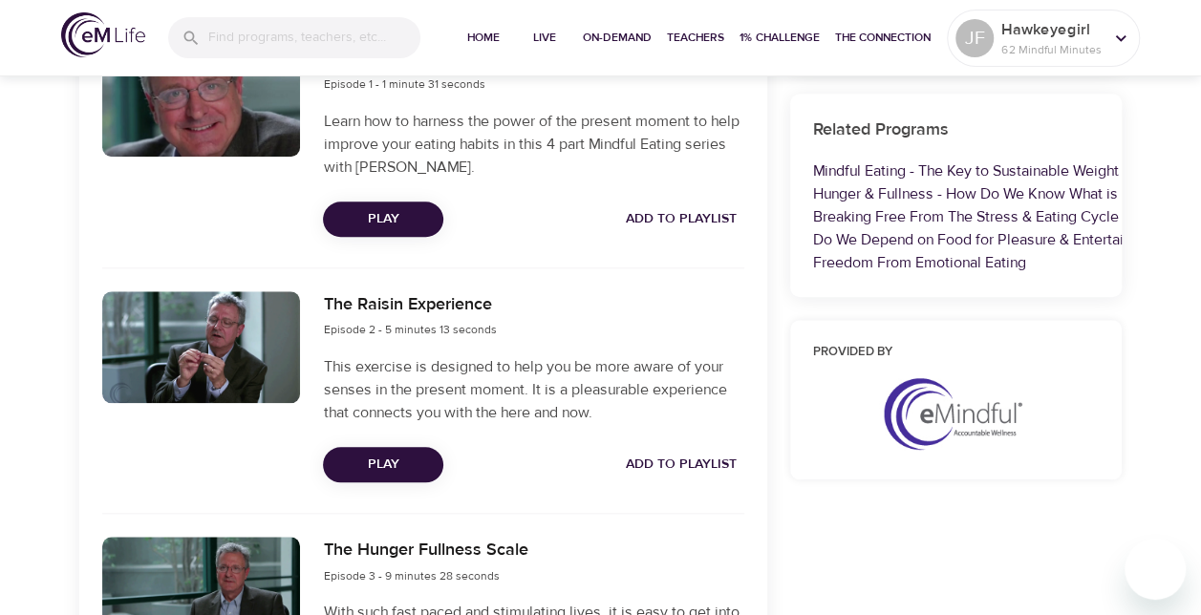
click at [707, 222] on span "Add to Playlist" at bounding box center [681, 219] width 111 height 24
click at [723, 466] on span "Add to Playlist" at bounding box center [681, 465] width 111 height 24
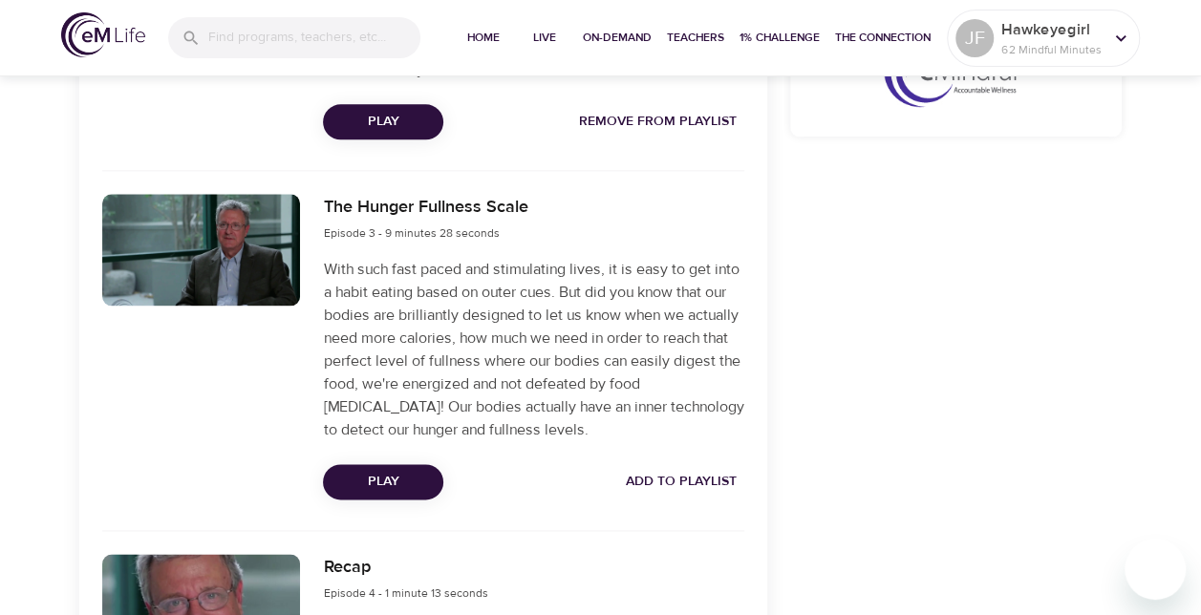
scroll to position [1262, 0]
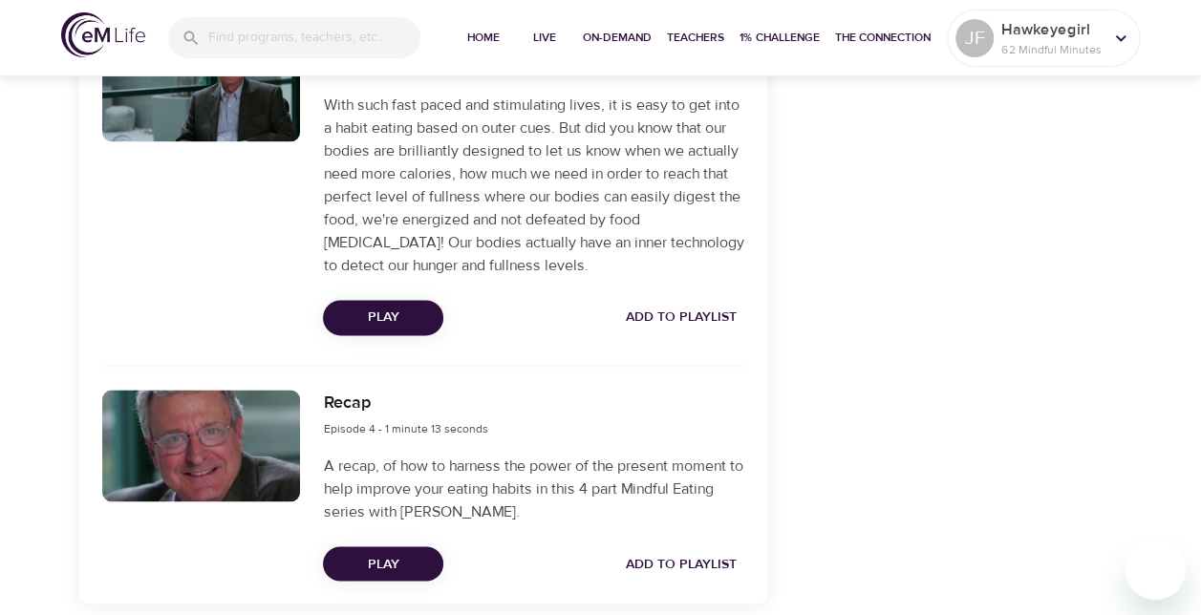
click at [683, 326] on span "Add to Playlist" at bounding box center [681, 318] width 111 height 24
click at [688, 558] on span "Add to Playlist" at bounding box center [681, 564] width 111 height 24
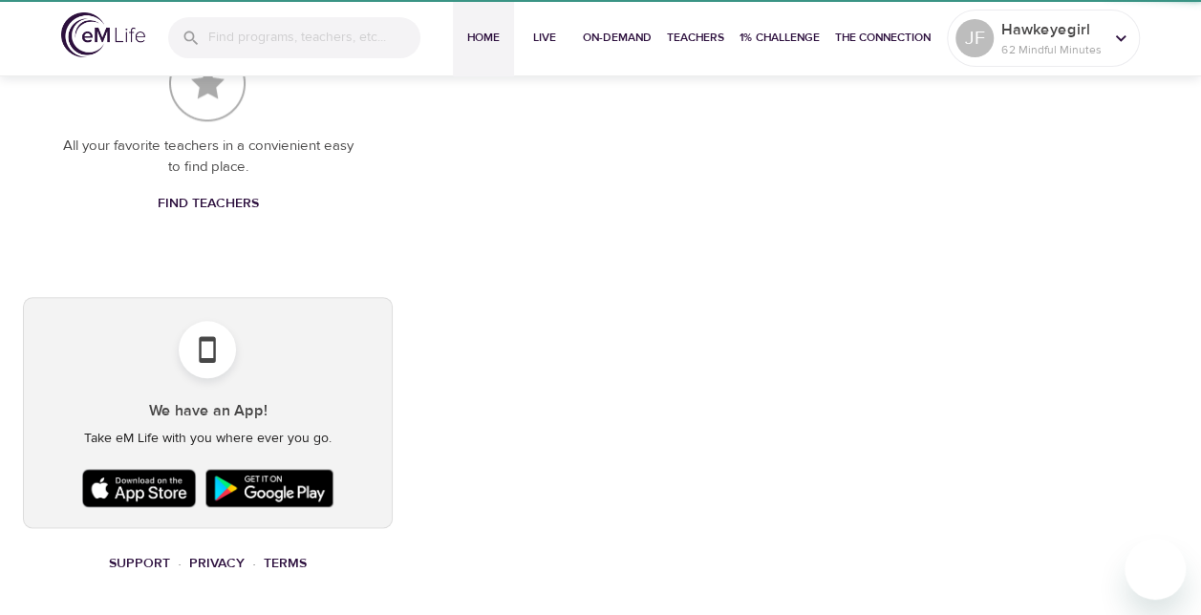
scroll to position [755, 0]
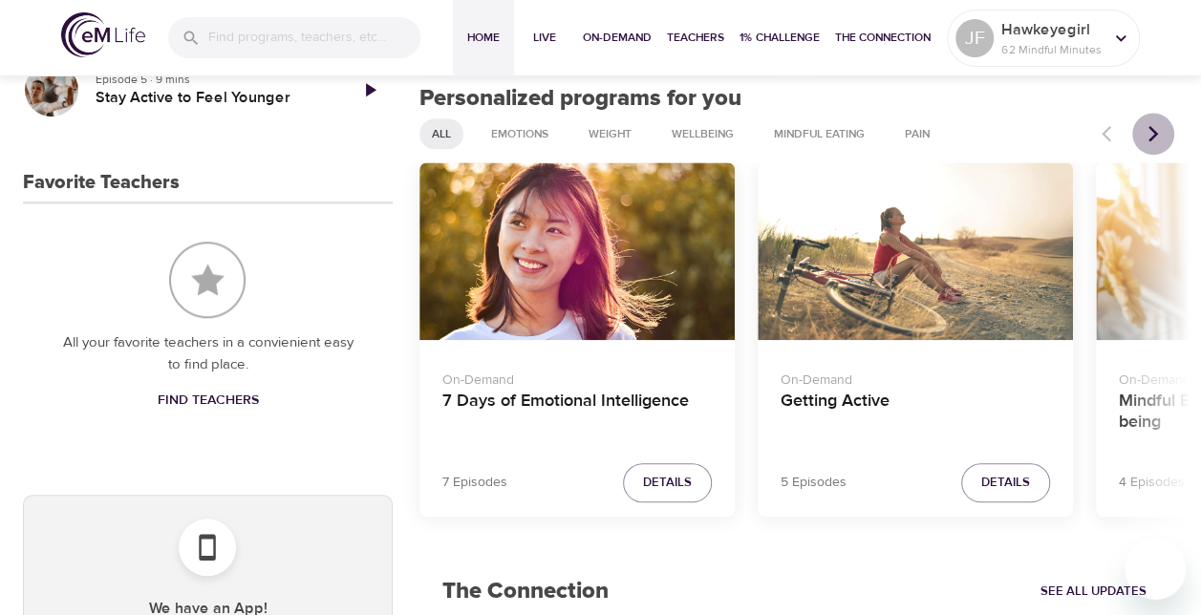
click at [1161, 140] on icon "Next items" at bounding box center [1152, 133] width 19 height 19
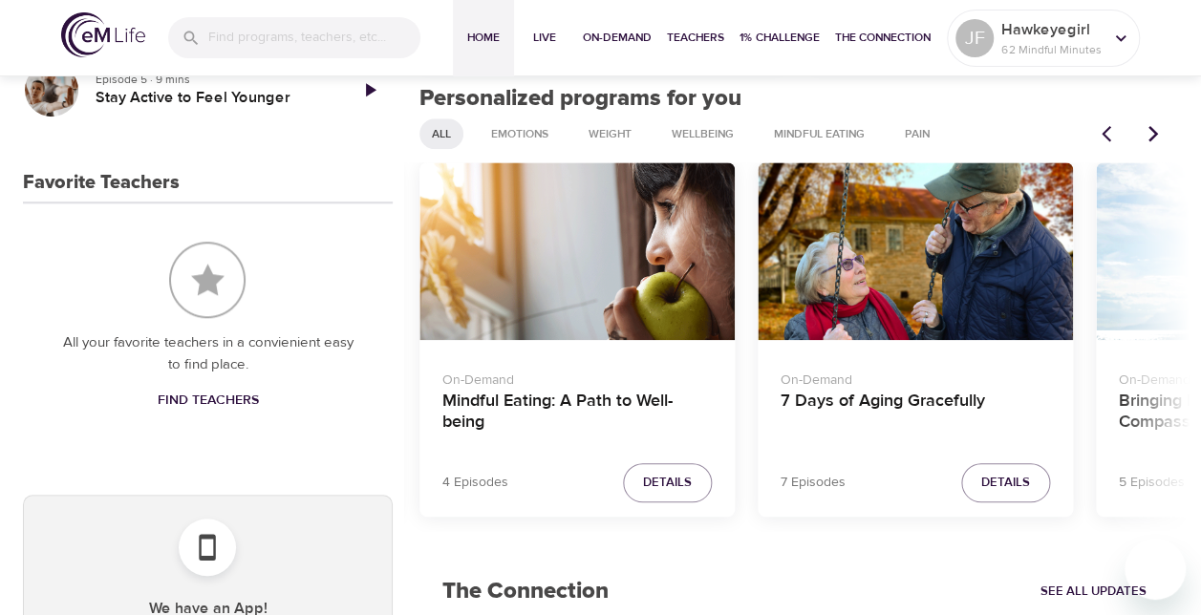
click at [1161, 140] on icon "Next items" at bounding box center [1152, 133] width 19 height 19
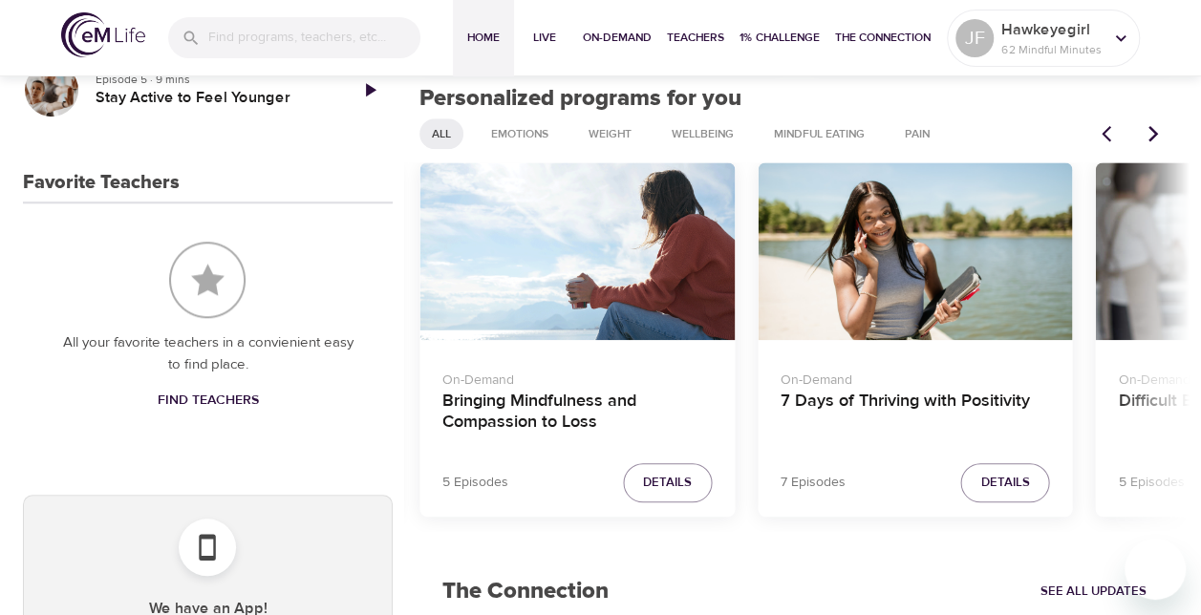
click at [1161, 140] on icon "Next items" at bounding box center [1152, 133] width 19 height 19
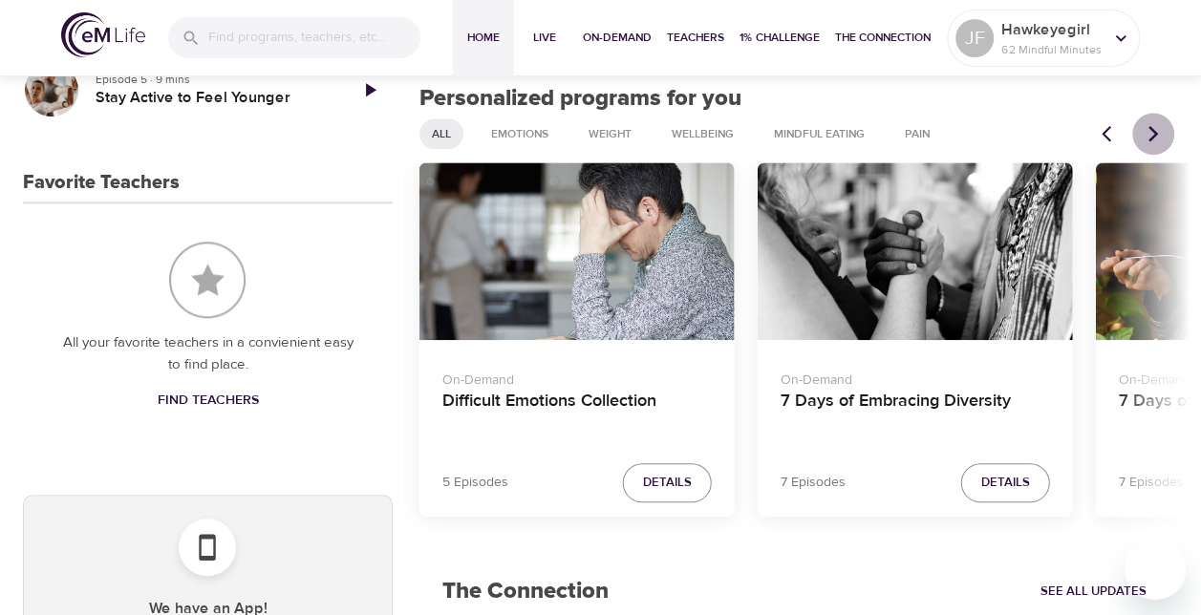
click at [1161, 140] on icon "Next items" at bounding box center [1152, 133] width 19 height 19
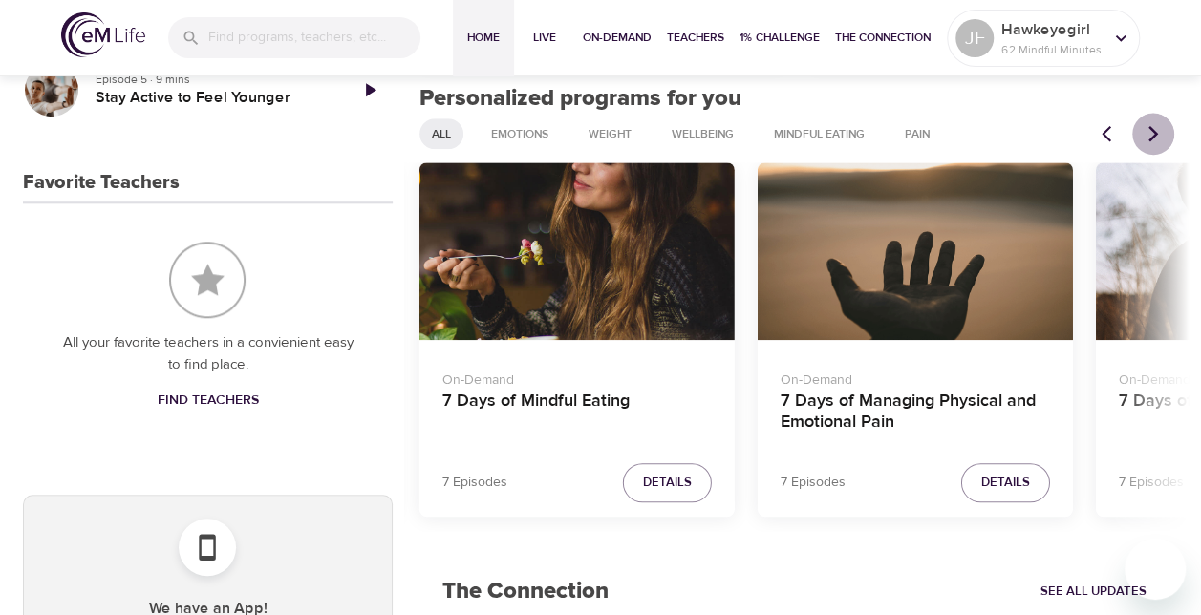
click at [1161, 140] on icon "Next items" at bounding box center [1152, 133] width 19 height 19
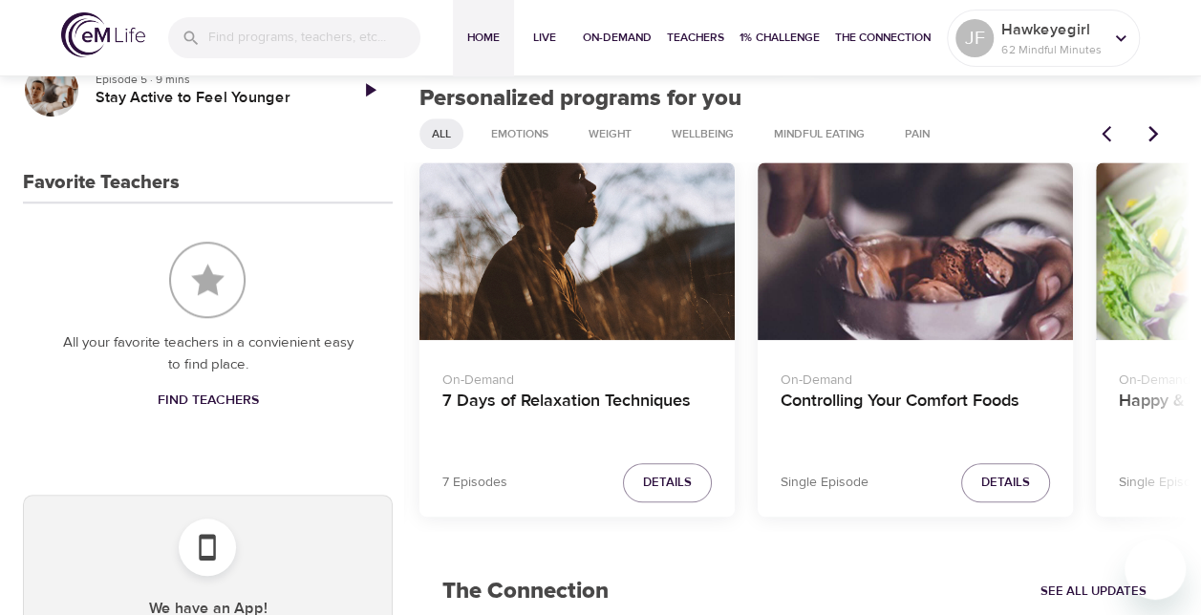
click at [1161, 140] on icon "Next items" at bounding box center [1152, 133] width 19 height 19
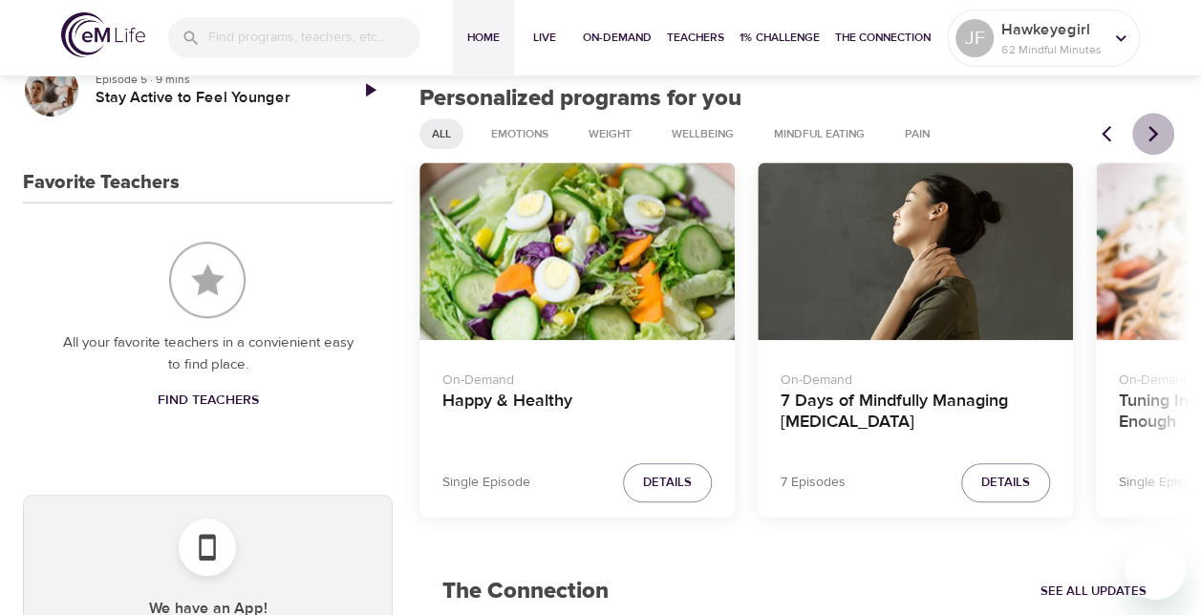
click at [1161, 140] on icon "Next items" at bounding box center [1152, 133] width 19 height 19
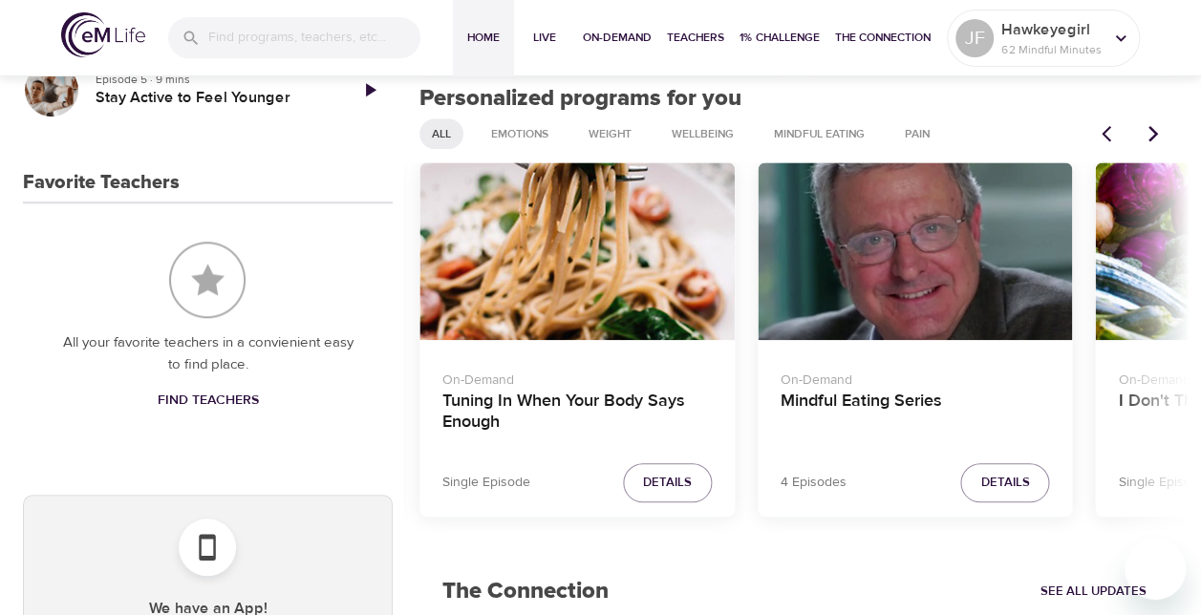
click at [1161, 140] on icon "Next items" at bounding box center [1152, 133] width 19 height 19
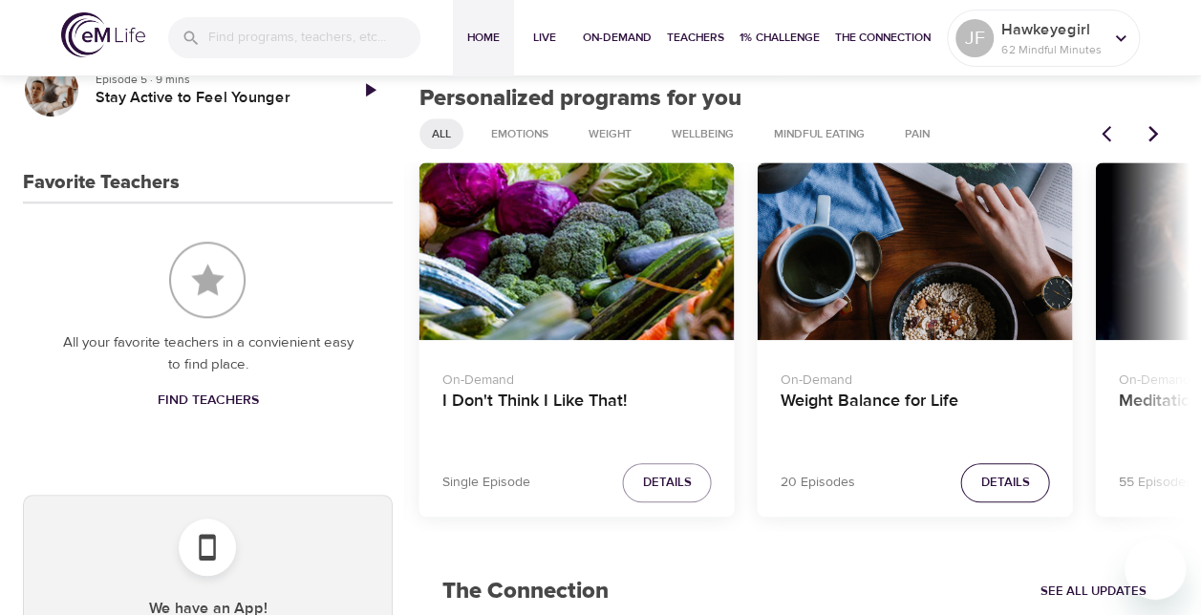
click at [1002, 477] on span "Details" at bounding box center [1005, 483] width 49 height 22
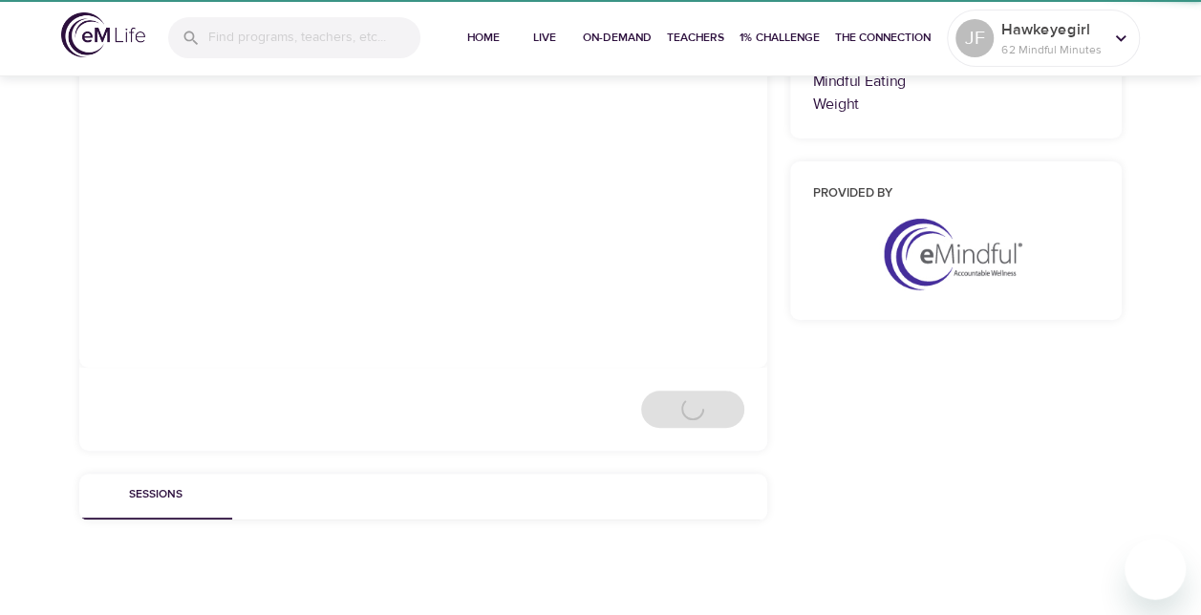
scroll to position [755, 0]
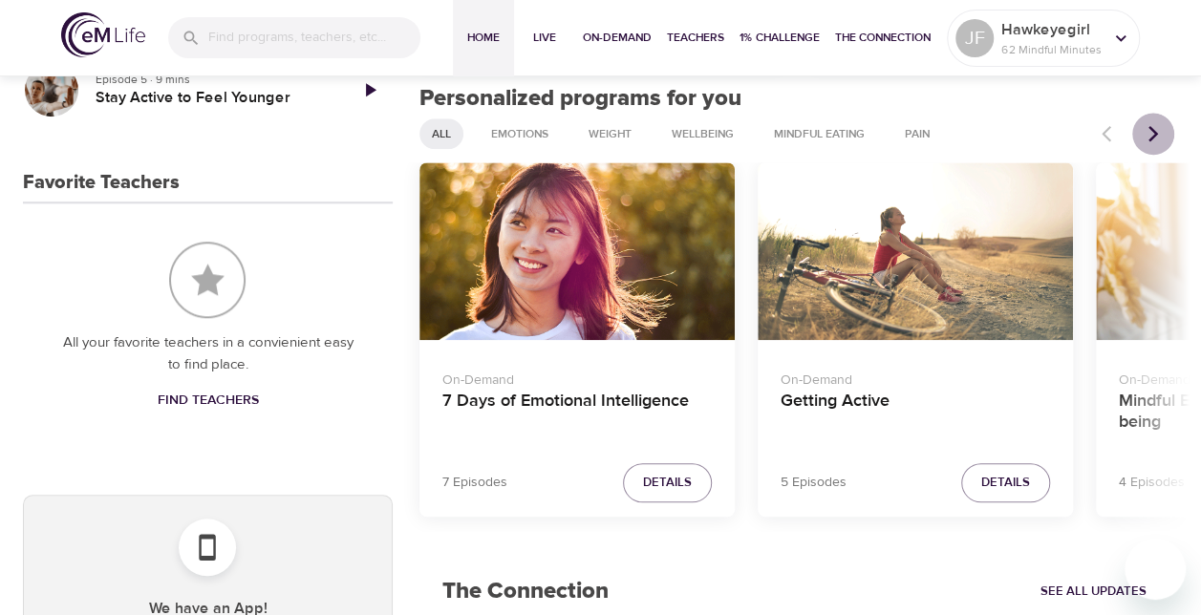
click at [1159, 136] on icon "Next items" at bounding box center [1152, 133] width 19 height 19
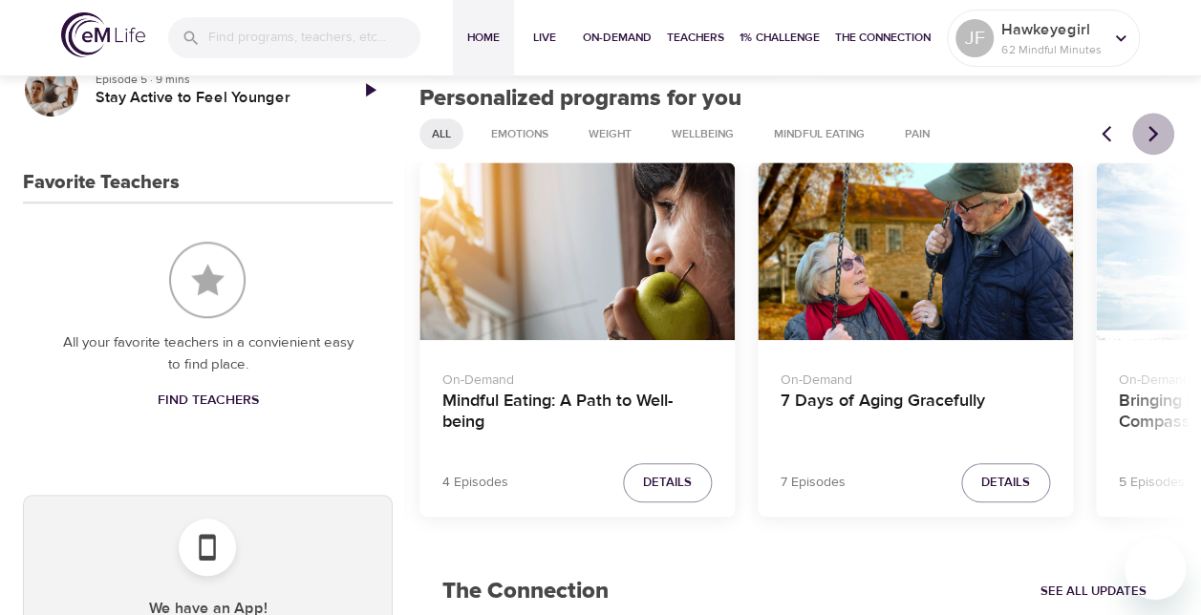
click at [1159, 136] on icon "Next items" at bounding box center [1152, 133] width 19 height 19
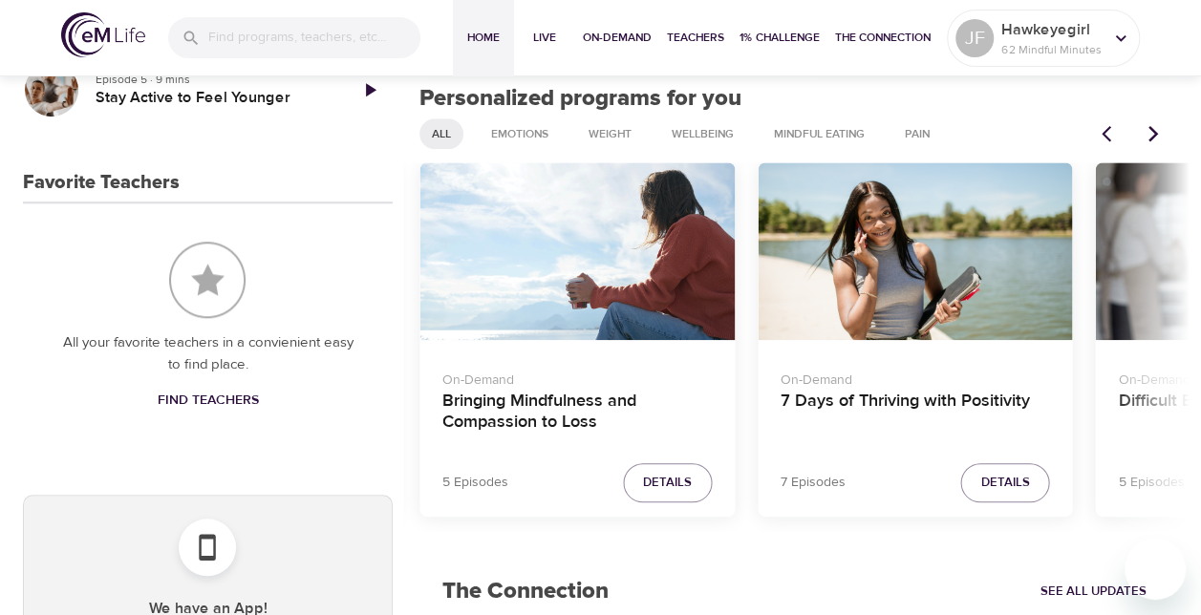
click at [1159, 136] on icon "Next items" at bounding box center [1152, 133] width 19 height 19
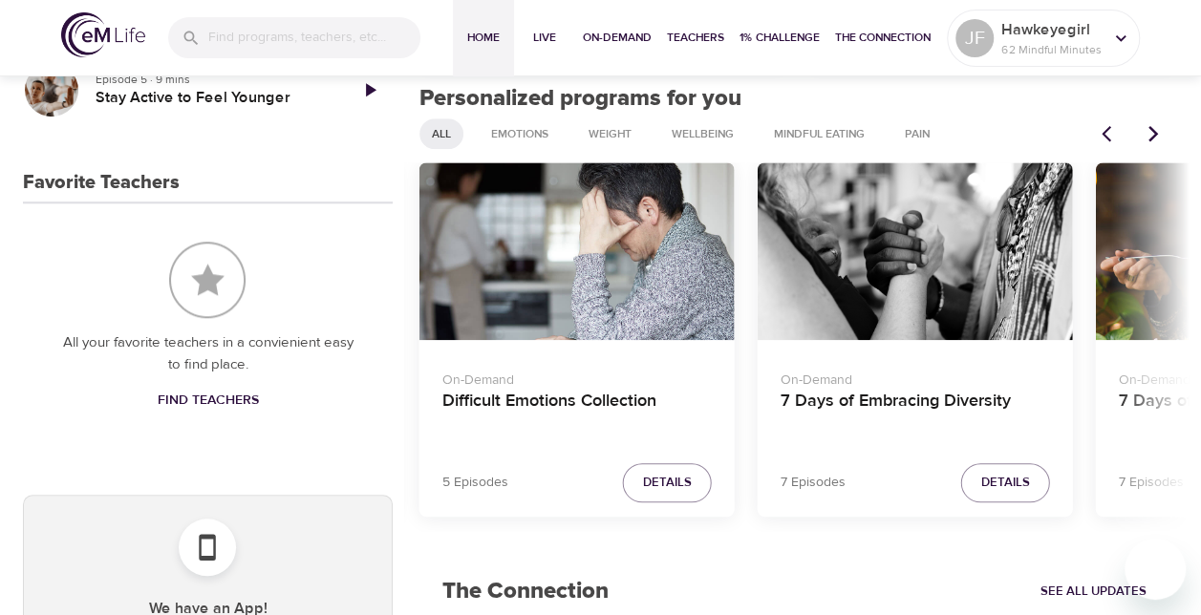
click at [1159, 136] on icon "Next items" at bounding box center [1152, 133] width 19 height 19
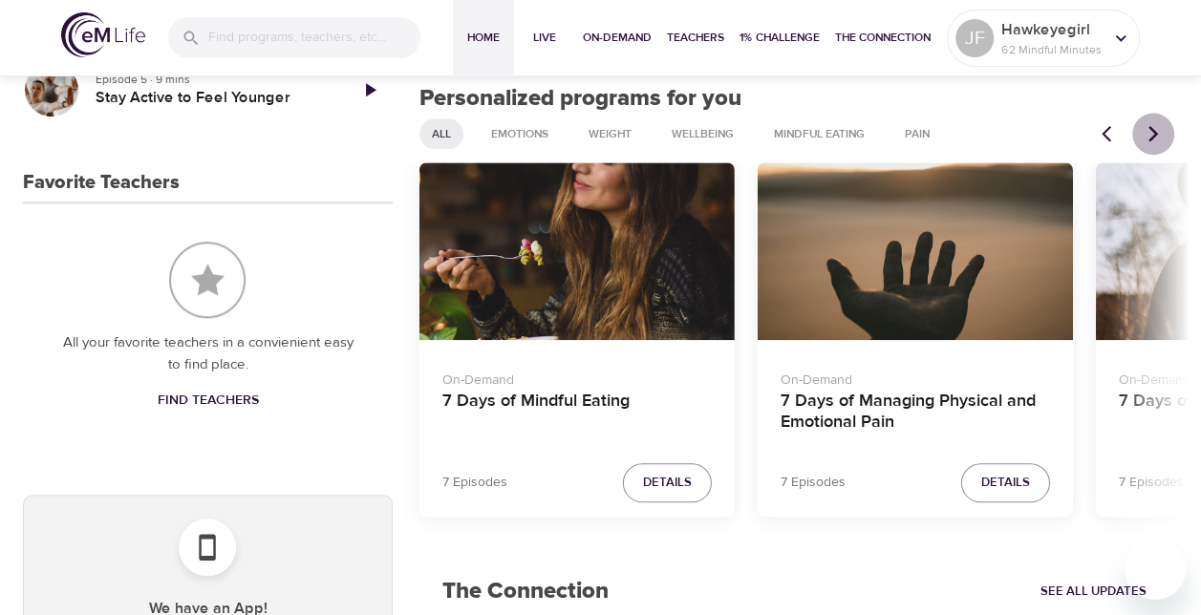
click at [1159, 136] on icon "Next items" at bounding box center [1152, 133] width 19 height 19
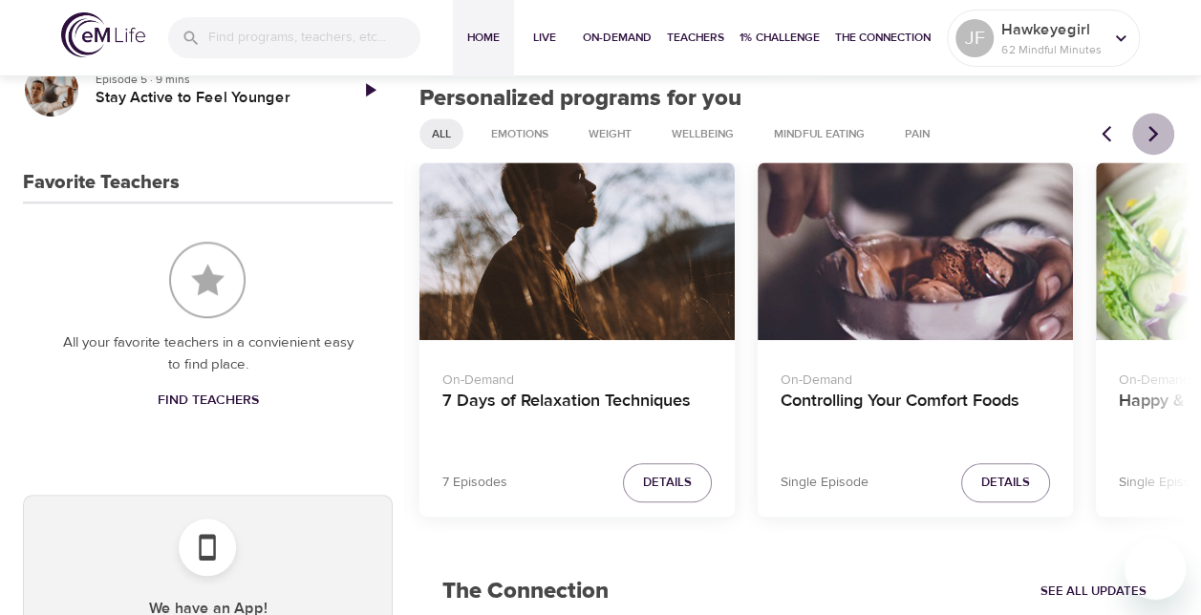
click at [1159, 136] on icon "Next items" at bounding box center [1152, 133] width 19 height 19
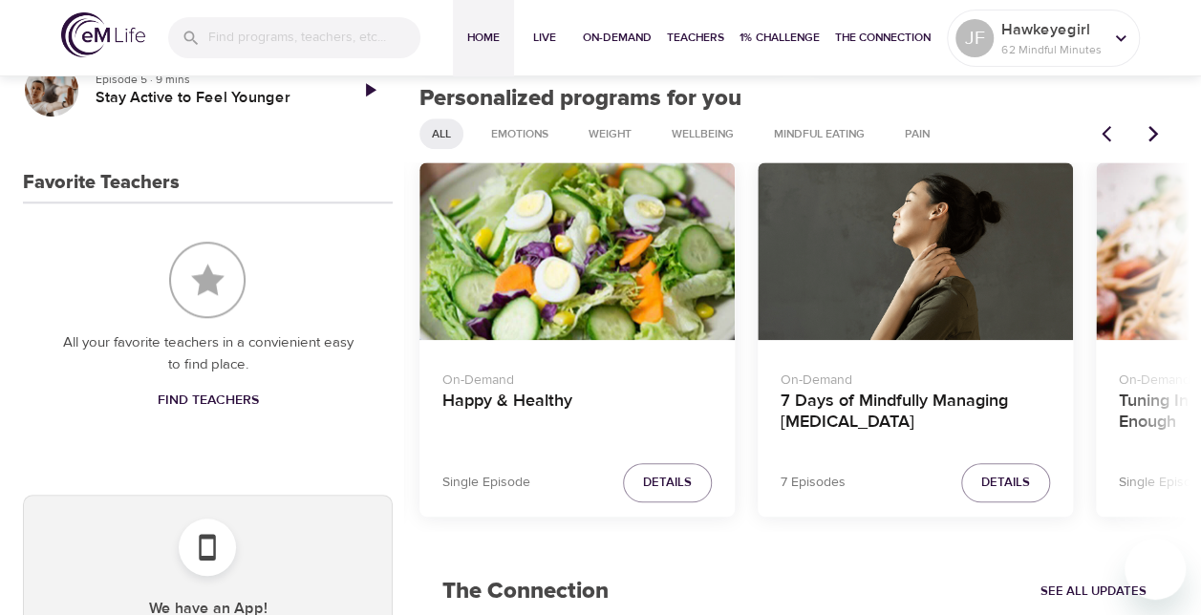
click at [1159, 136] on icon "Next items" at bounding box center [1152, 133] width 19 height 19
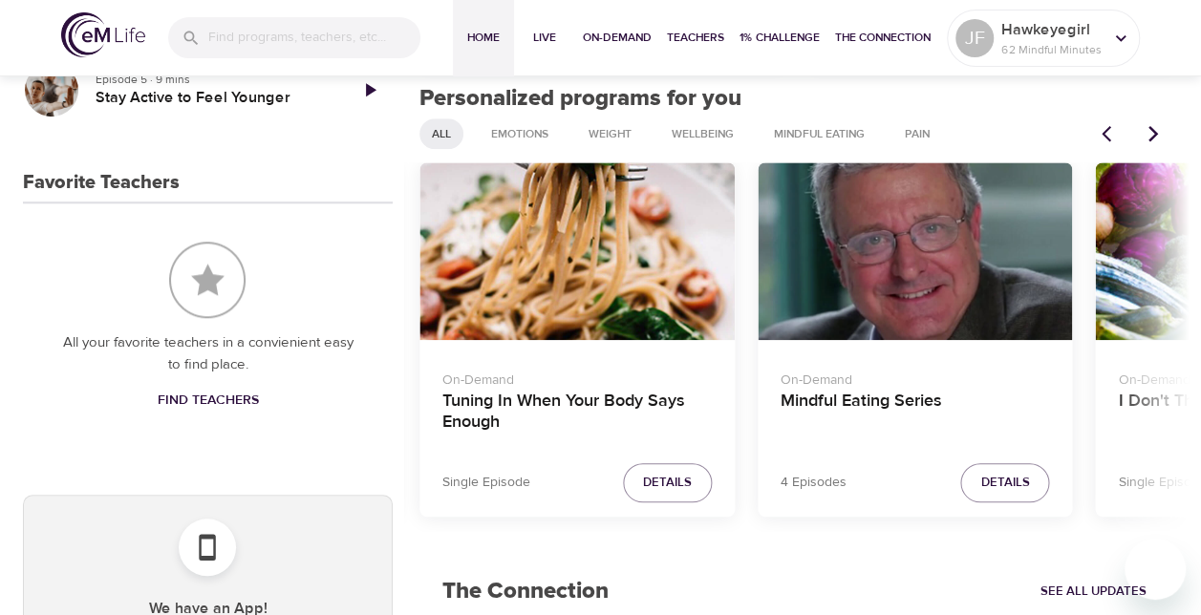
click at [1159, 136] on icon "Next items" at bounding box center [1152, 133] width 19 height 19
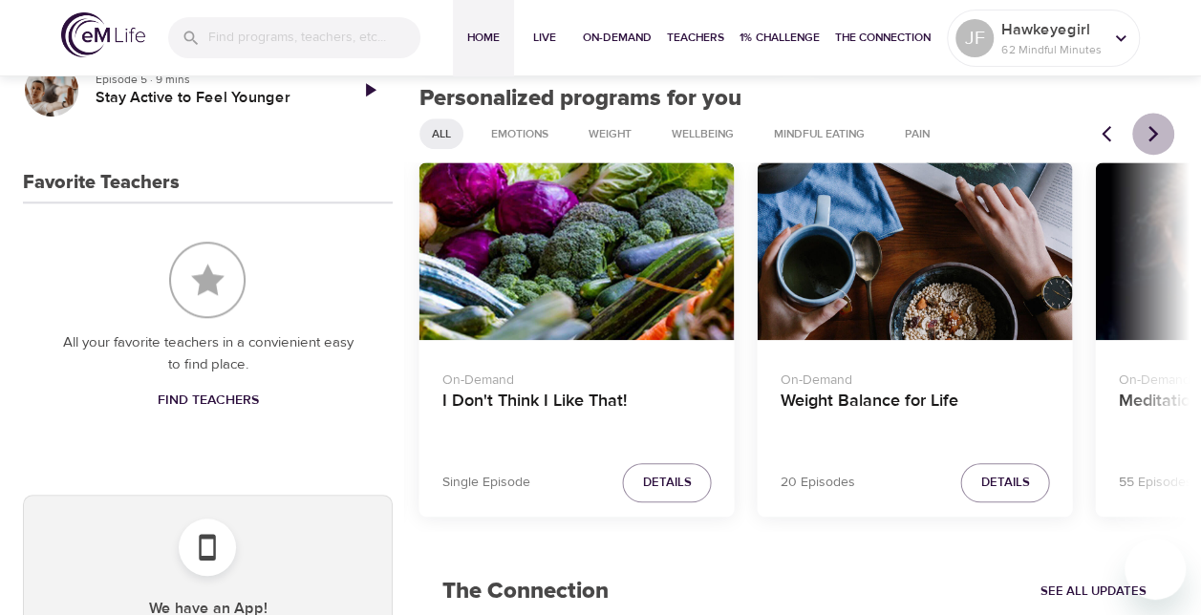
click at [1159, 136] on icon "Next items" at bounding box center [1152, 133] width 19 height 19
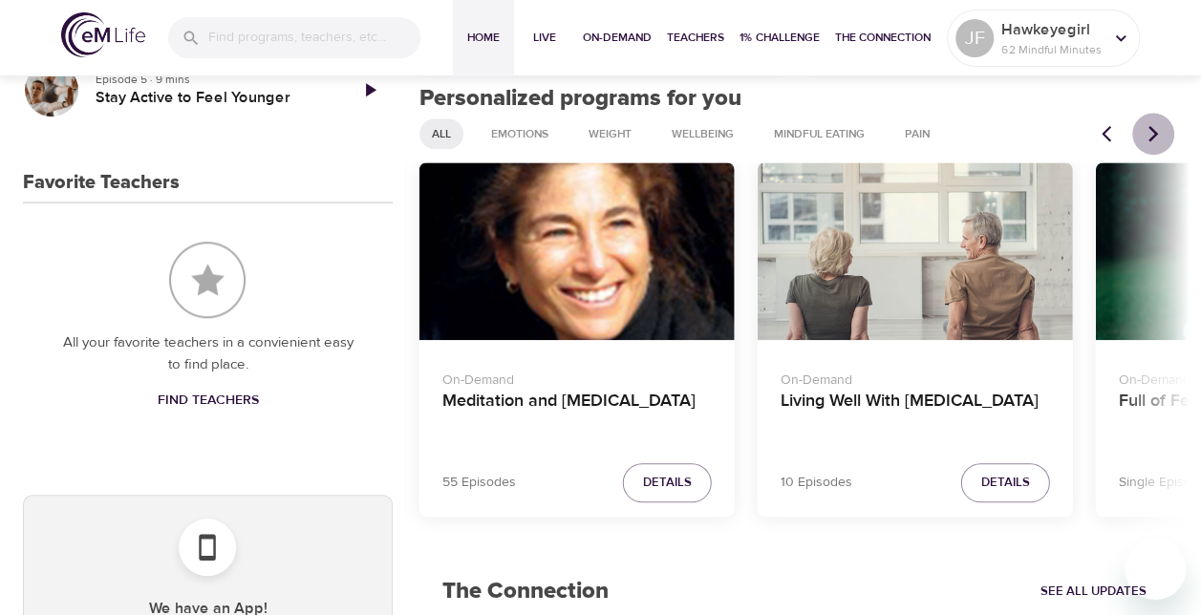
click at [1159, 136] on icon "Next items" at bounding box center [1152, 133] width 19 height 19
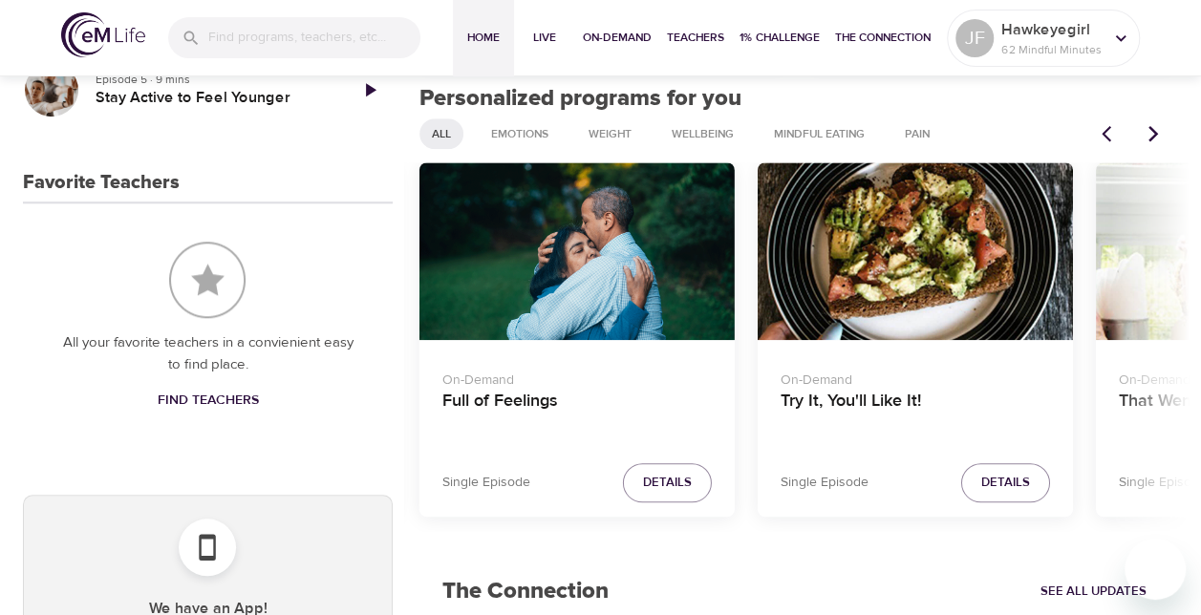
click at [1159, 136] on icon "Next items" at bounding box center [1152, 133] width 19 height 19
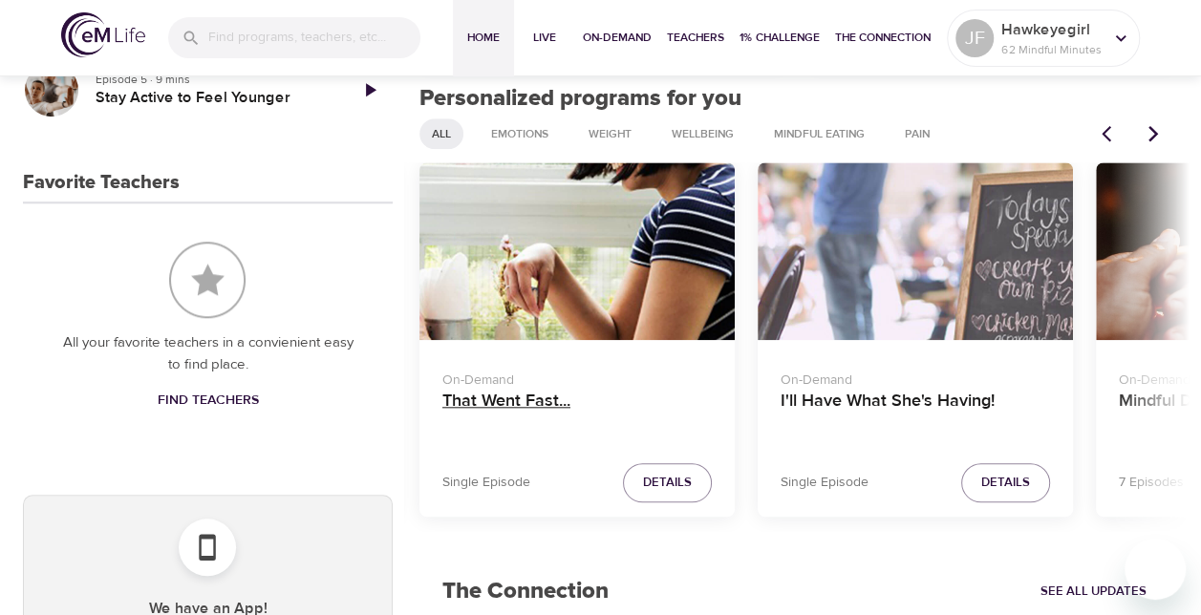
click at [527, 397] on h4 "That Went Fast..." at bounding box center [576, 414] width 269 height 46
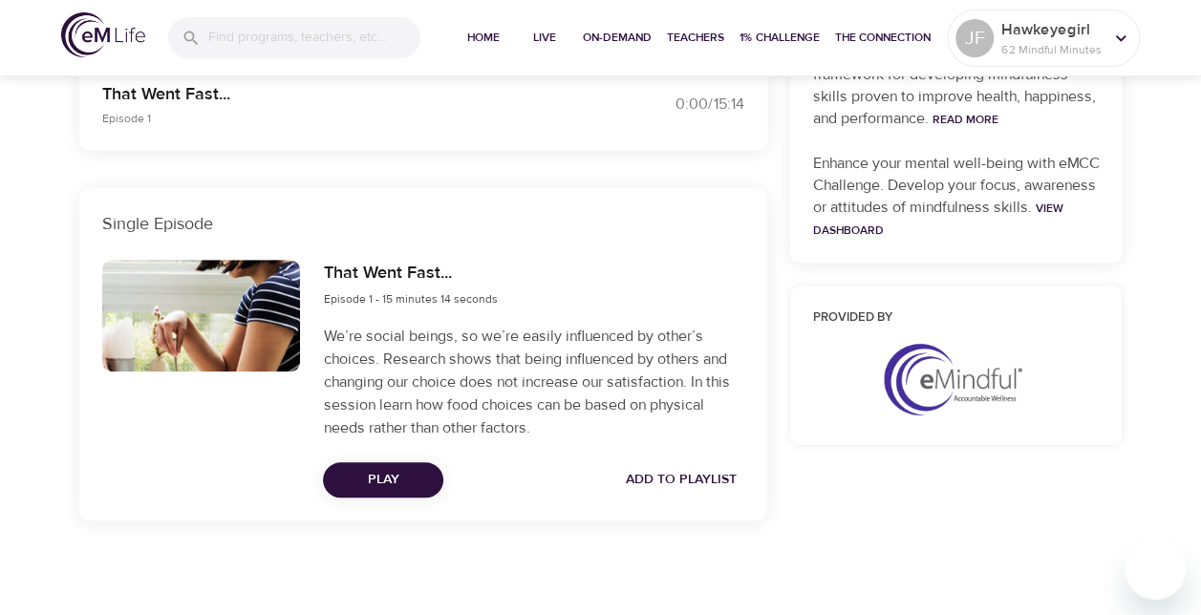
scroll to position [715, 0]
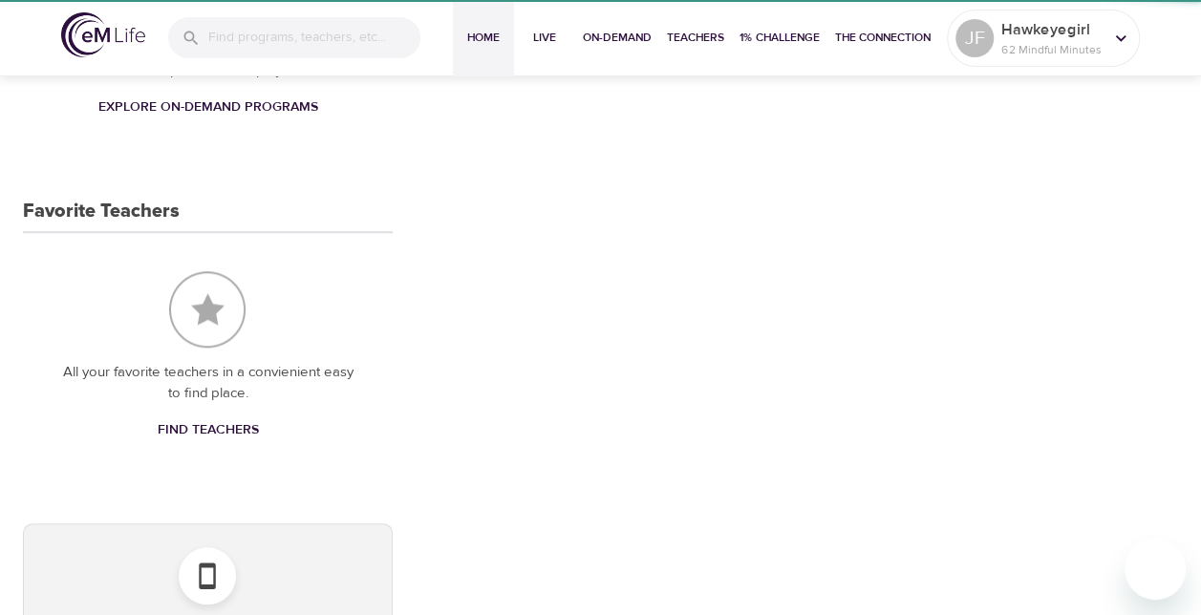
scroll to position [755, 0]
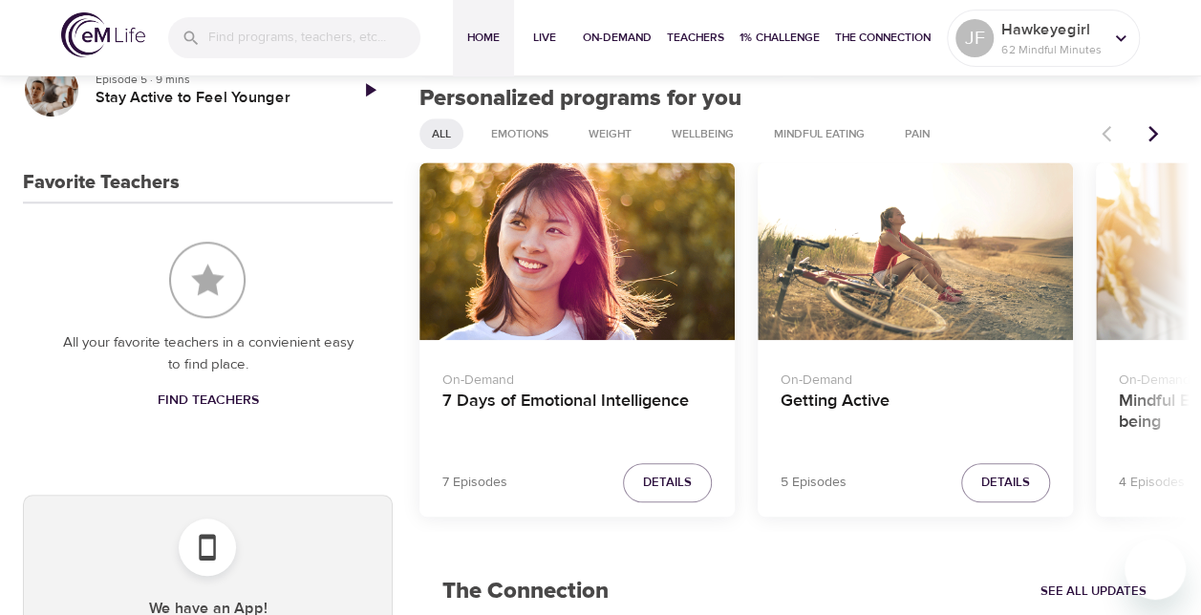
click at [1154, 134] on icon "Next items" at bounding box center [1153, 134] width 10 height 16
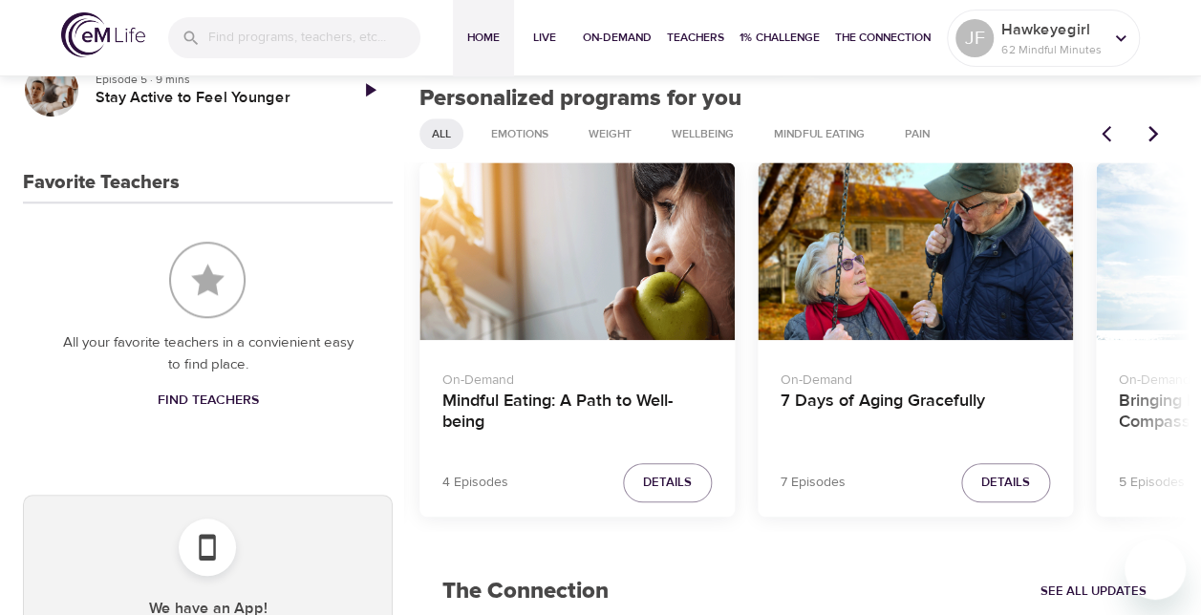
click at [1154, 134] on icon "Next items" at bounding box center [1153, 134] width 10 height 16
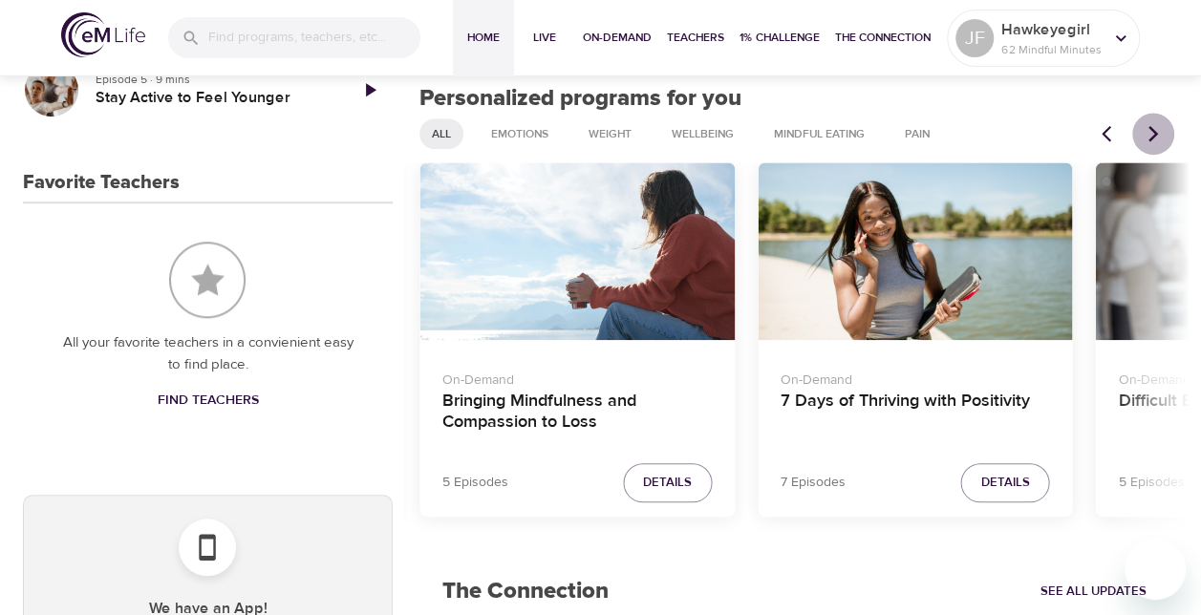
click at [1154, 134] on icon "Next items" at bounding box center [1153, 134] width 10 height 16
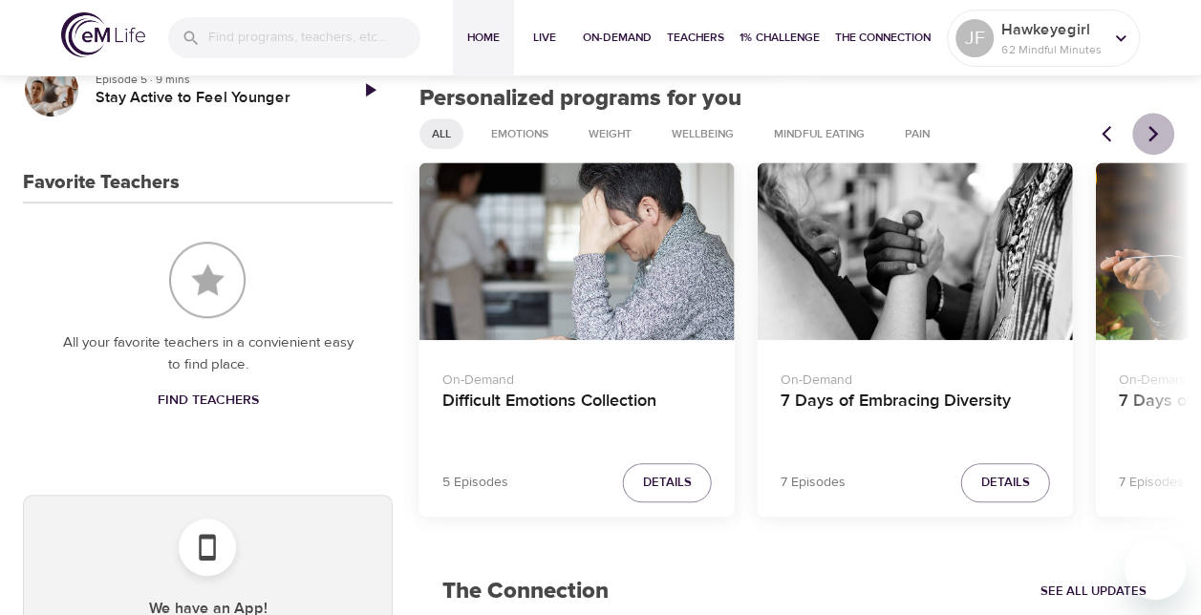
click at [1154, 134] on icon "Next items" at bounding box center [1153, 134] width 10 height 16
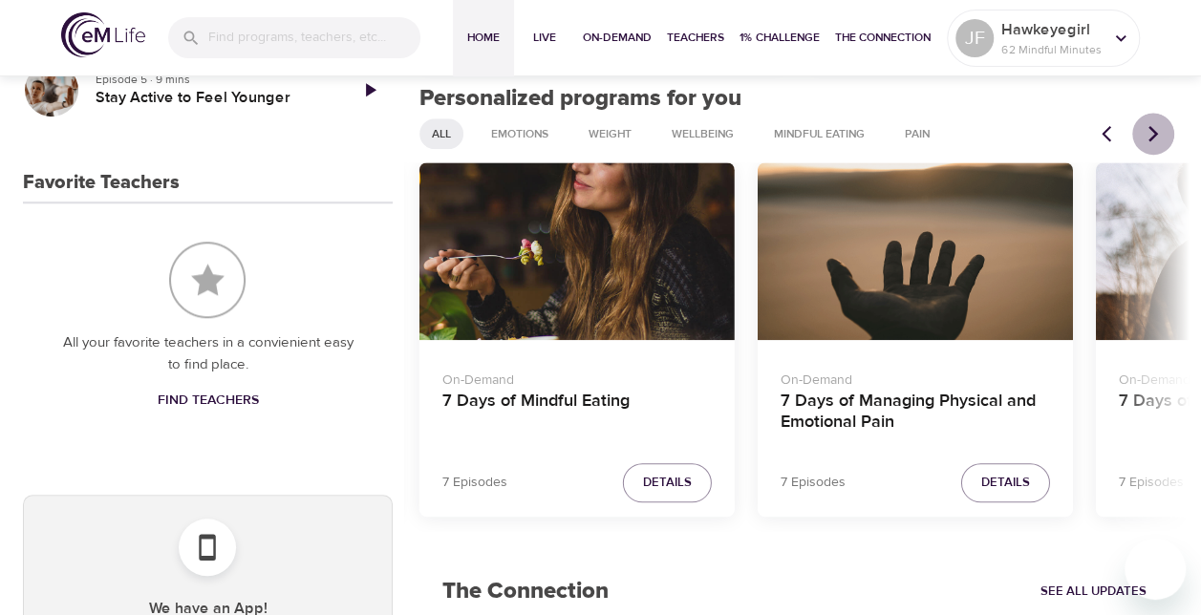
click at [1154, 134] on icon "Next items" at bounding box center [1153, 134] width 10 height 16
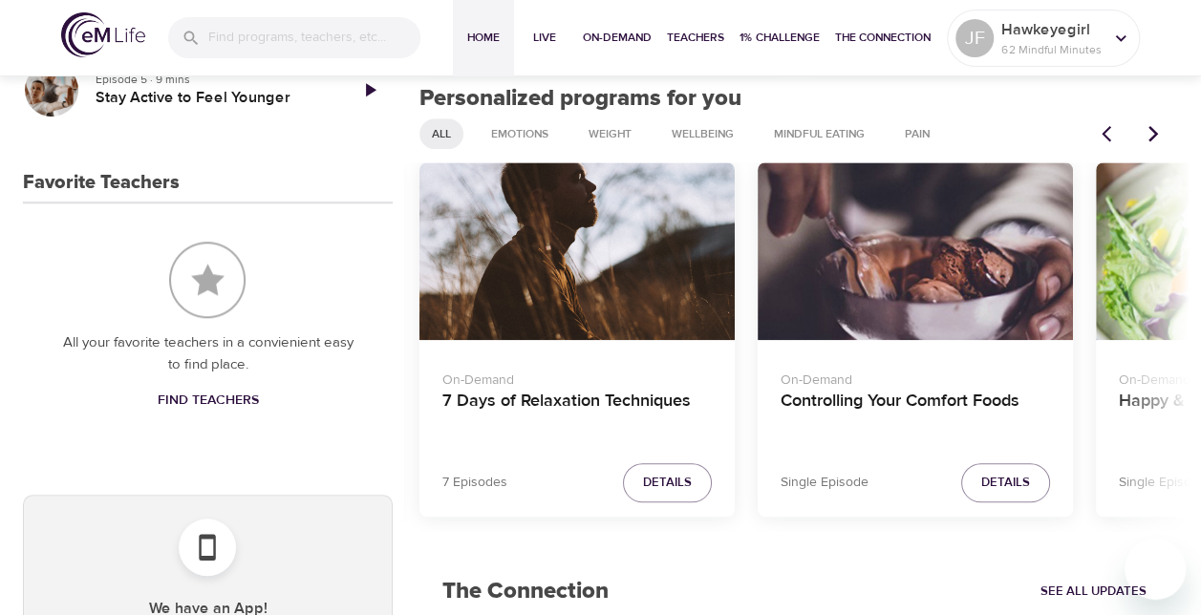
click at [1154, 134] on icon "Next items" at bounding box center [1153, 134] width 10 height 16
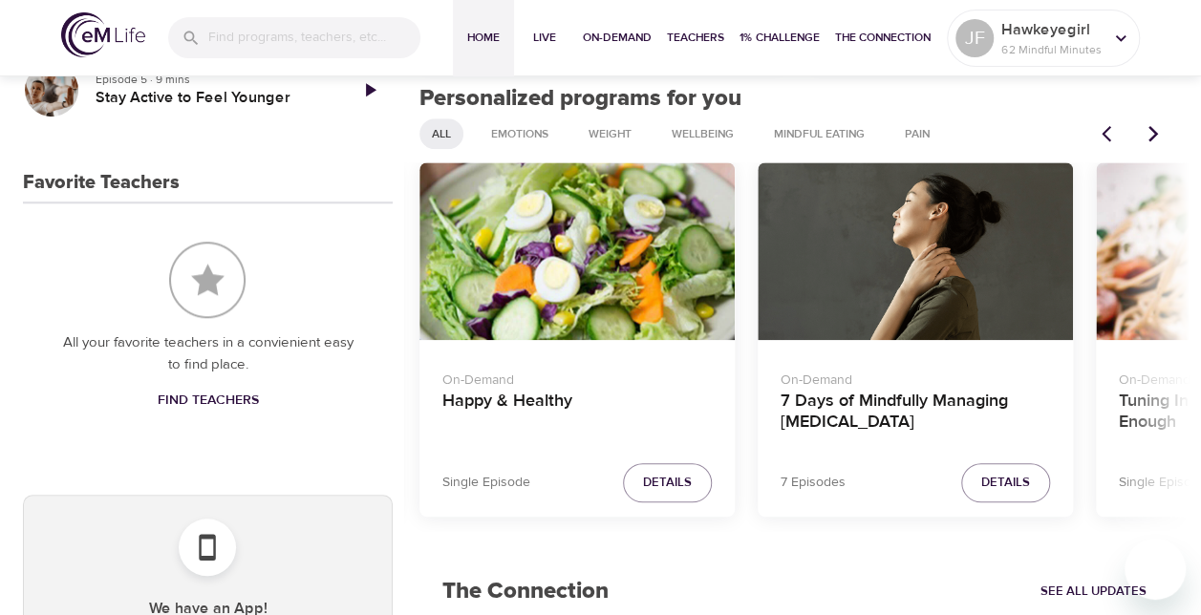
click at [1154, 134] on icon "Next items" at bounding box center [1153, 134] width 10 height 16
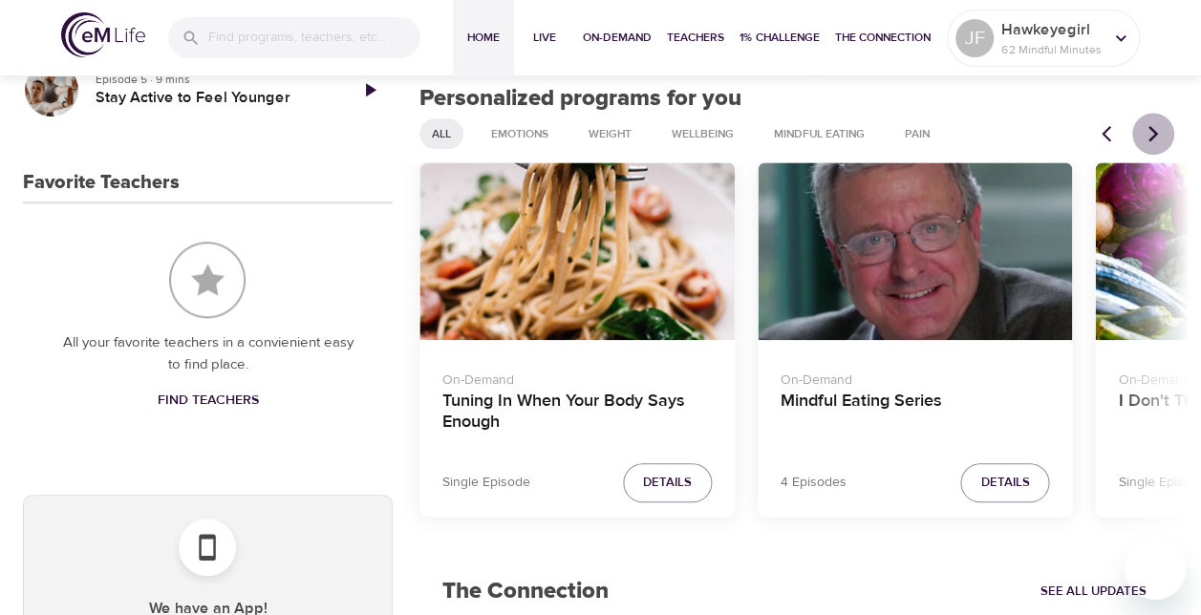
click at [1154, 134] on icon "Next items" at bounding box center [1153, 134] width 10 height 16
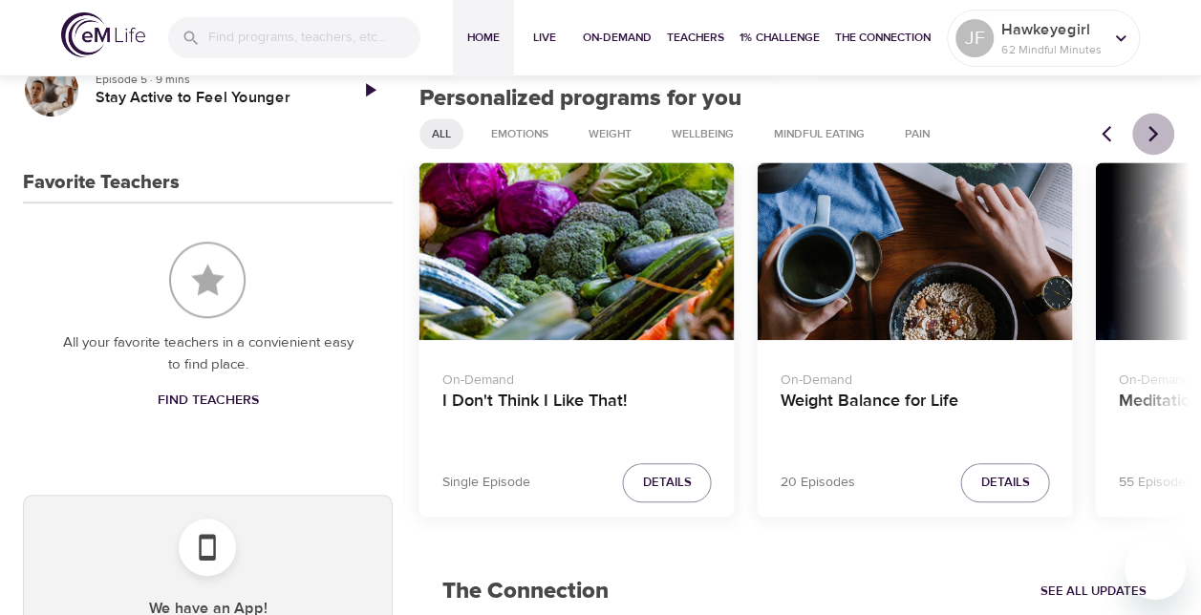
click at [1154, 134] on icon "Next items" at bounding box center [1153, 134] width 10 height 16
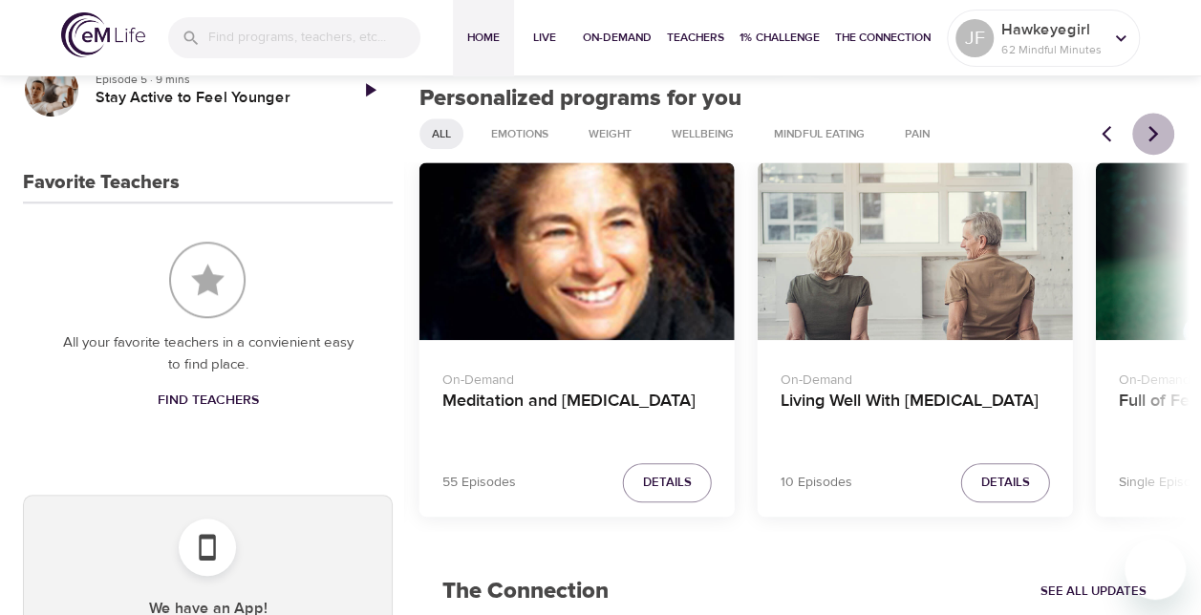
click at [1154, 134] on icon "Next items" at bounding box center [1153, 134] width 10 height 16
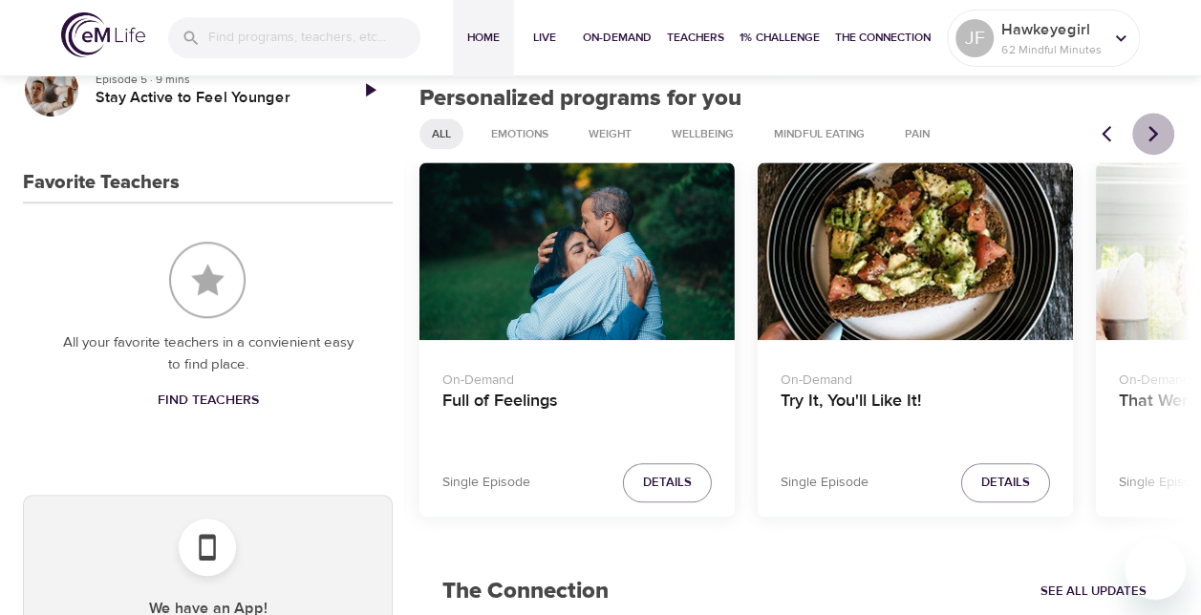
click at [1154, 134] on icon "Next items" at bounding box center [1153, 134] width 10 height 16
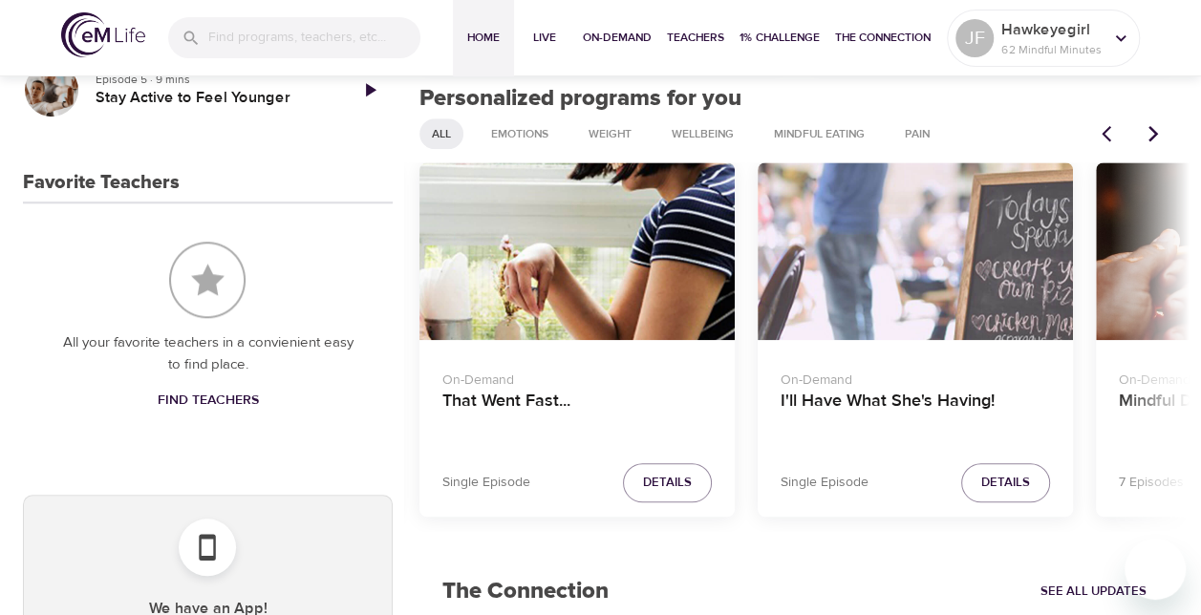
click at [1154, 134] on icon "Next items" at bounding box center [1153, 134] width 10 height 16
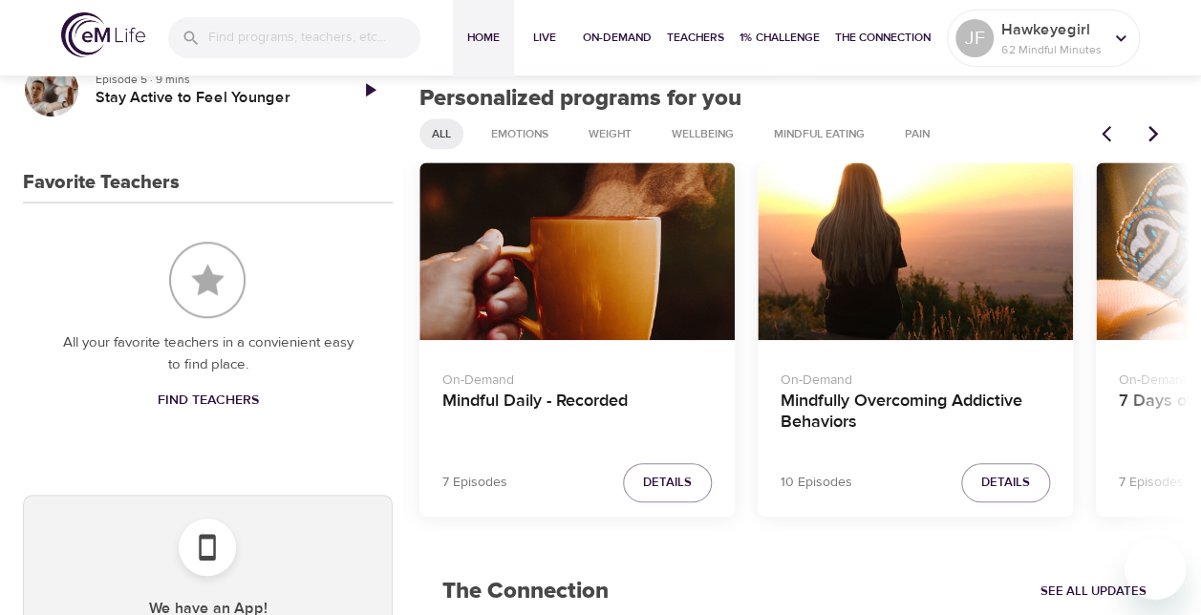
click at [1154, 134] on icon "Next items" at bounding box center [1153, 134] width 10 height 16
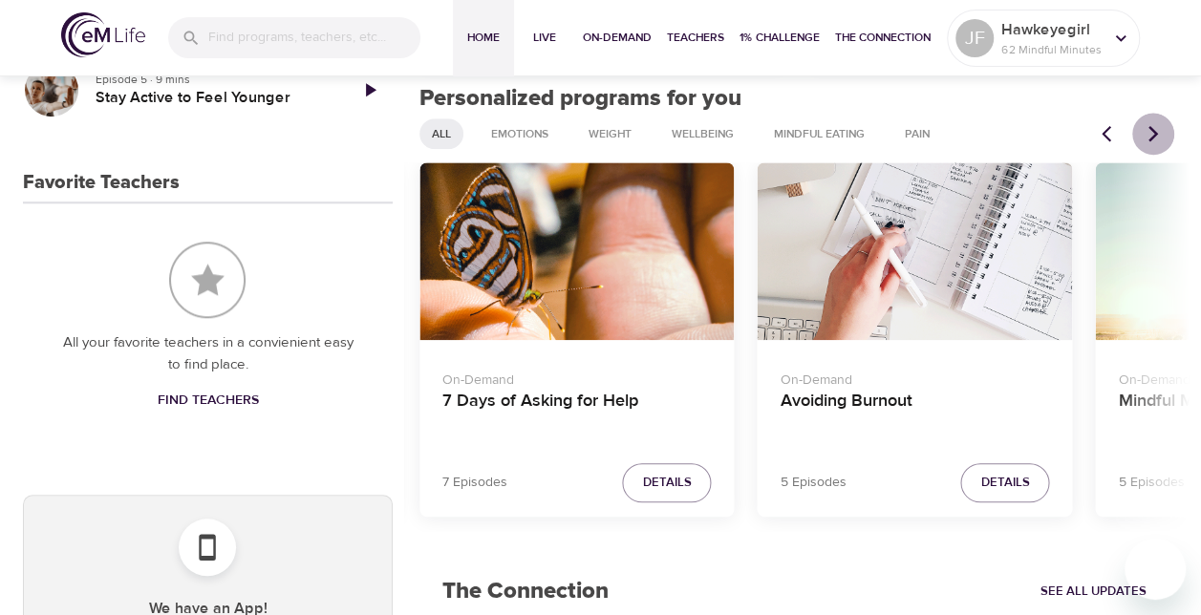
click at [1154, 134] on icon "Next items" at bounding box center [1153, 134] width 10 height 16
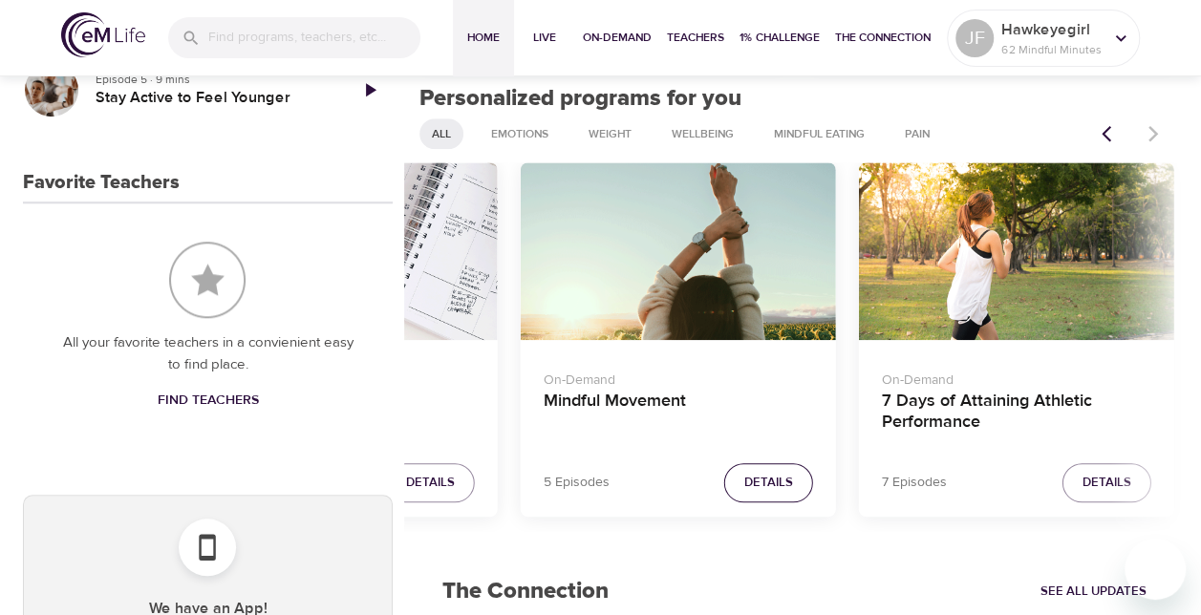
click at [795, 489] on button "Details" at bounding box center [768, 482] width 89 height 39
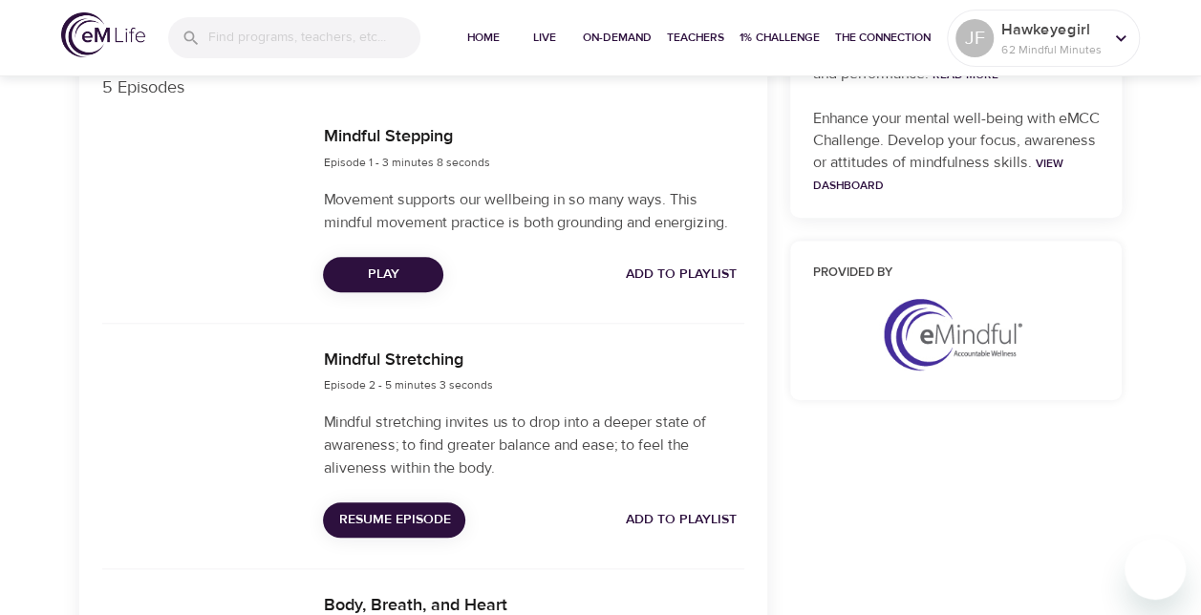
scroll to position [685, 0]
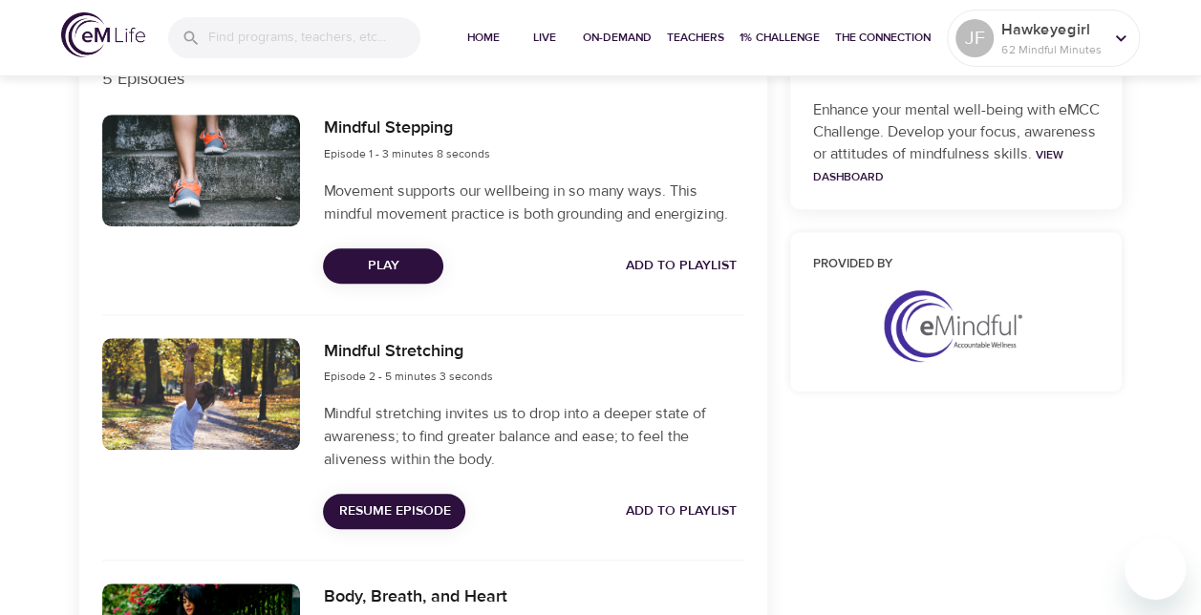
click at [673, 277] on button "Add to Playlist" at bounding box center [681, 265] width 126 height 35
click at [691, 510] on span "Add to Playlist" at bounding box center [681, 512] width 111 height 24
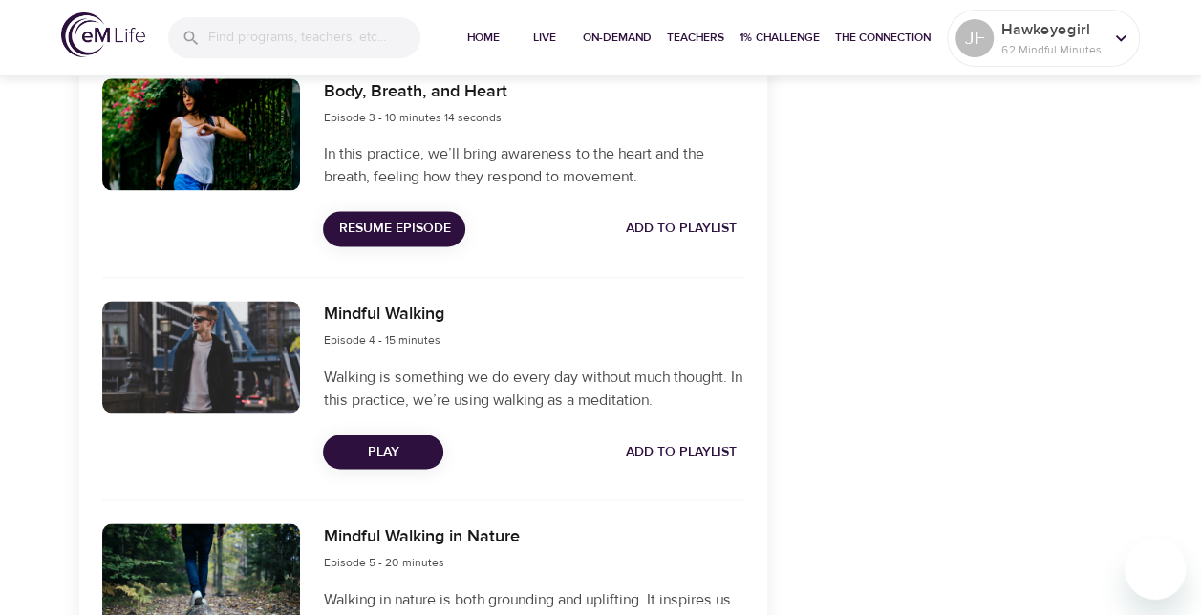
scroll to position [1228, 0]
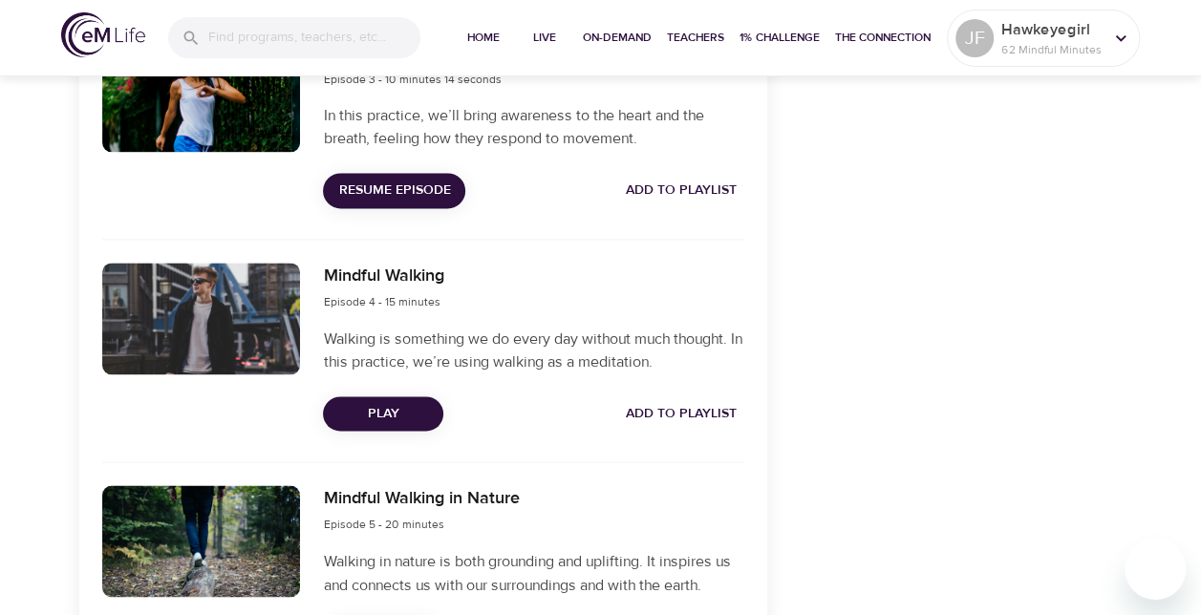
click at [713, 185] on span "Add to Playlist" at bounding box center [681, 191] width 111 height 24
click at [705, 411] on span "Add to Playlist" at bounding box center [681, 414] width 111 height 24
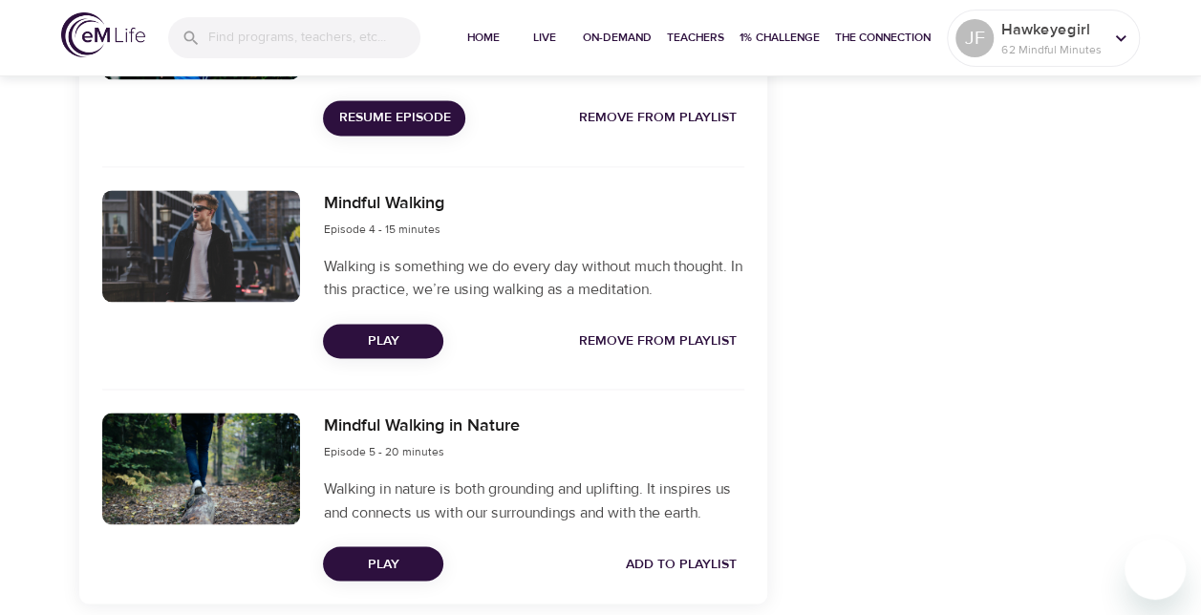
scroll to position [1385, 0]
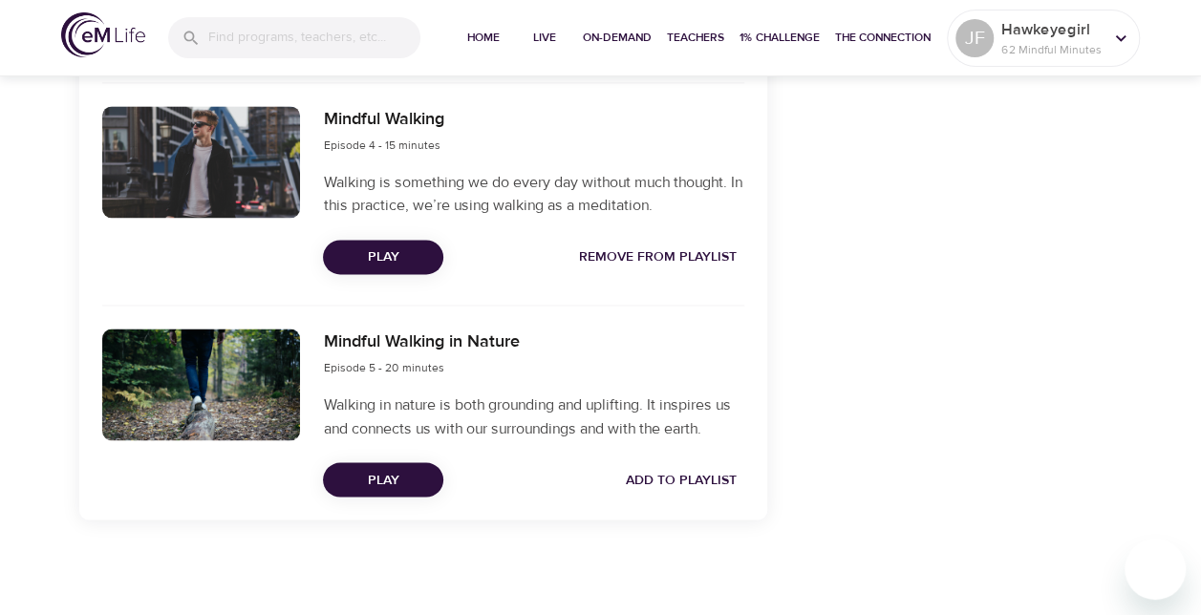
click at [678, 482] on span "Add to Playlist" at bounding box center [681, 480] width 111 height 24
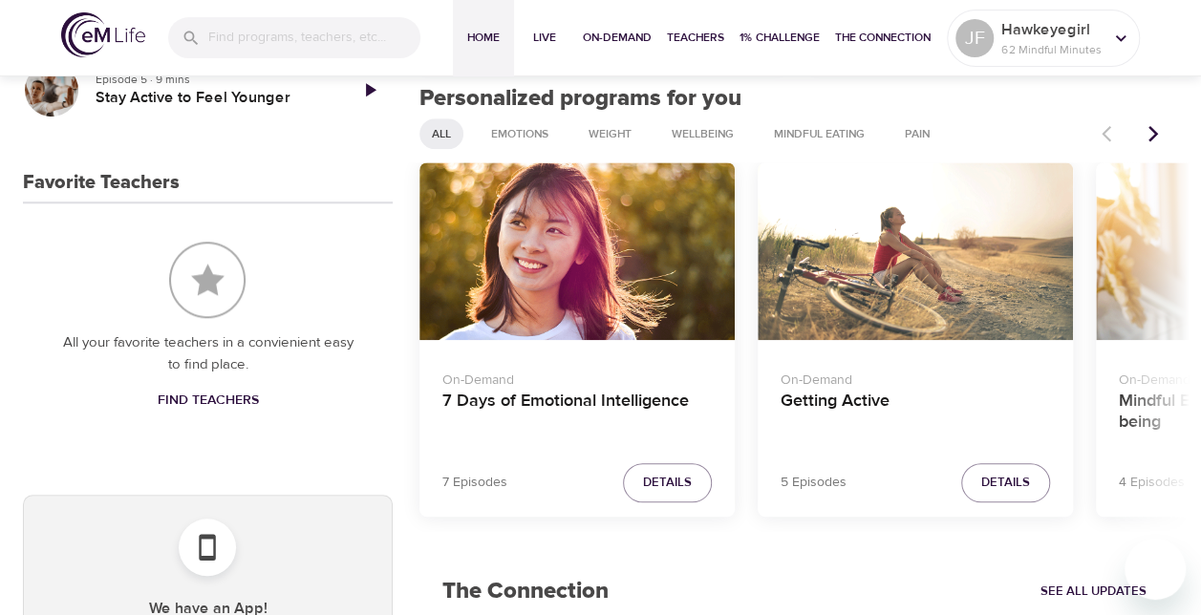
click at [1154, 139] on icon "Next items" at bounding box center [1152, 133] width 19 height 19
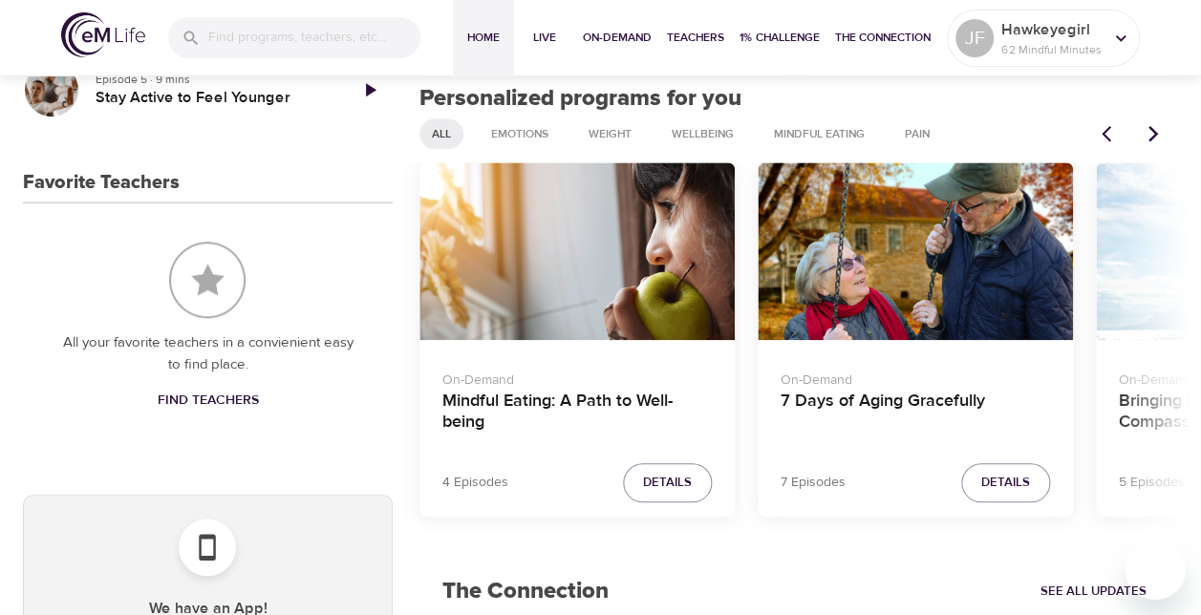
click at [1154, 139] on icon "Next items" at bounding box center [1152, 133] width 19 height 19
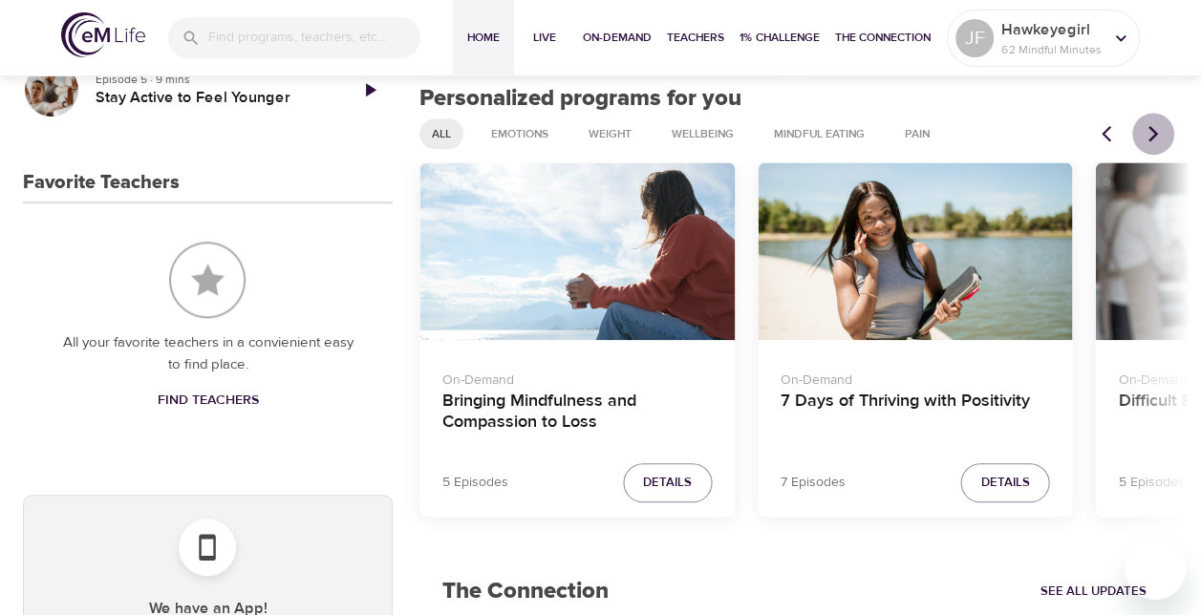
click at [1154, 139] on icon "Next items" at bounding box center [1152, 133] width 19 height 19
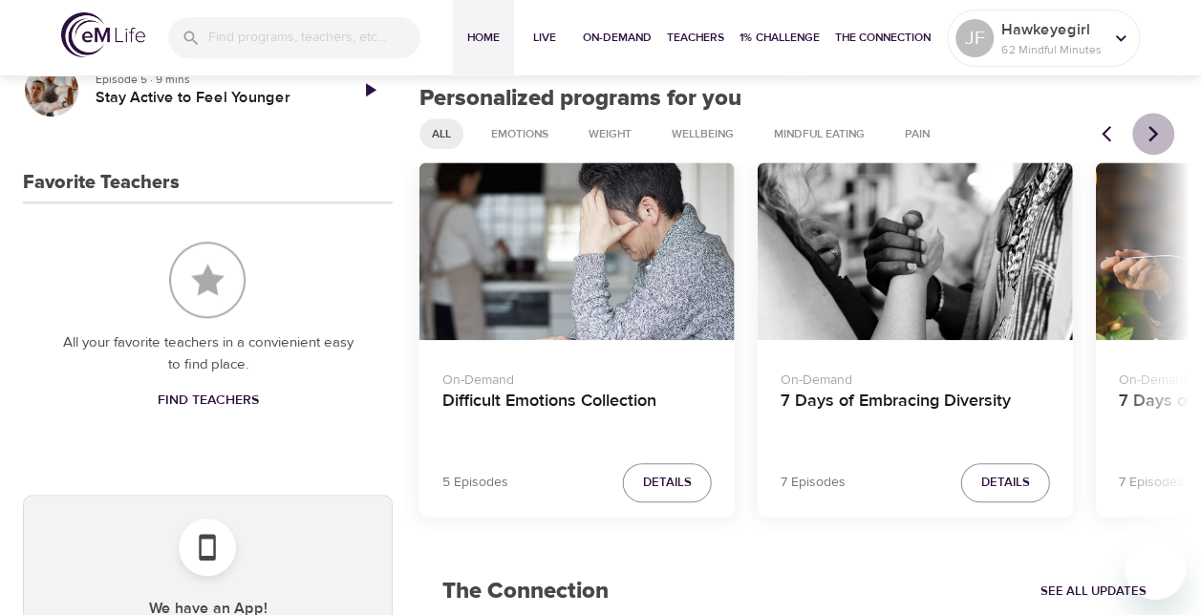
click at [1154, 139] on icon "Next items" at bounding box center [1152, 133] width 19 height 19
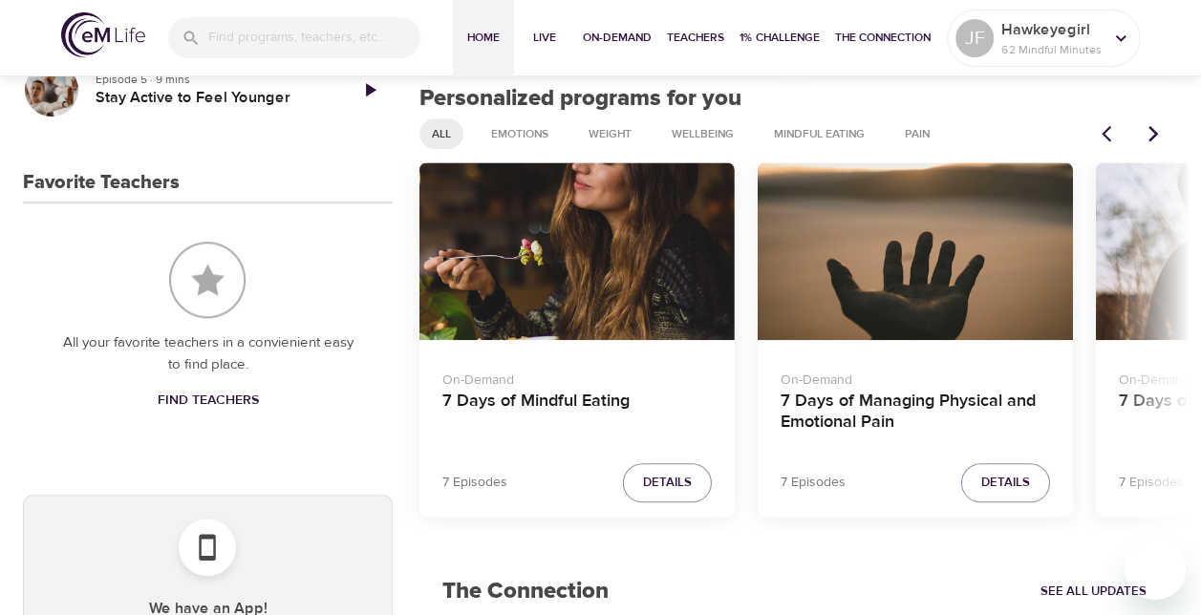
click at [1154, 139] on icon "Next items" at bounding box center [1152, 133] width 19 height 19
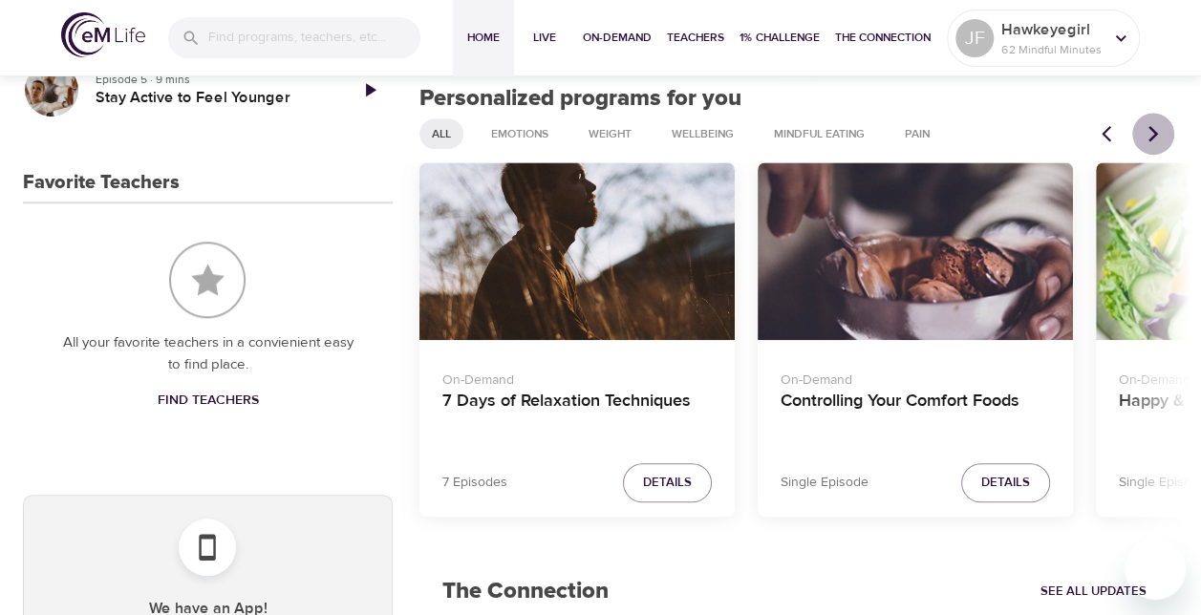
click at [1154, 139] on icon "Next items" at bounding box center [1152, 133] width 19 height 19
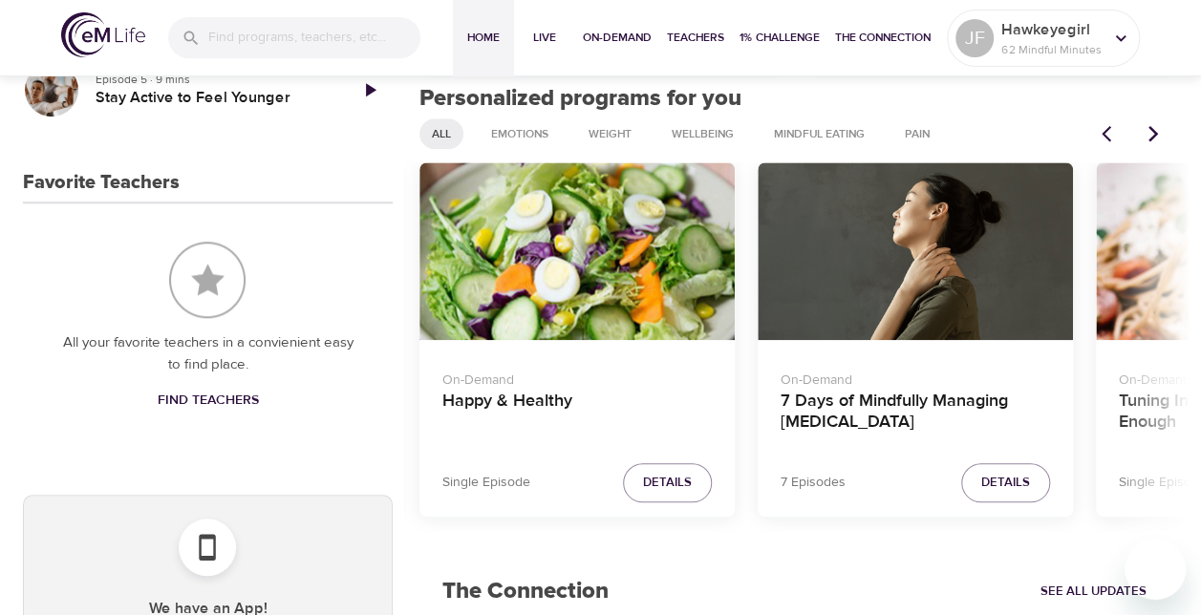
click at [1154, 139] on icon "Next items" at bounding box center [1152, 133] width 19 height 19
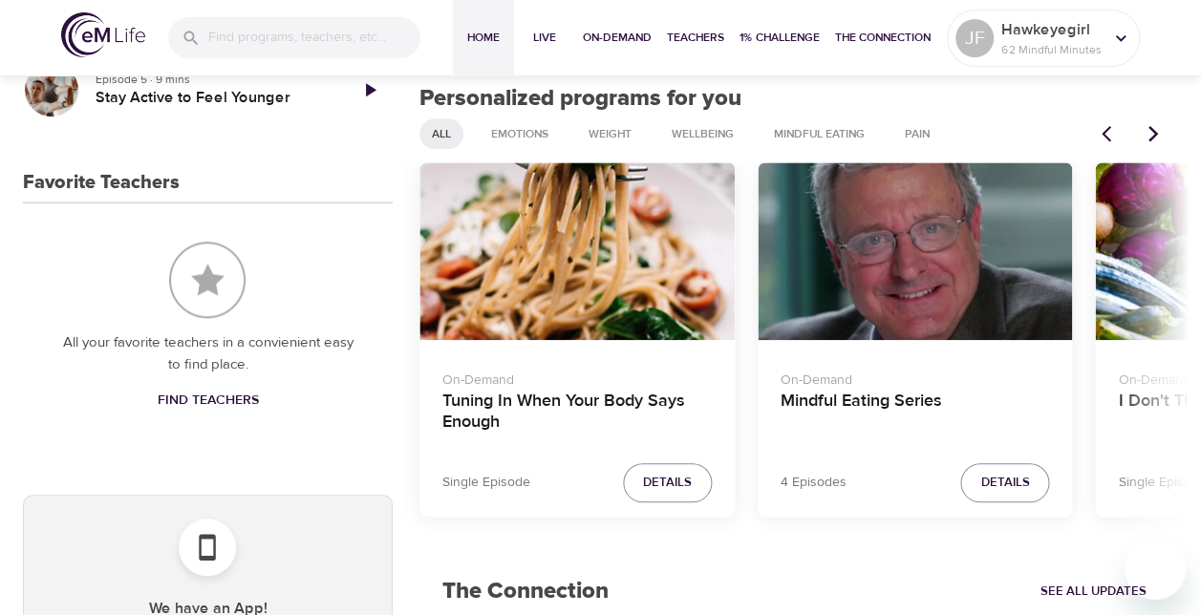
click at [1154, 139] on icon "Next items" at bounding box center [1152, 133] width 19 height 19
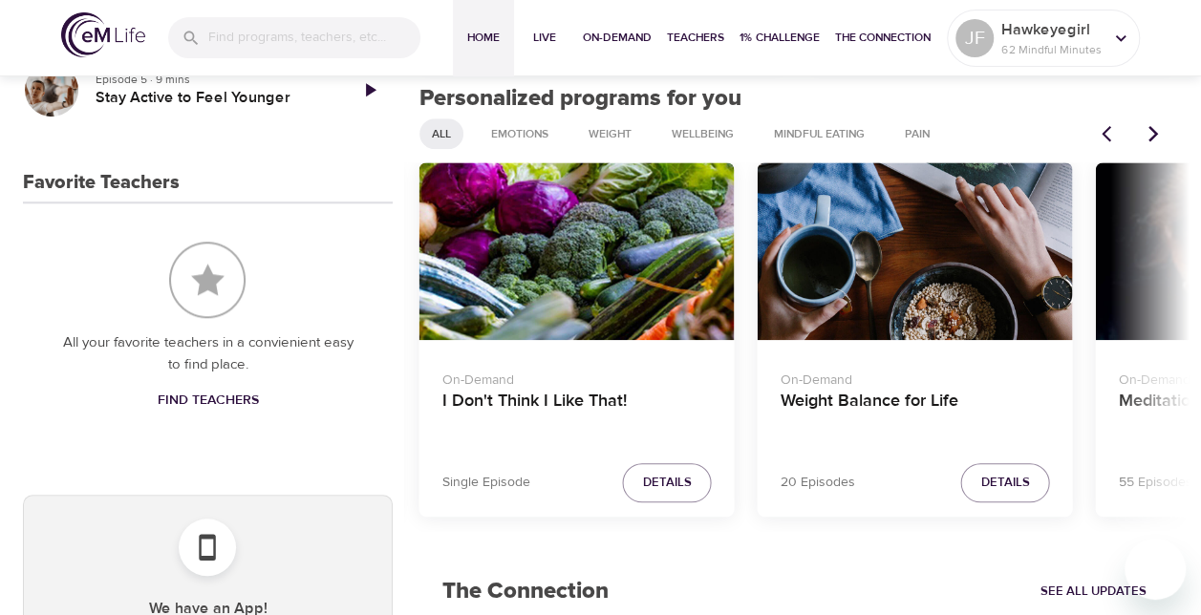
click at [1154, 139] on icon "Next items" at bounding box center [1152, 133] width 19 height 19
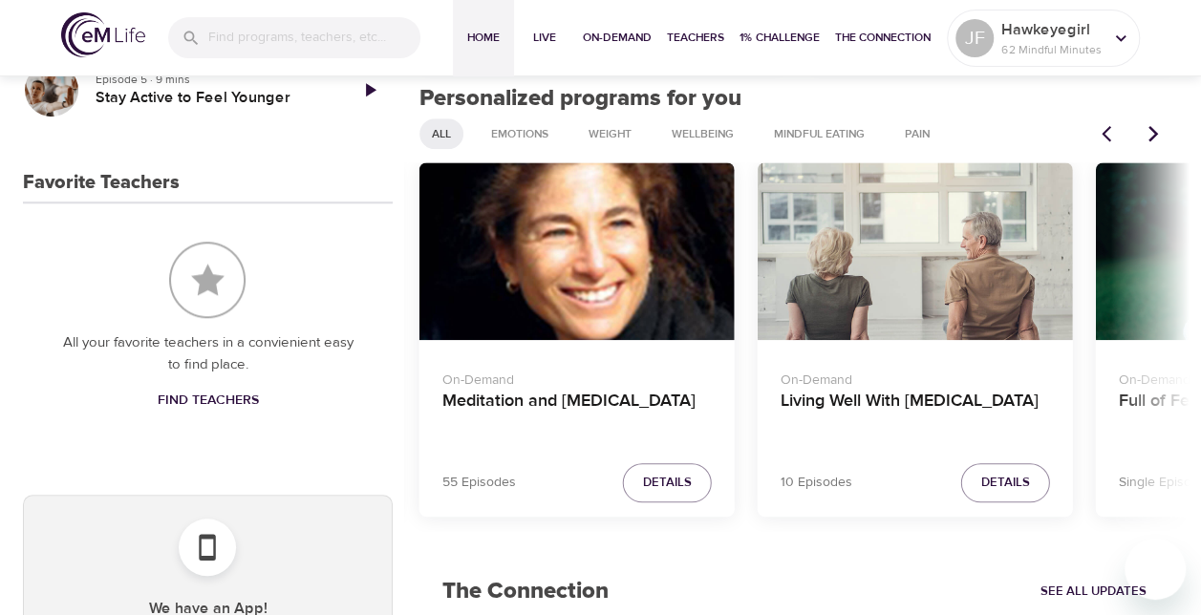
click at [1154, 139] on icon "Next items" at bounding box center [1152, 133] width 19 height 19
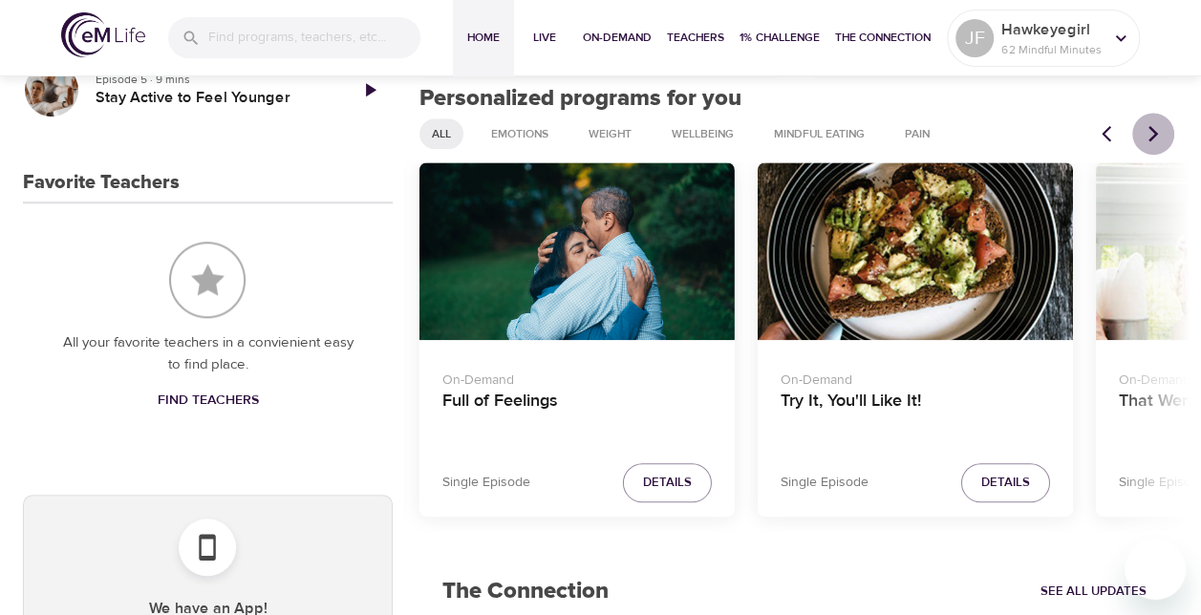
click at [1154, 139] on icon "Next items" at bounding box center [1152, 133] width 19 height 19
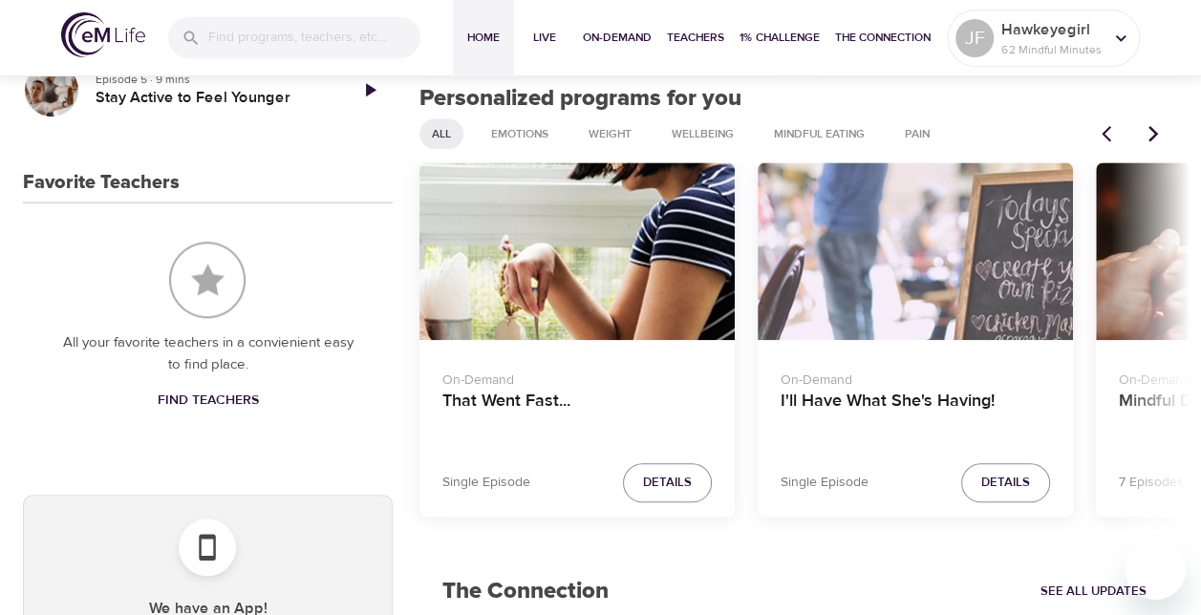
click at [1154, 139] on icon "Next items" at bounding box center [1152, 133] width 19 height 19
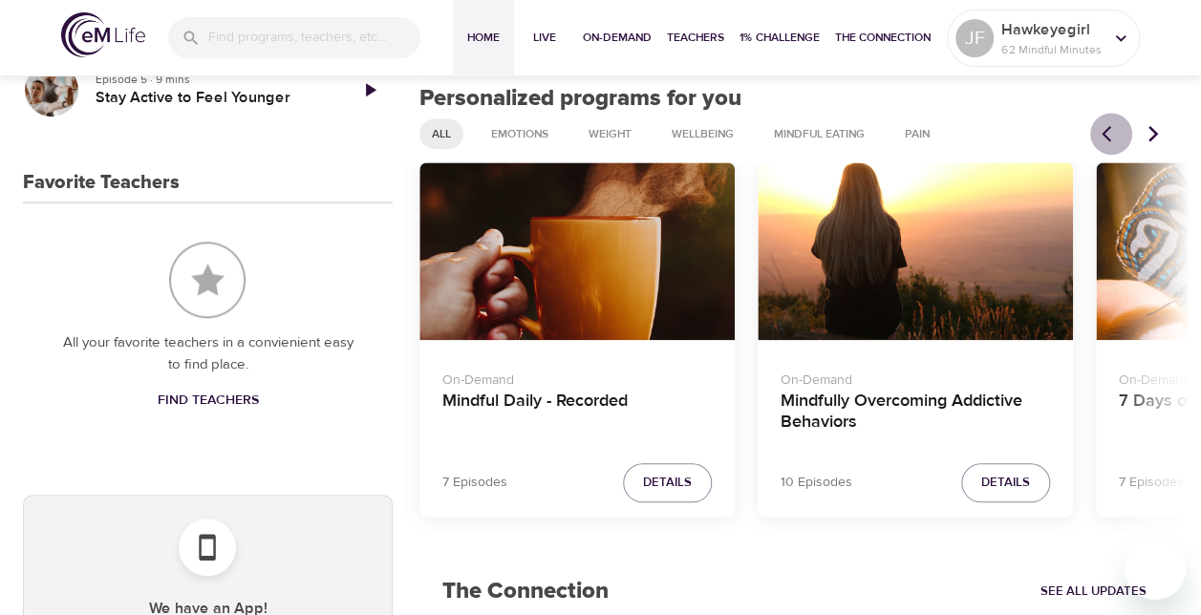
click at [1105, 137] on icon "Previous items" at bounding box center [1106, 134] width 10 height 16
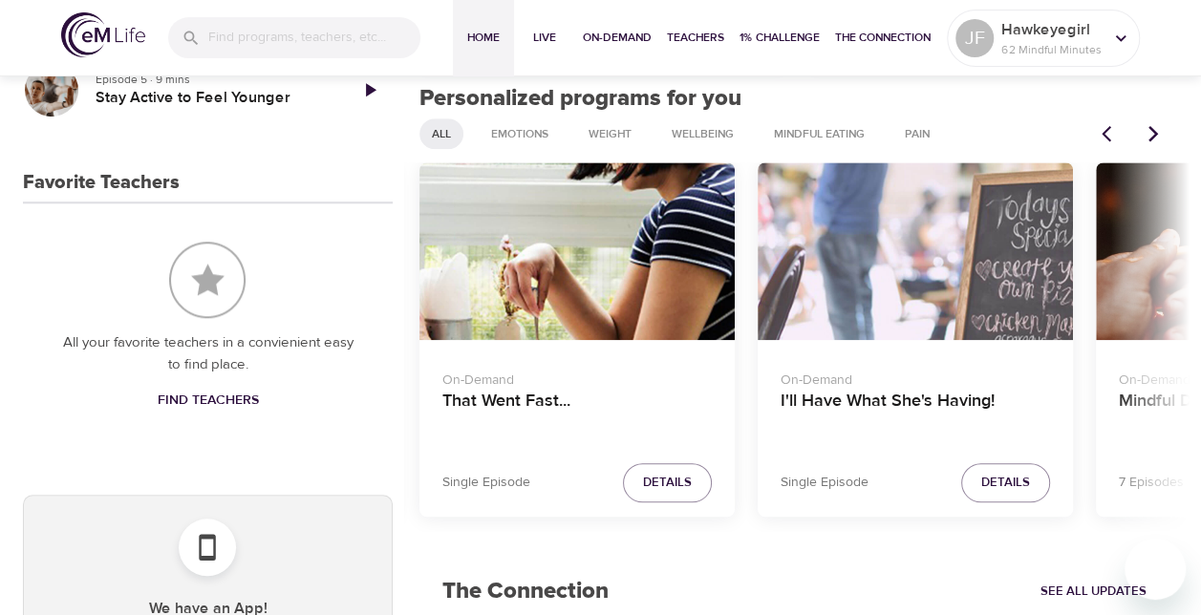
click at [1156, 130] on icon "Next items" at bounding box center [1152, 133] width 19 height 19
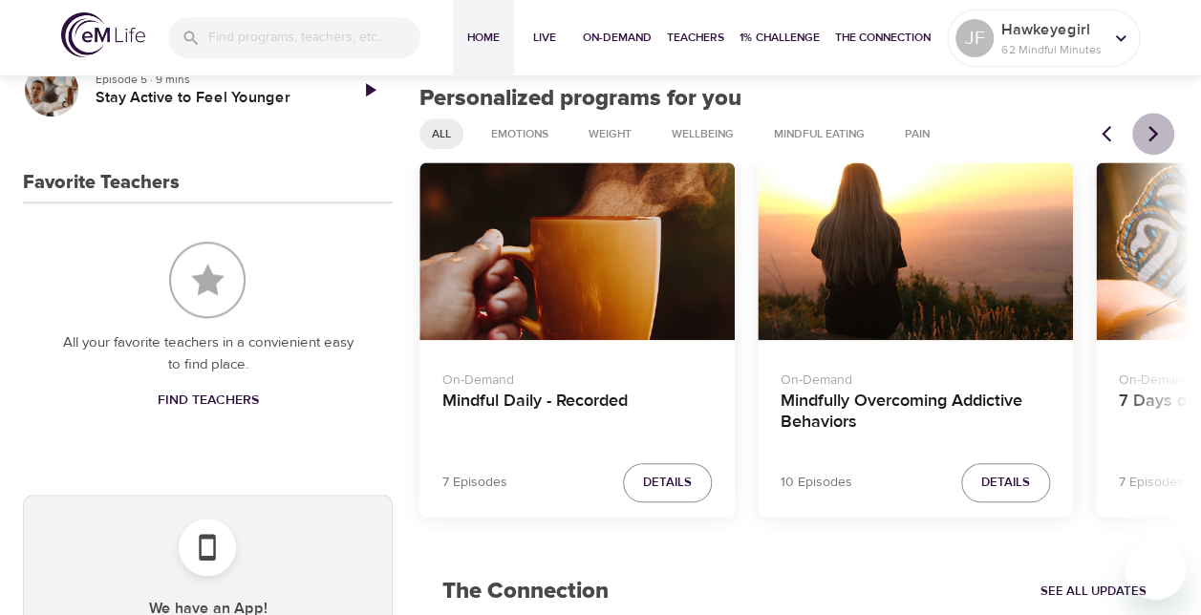
click at [1156, 130] on icon "Next items" at bounding box center [1152, 133] width 19 height 19
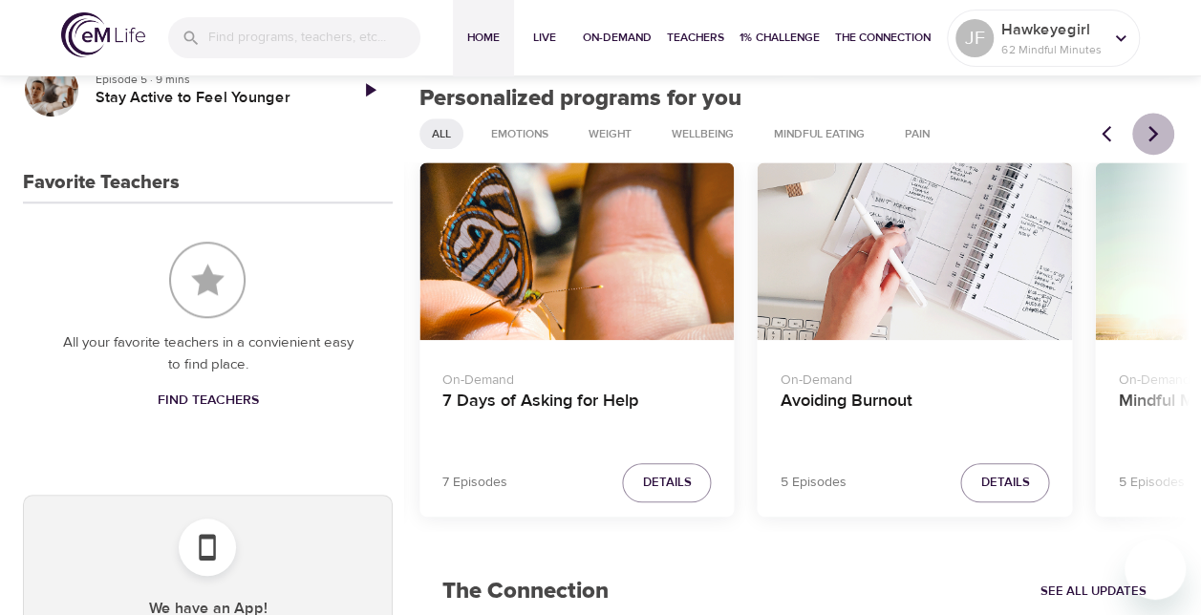
click at [1156, 130] on icon "Next items" at bounding box center [1152, 133] width 19 height 19
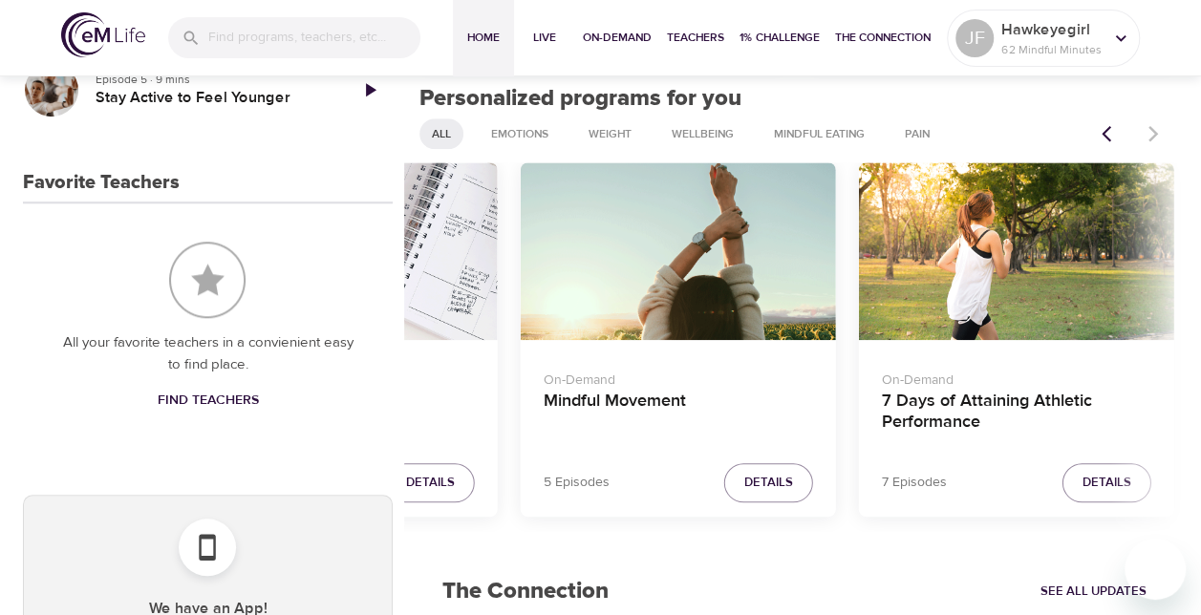
click at [1156, 130] on div at bounding box center [1132, 134] width 84 height 42
click at [607, 134] on span "Weight" at bounding box center [610, 134] width 66 height 16
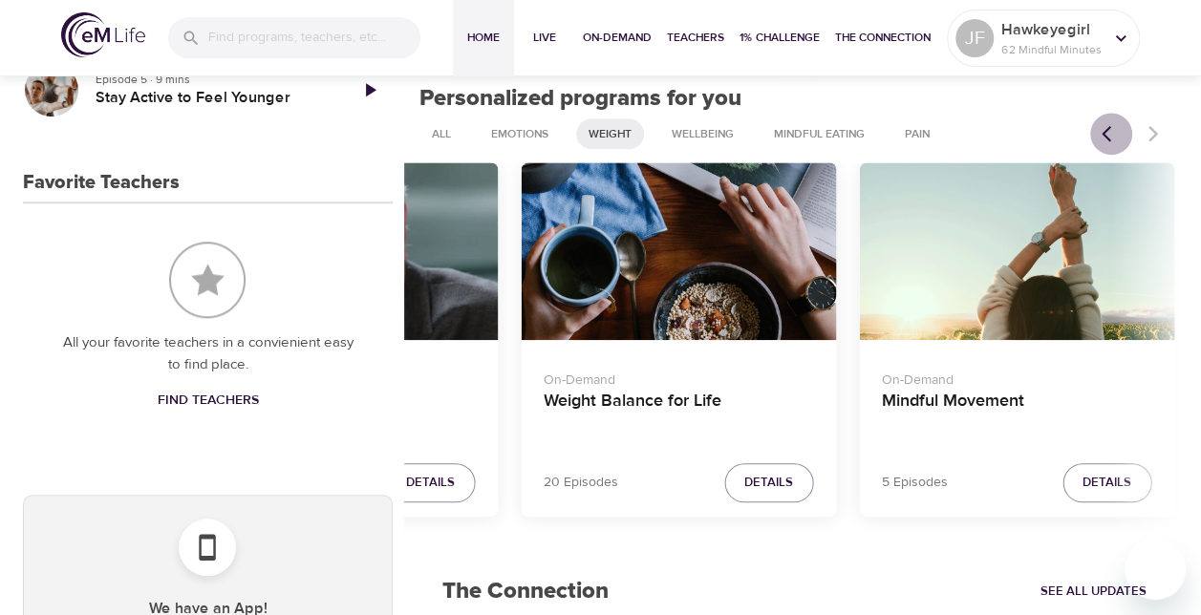
click at [1113, 125] on icon "Previous items" at bounding box center [1110, 133] width 19 height 19
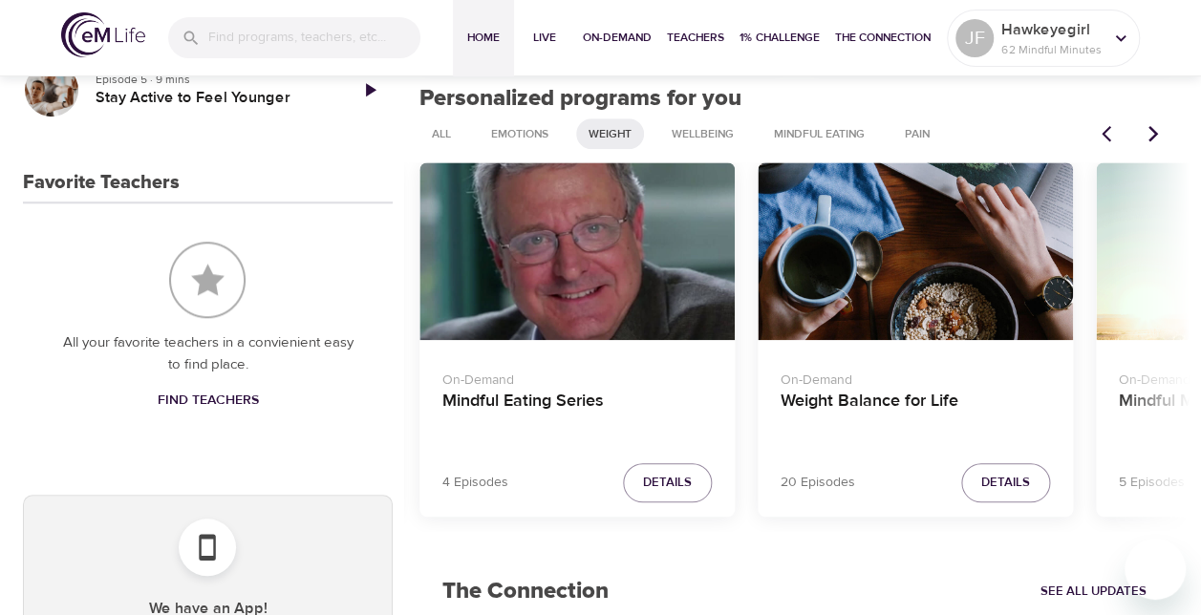
click at [1113, 125] on icon "Previous items" at bounding box center [1110, 133] width 19 height 19
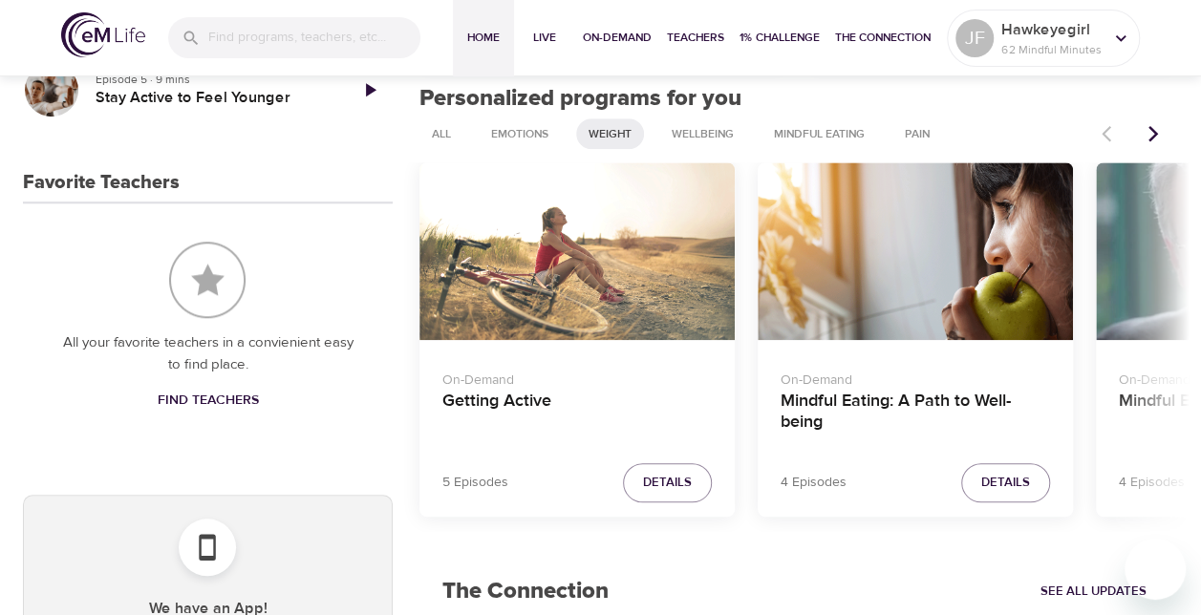
click at [1113, 125] on div at bounding box center [1132, 134] width 84 height 42
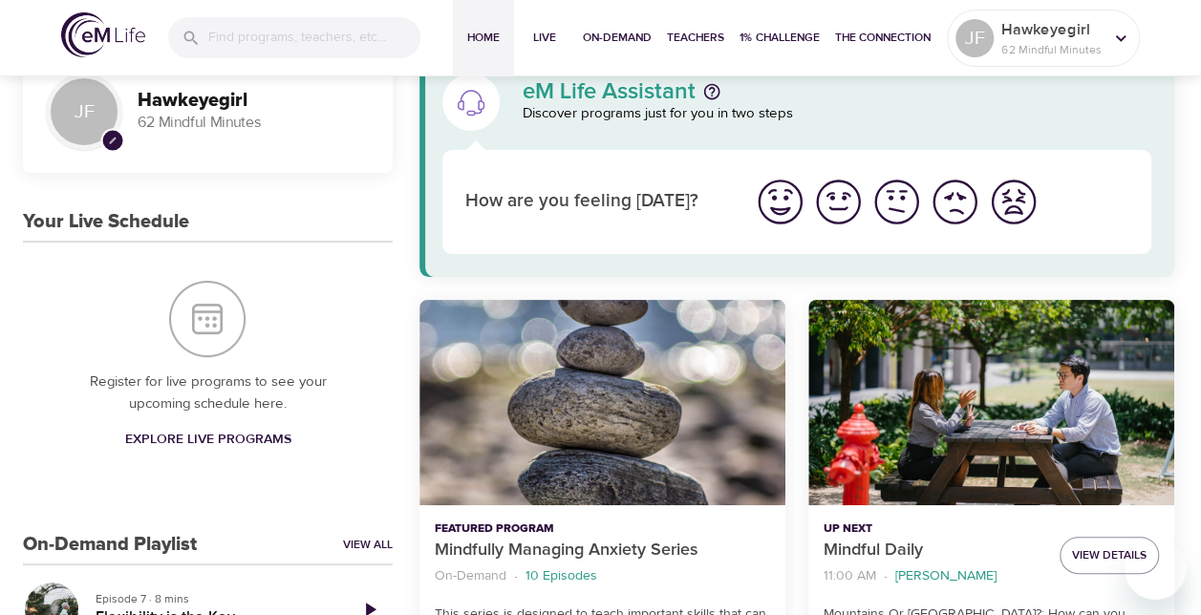
scroll to position [0, 0]
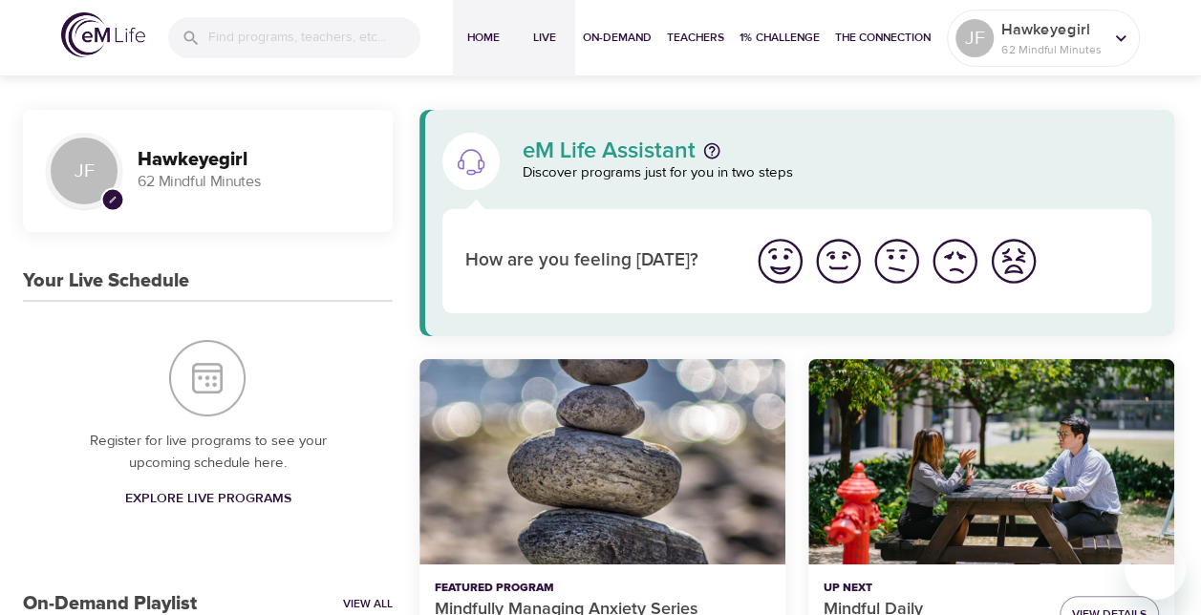
click at [539, 47] on span "Live" at bounding box center [545, 38] width 46 height 20
